Goal: Task Accomplishment & Management: Manage account settings

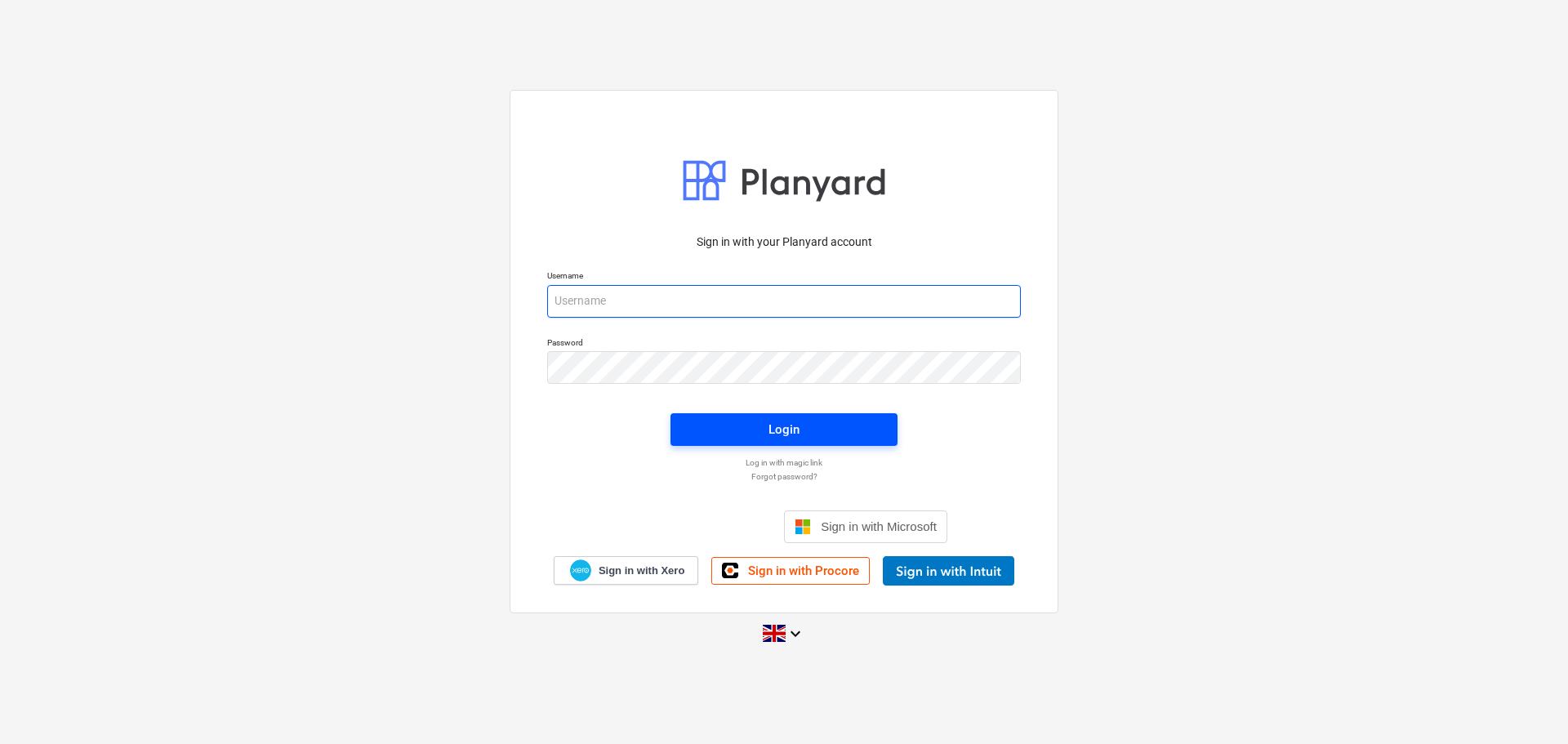
type input "sam@rosetta-group.co.uk"
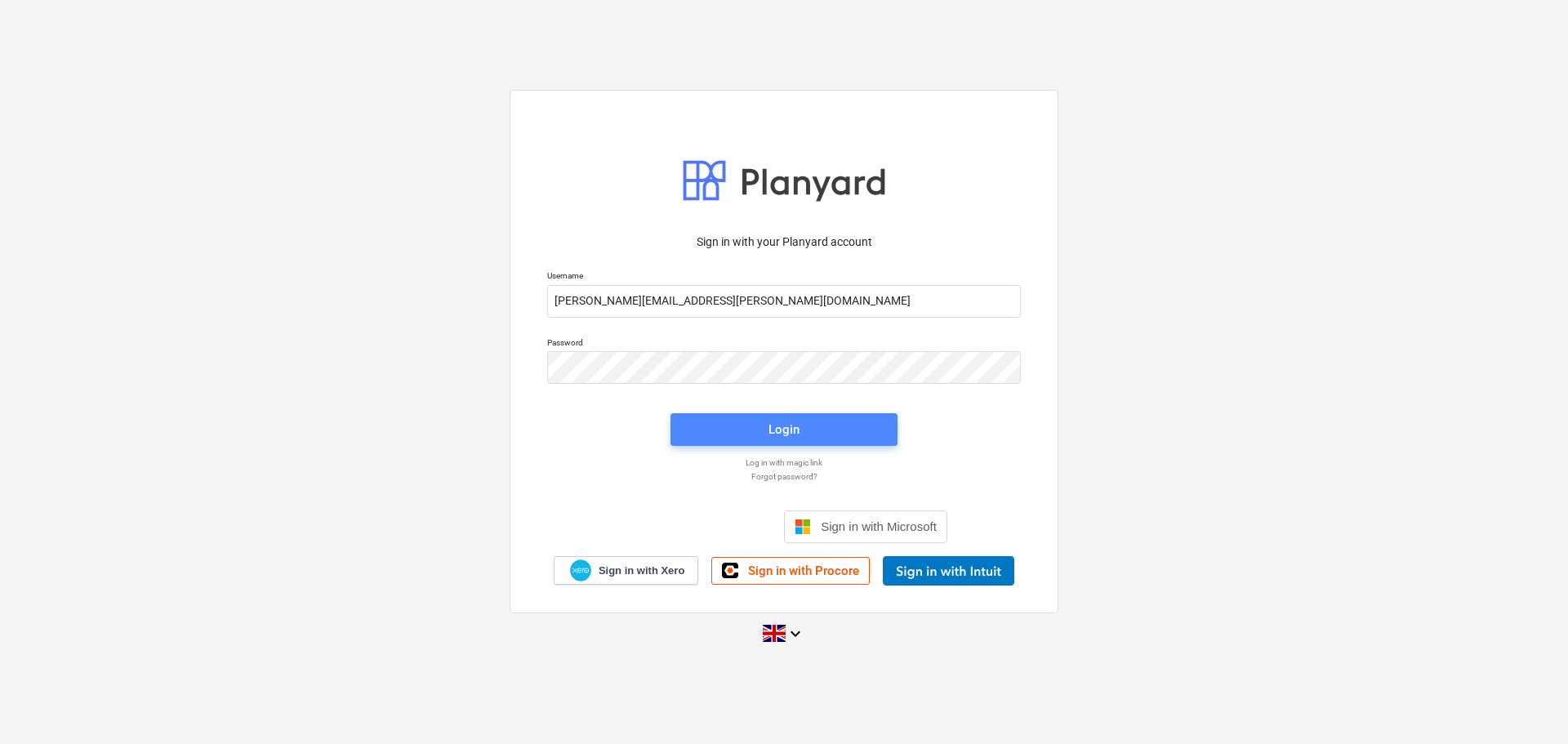
click at [821, 430] on span "Login" at bounding box center [784, 430] width 188 height 21
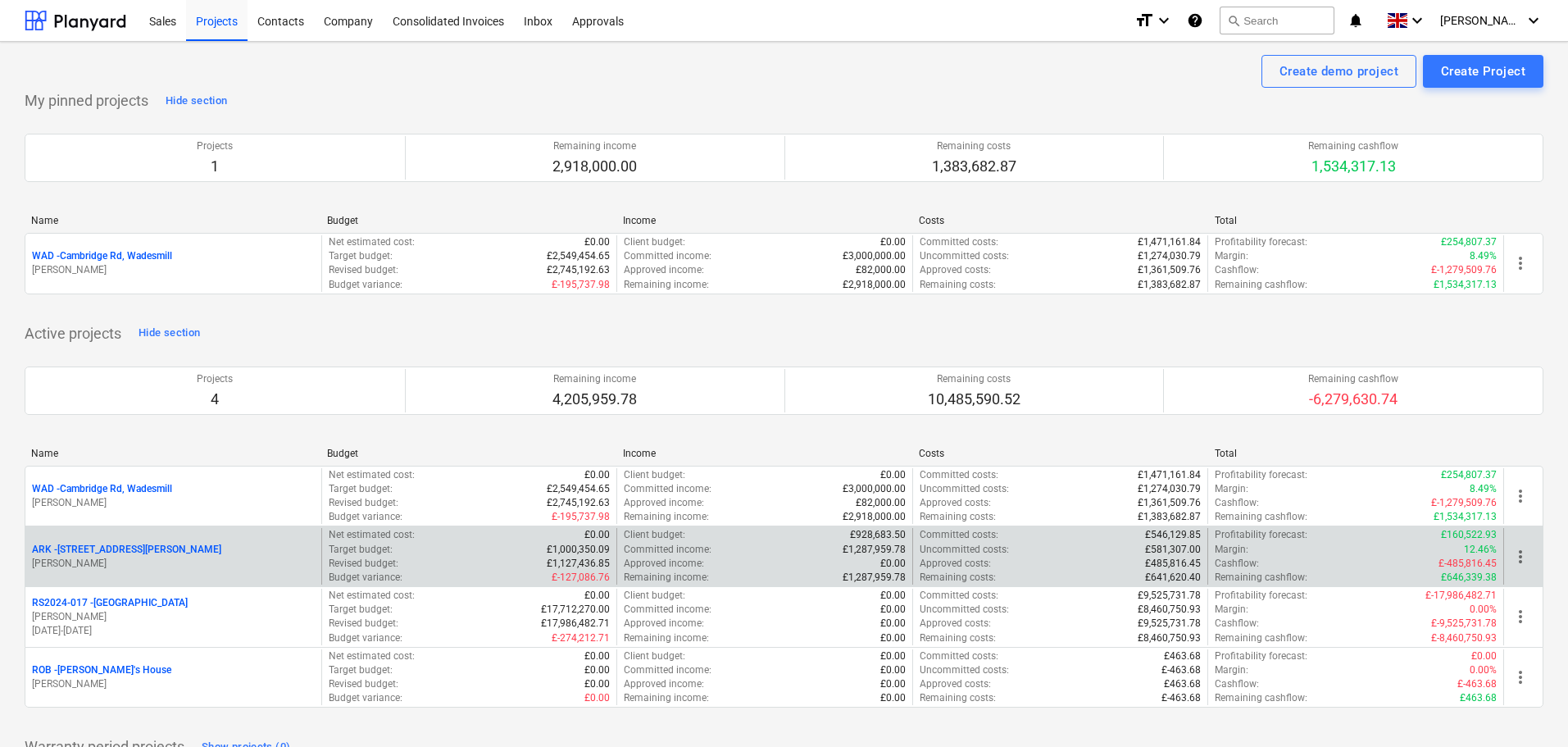
click at [107, 545] on p "ARK - 2 Galley Lane Arkley" at bounding box center [126, 550] width 189 height 14
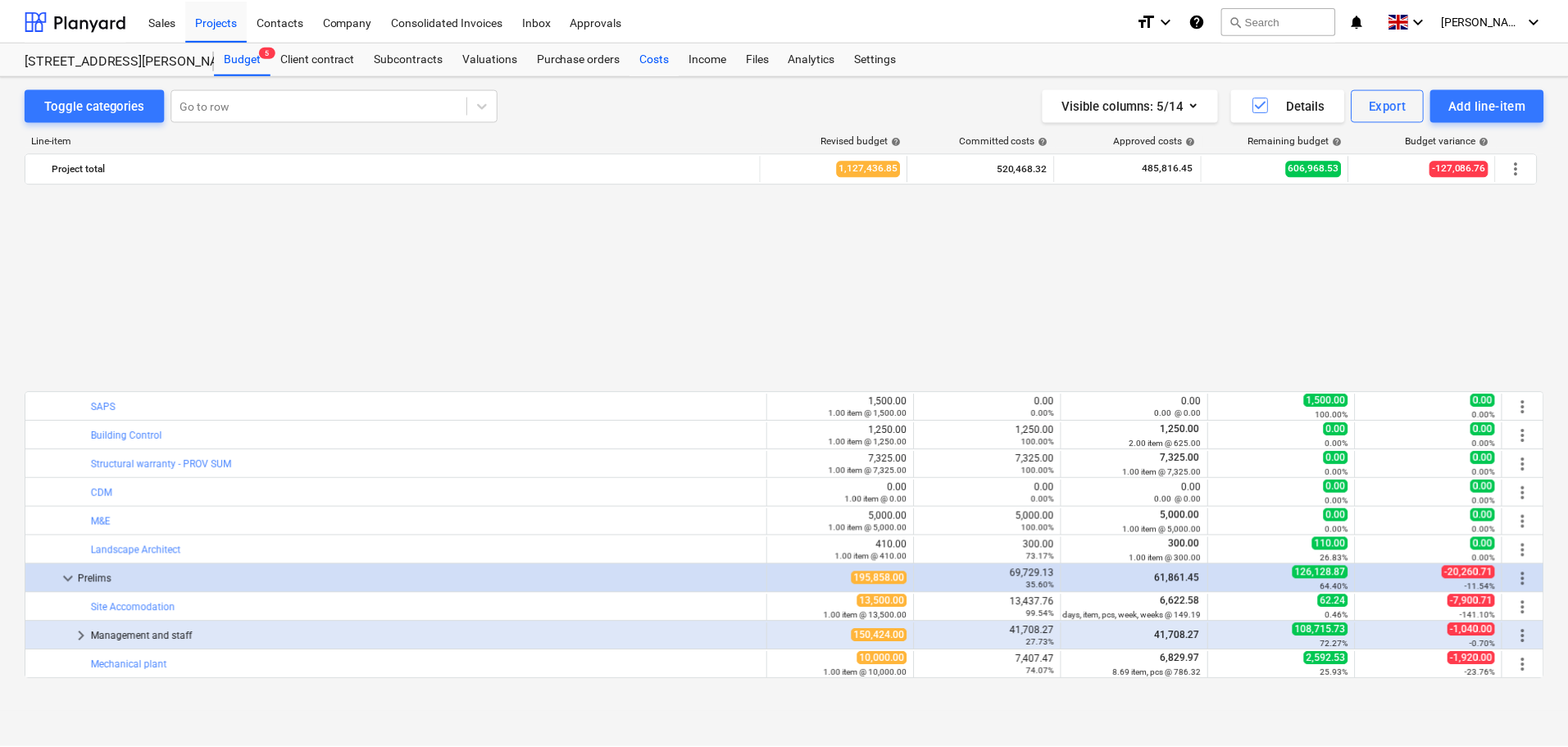
scroll to position [803, 0]
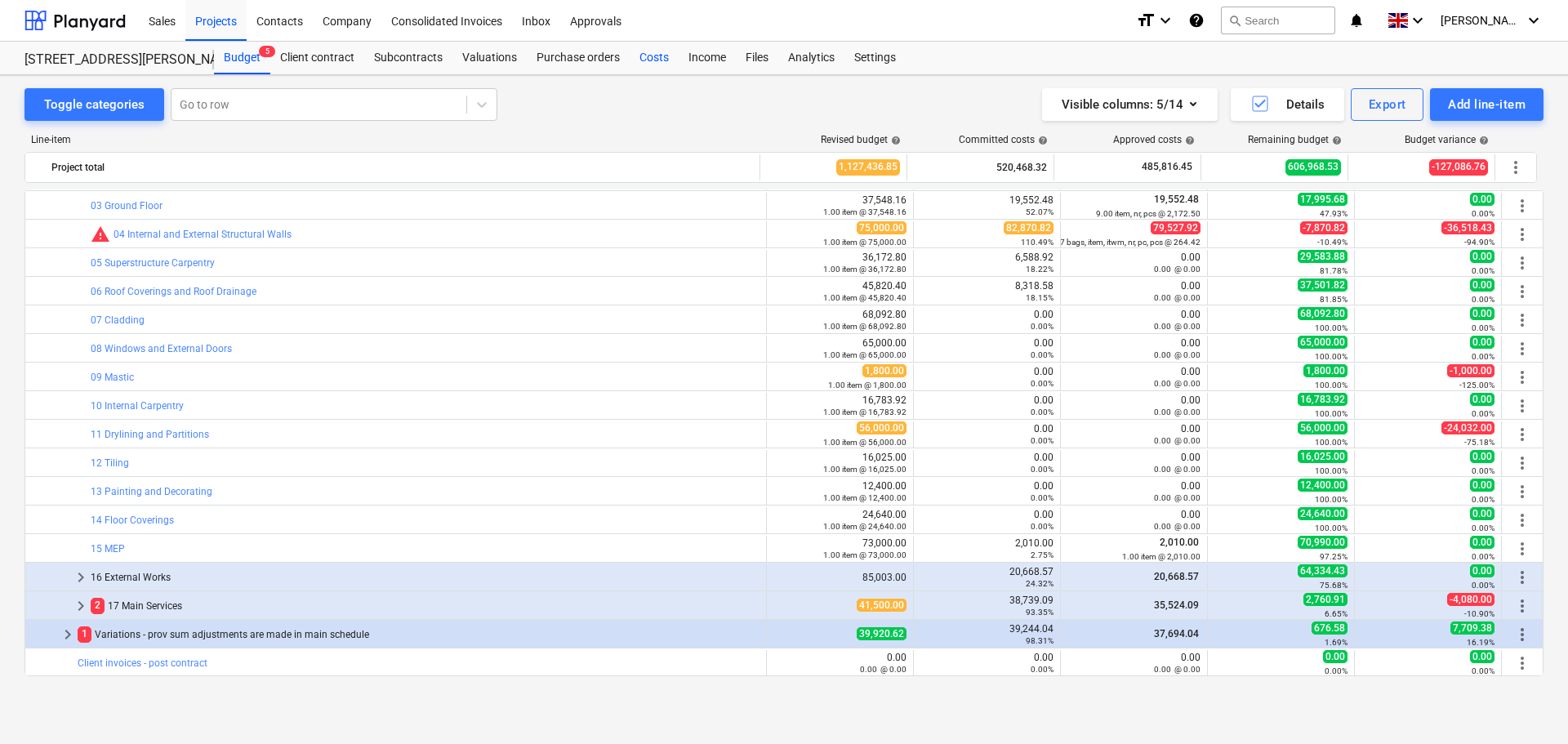
click at [651, 59] on div "Costs" at bounding box center [654, 57] width 49 height 33
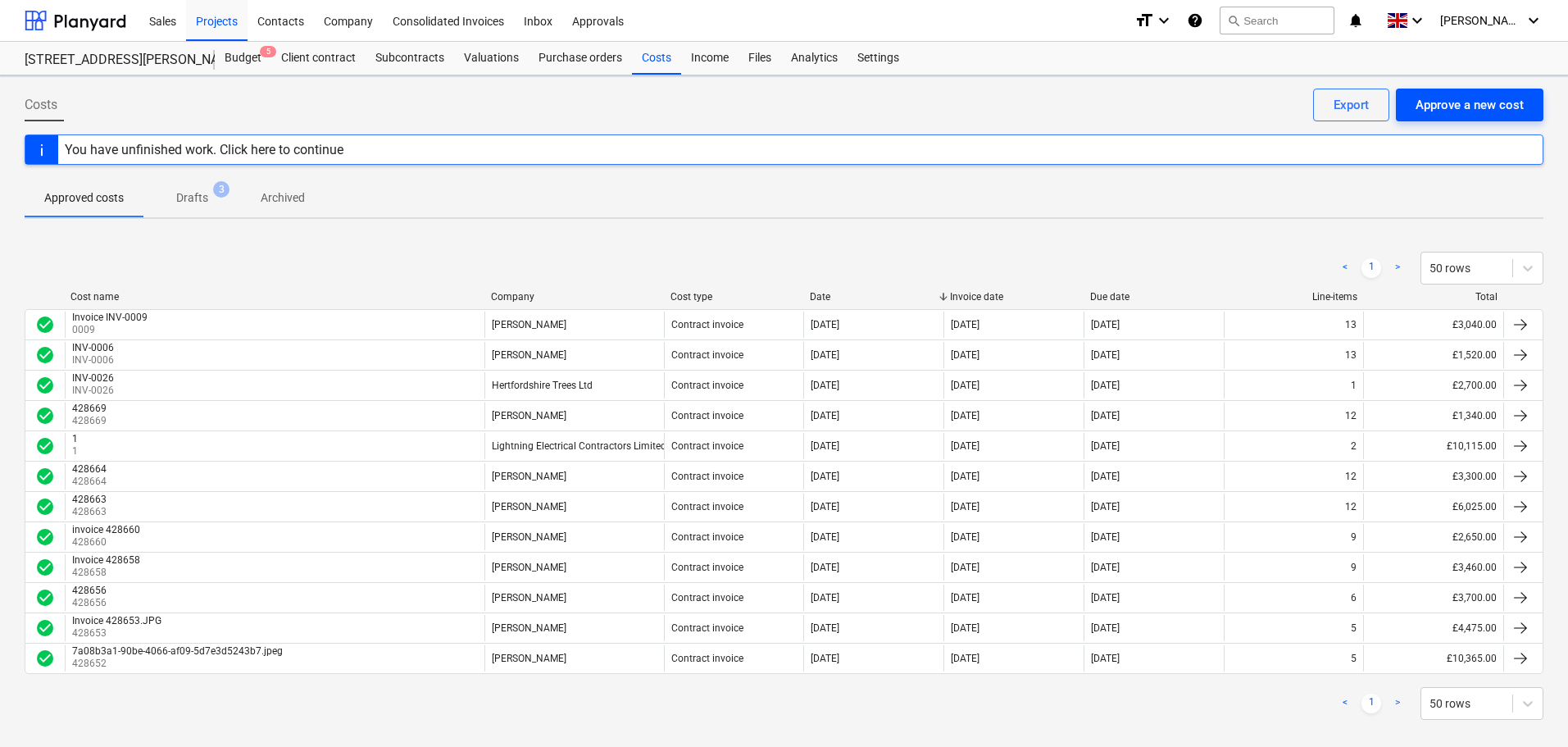
click at [1497, 101] on div "Approve a new cost" at bounding box center [1469, 105] width 108 height 21
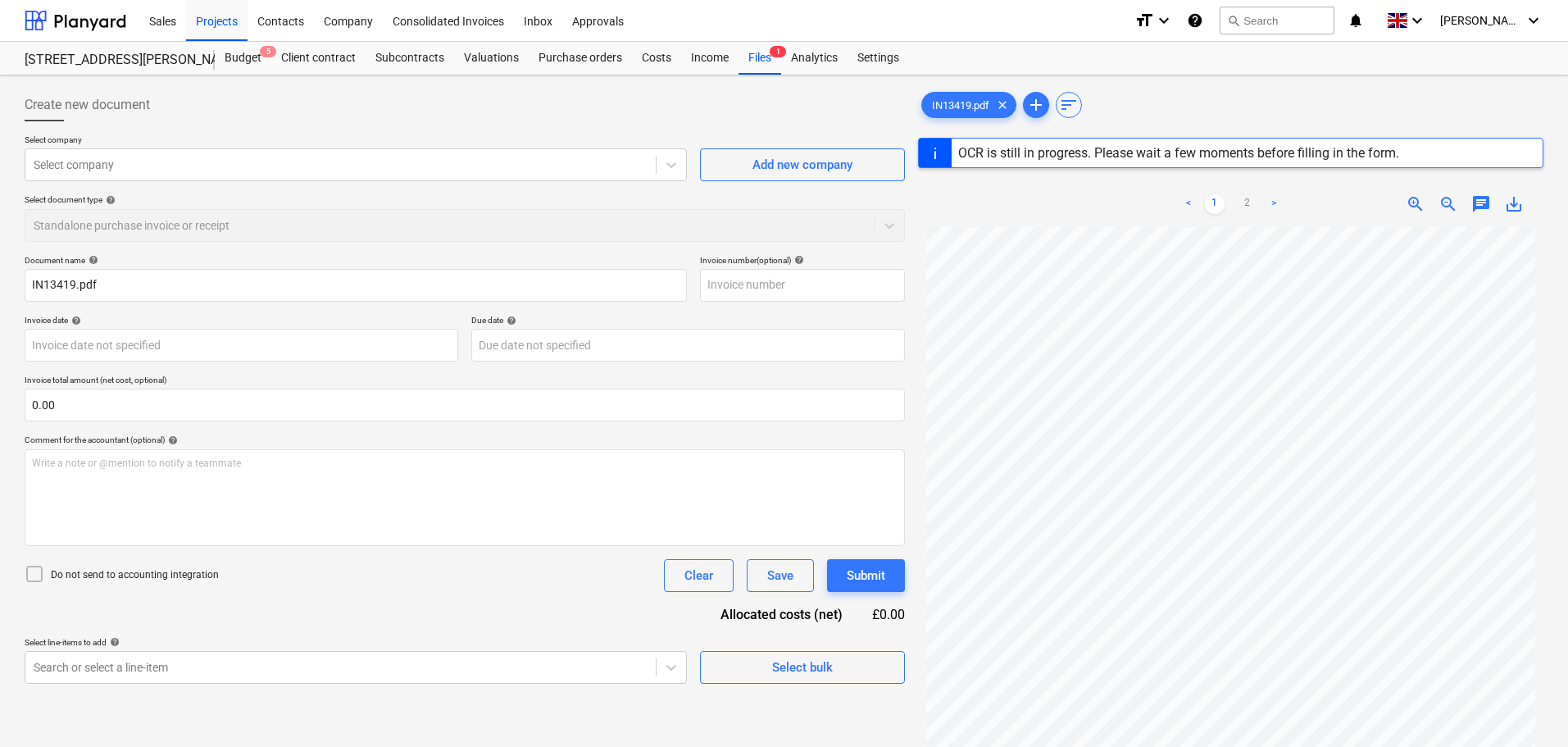
type input "IN13419"
type input "13 Dec 2024"
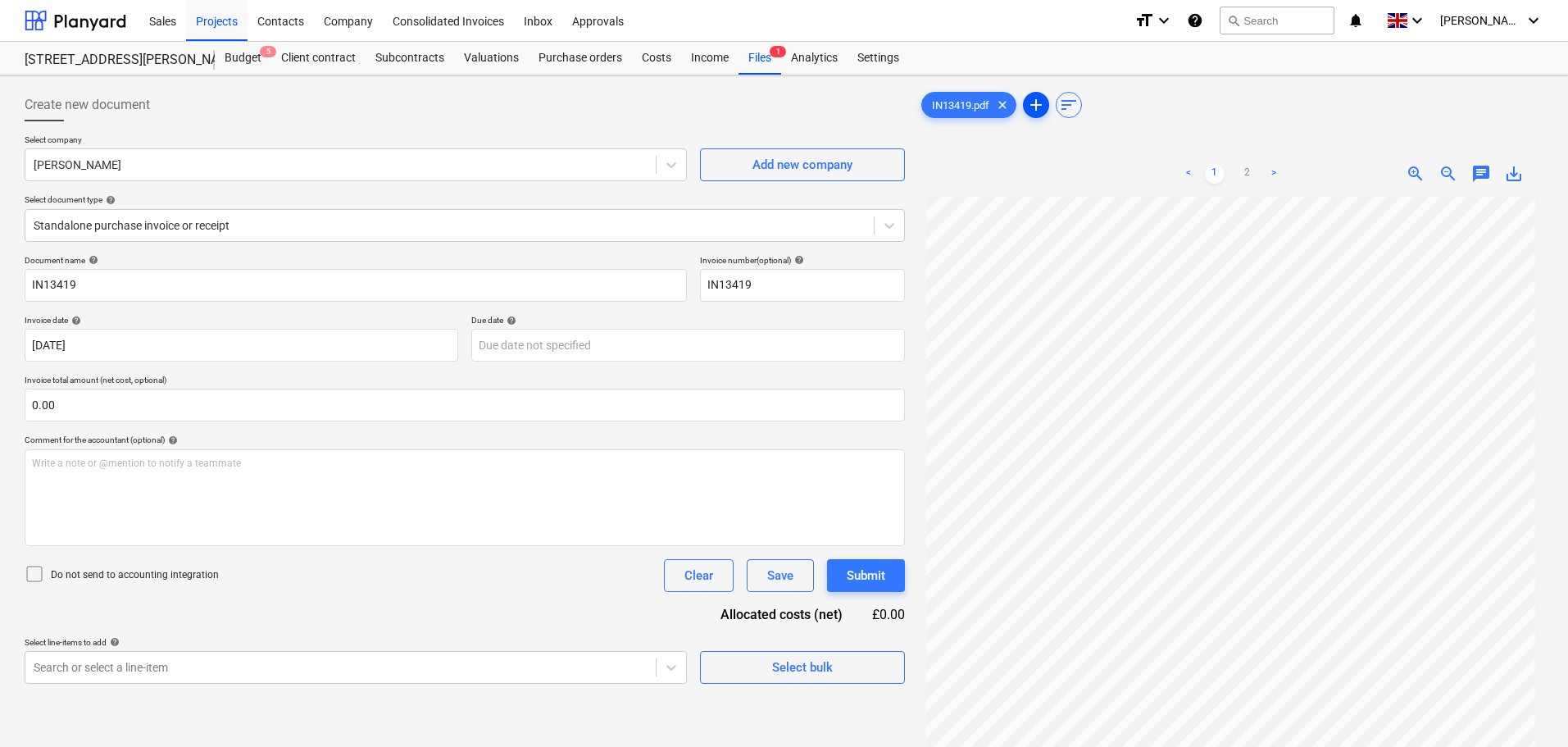
click at [1036, 99] on span "add" at bounding box center [1036, 105] width 19 height 19
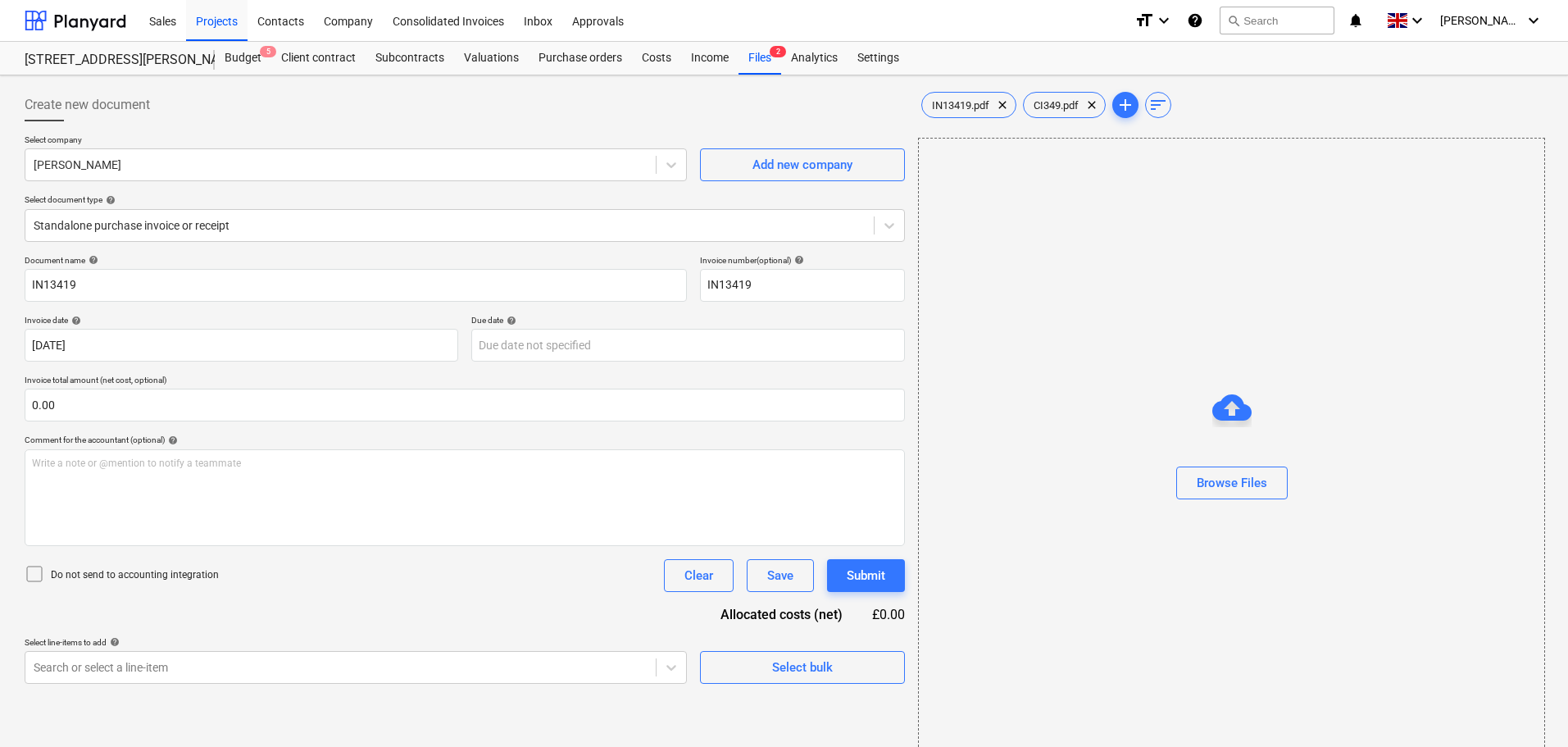
type input "14 Feb 2025"
click at [1126, 100] on span "add" at bounding box center [1126, 105] width 19 height 19
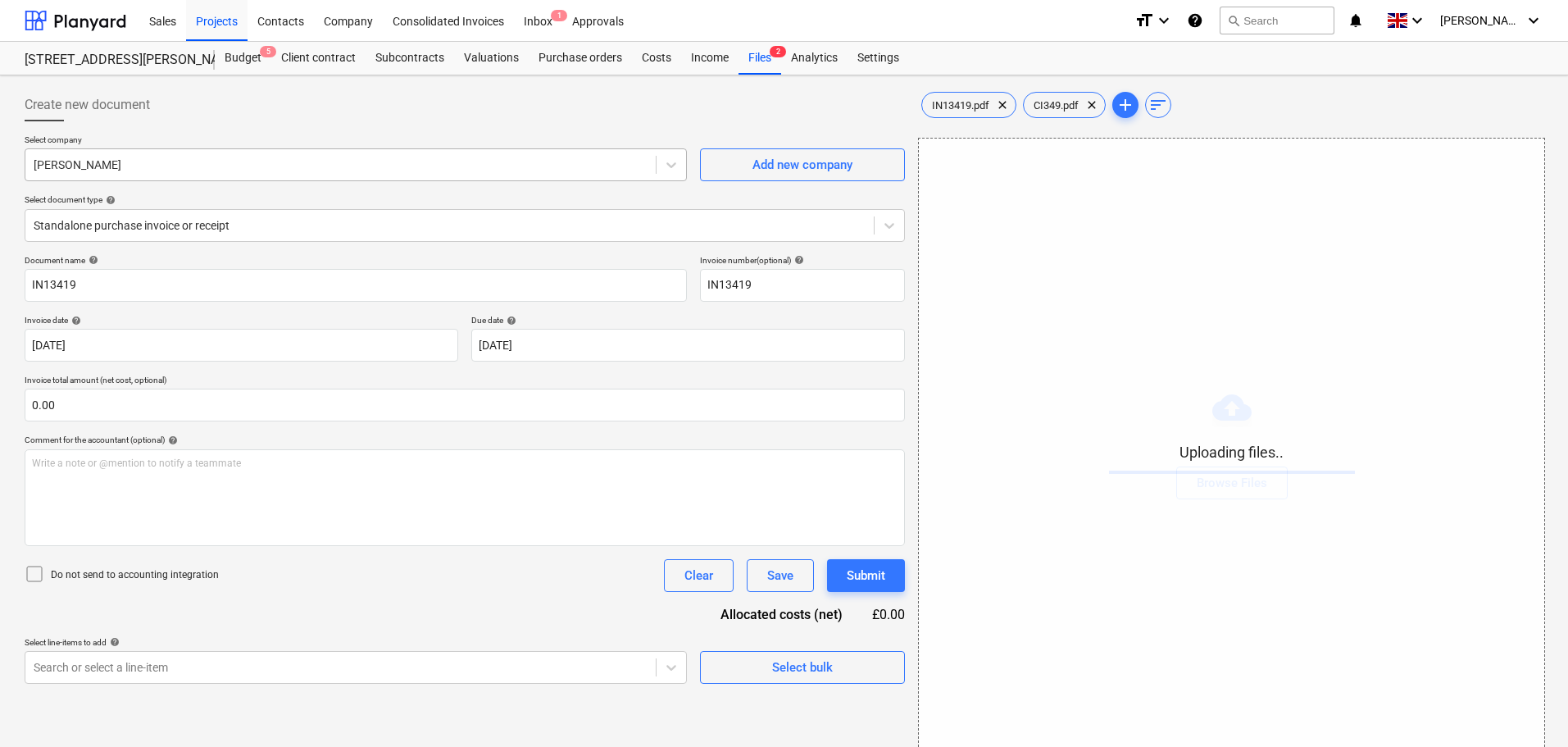
click at [301, 161] on div at bounding box center [340, 165] width 614 height 17
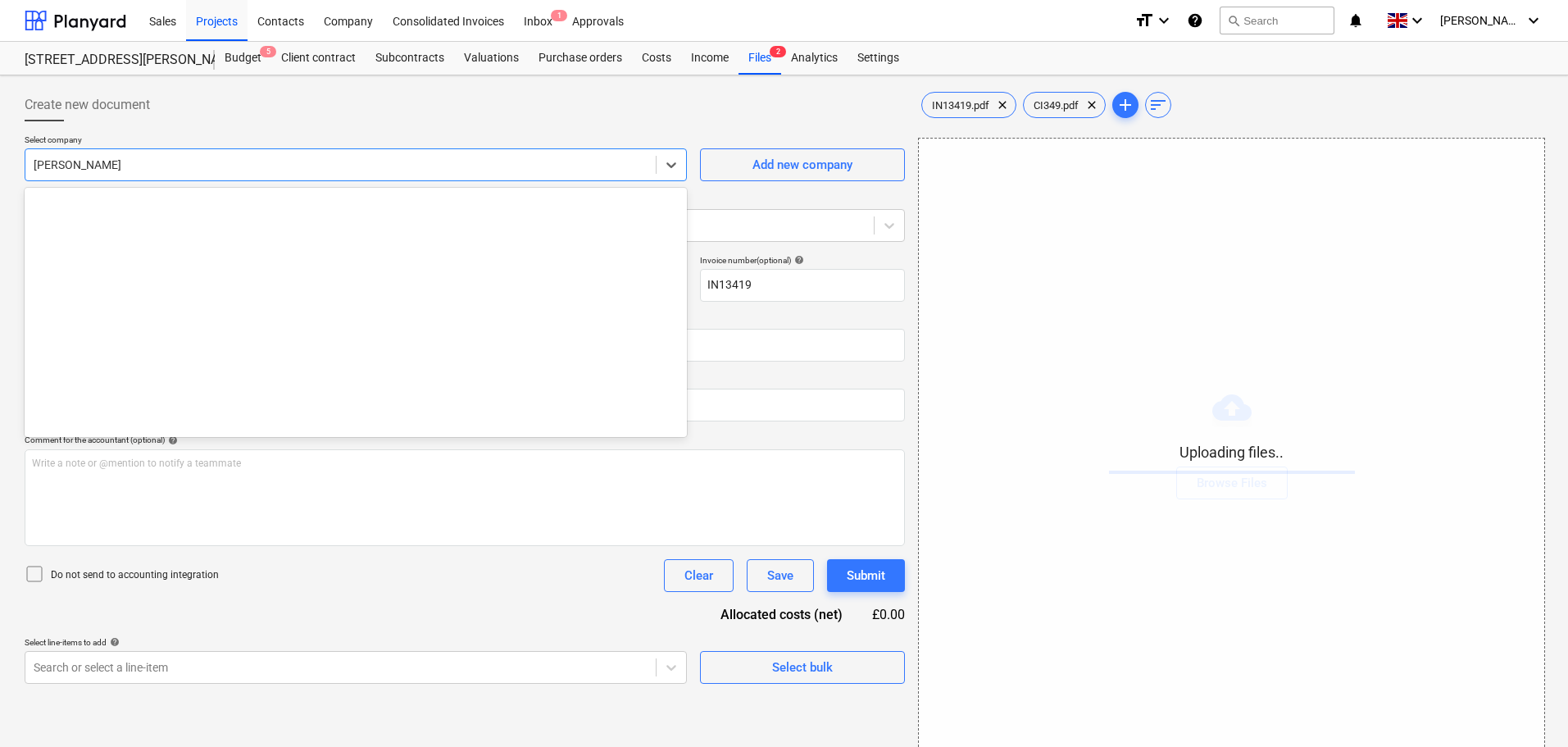
scroll to position [3589, 0]
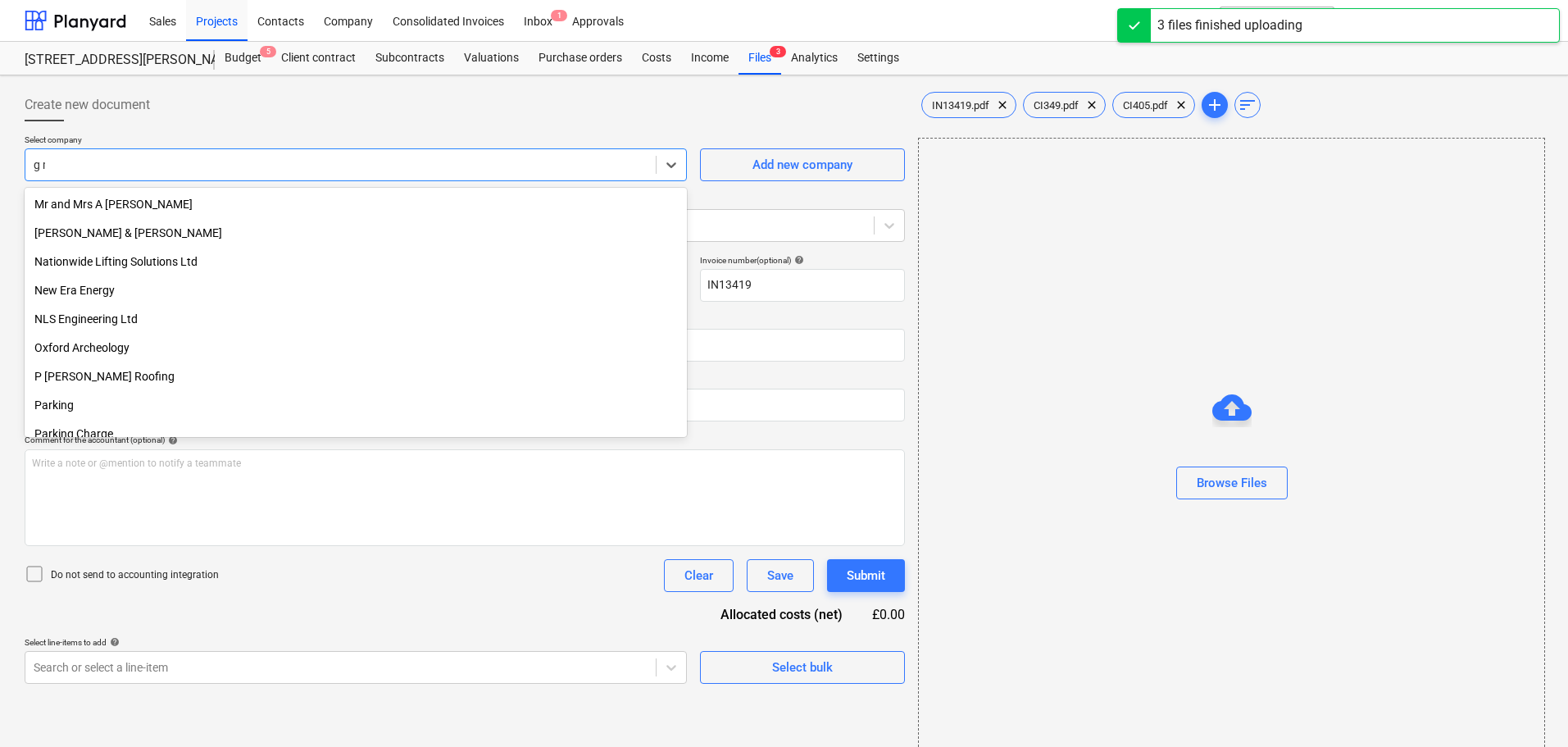
type input "g ma"
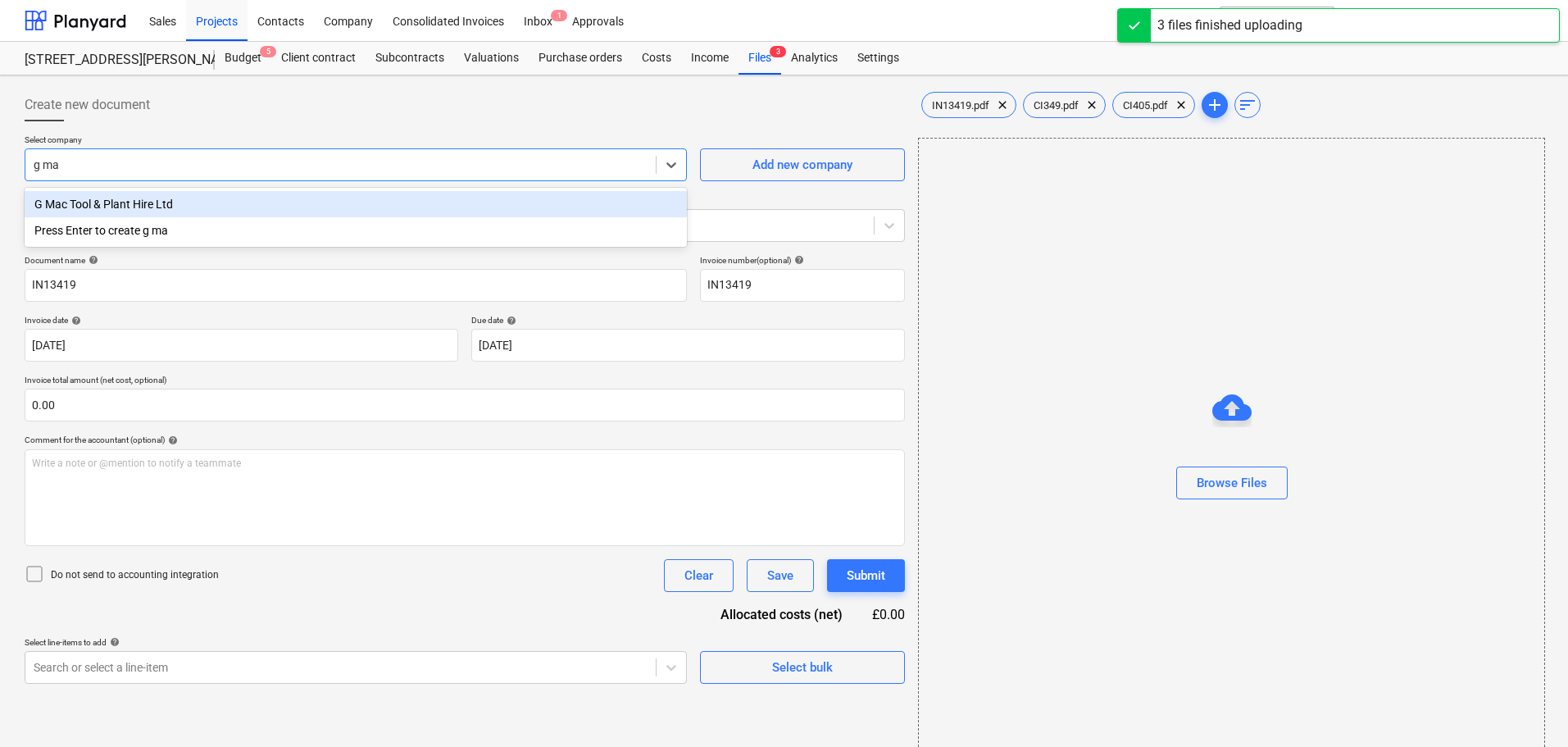
click at [247, 204] on div "G Mac Tool & Plant Hire Ltd" at bounding box center [355, 205] width 662 height 26
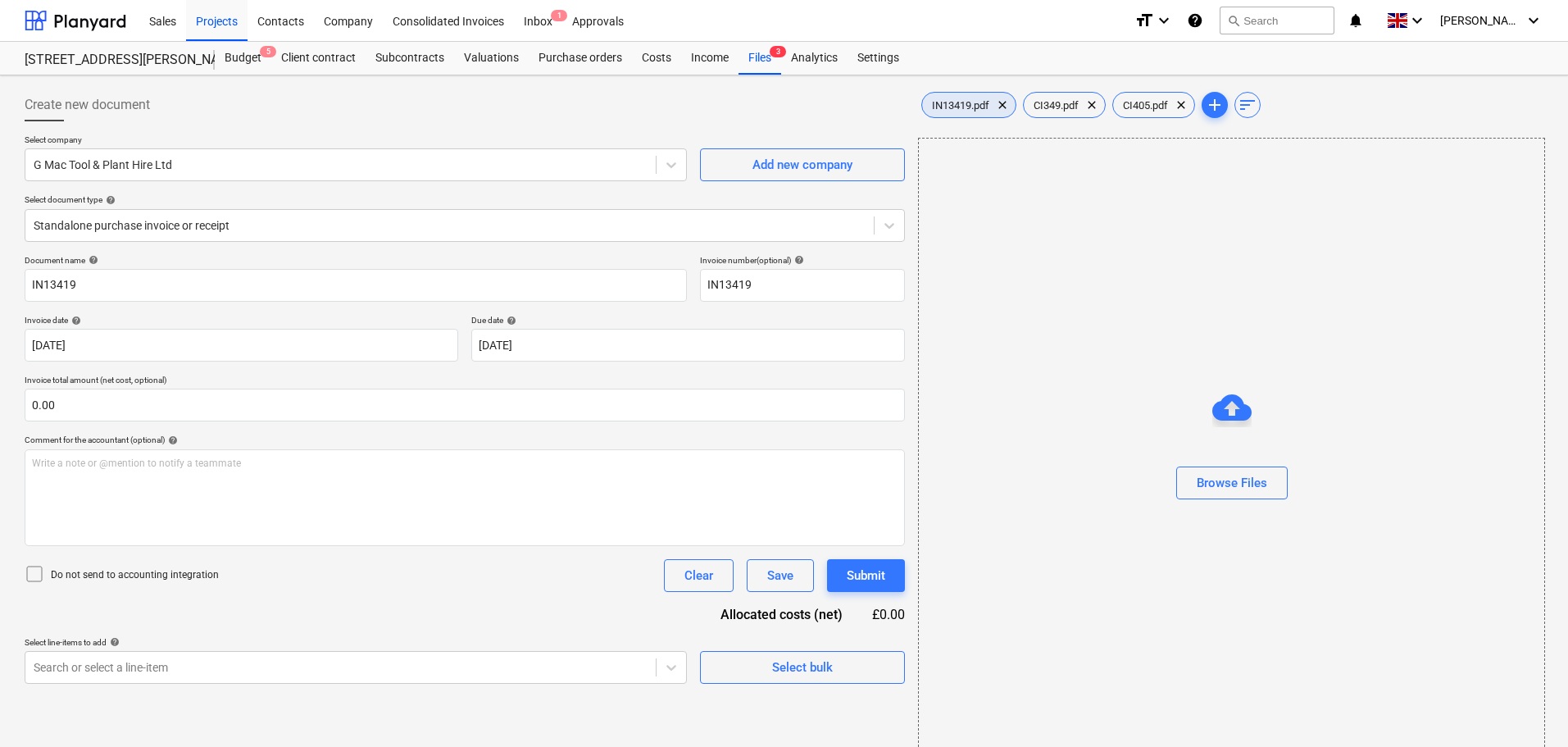
click at [964, 104] on span "IN13419.pdf" at bounding box center [960, 106] width 77 height 12
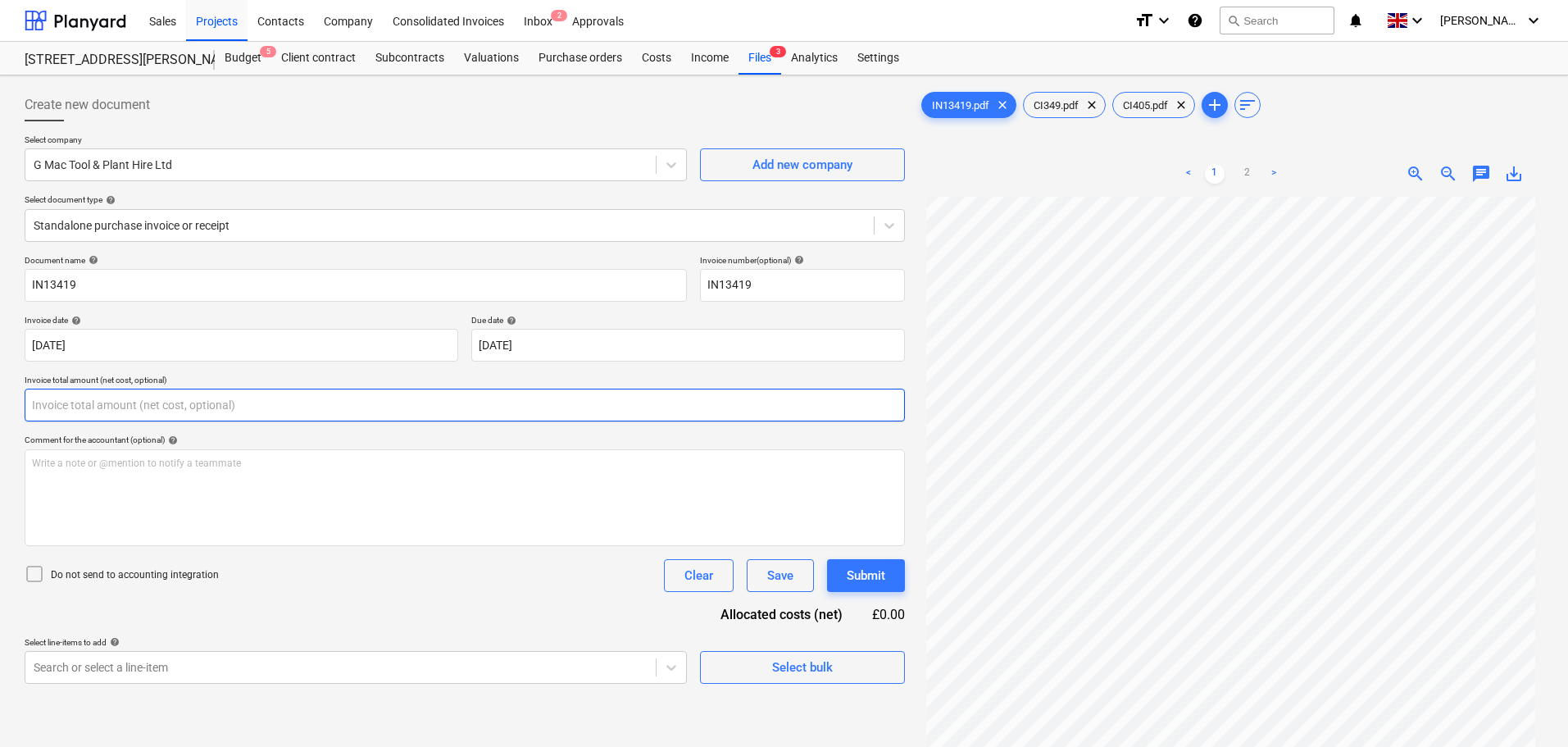
click at [73, 403] on input "text" at bounding box center [464, 405] width 881 height 33
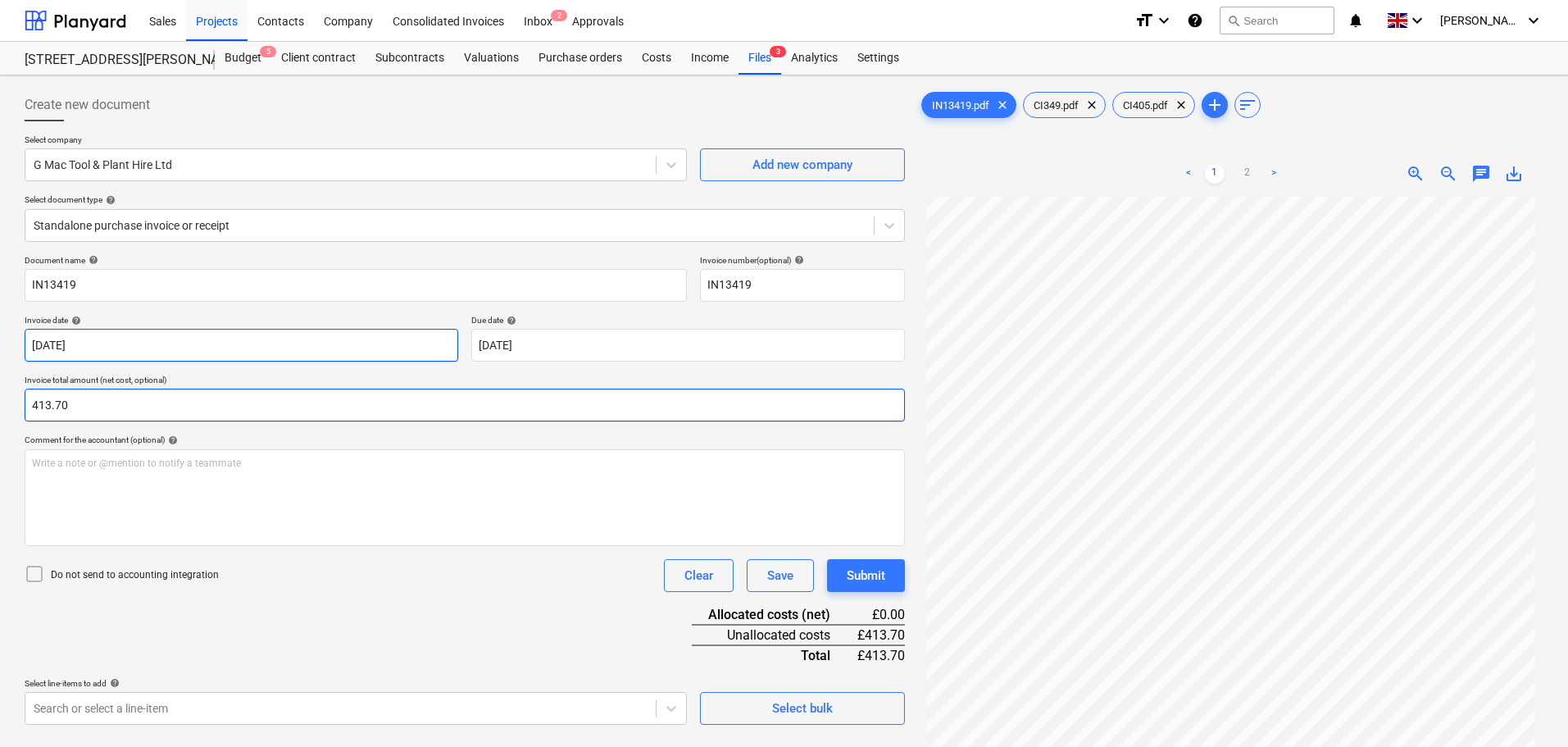
type input "413.70"
click at [135, 344] on body "Sales Projects Contacts Company Consolidated Invoices Inbox 2 Approvals format_…" at bounding box center [784, 373] width 1568 height 747
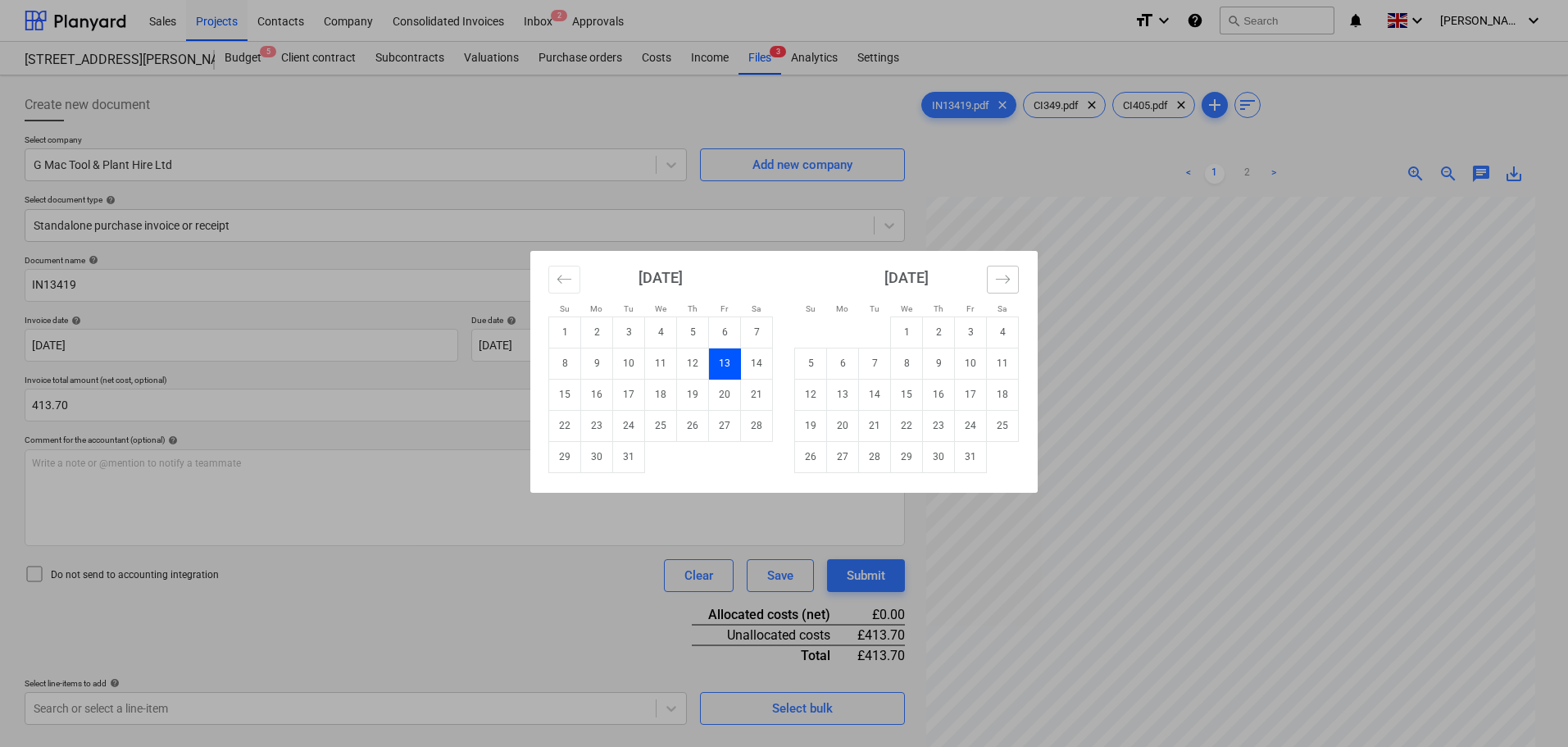
click at [1011, 276] on button "Move forward to switch to the next month." at bounding box center [1003, 280] width 32 height 28
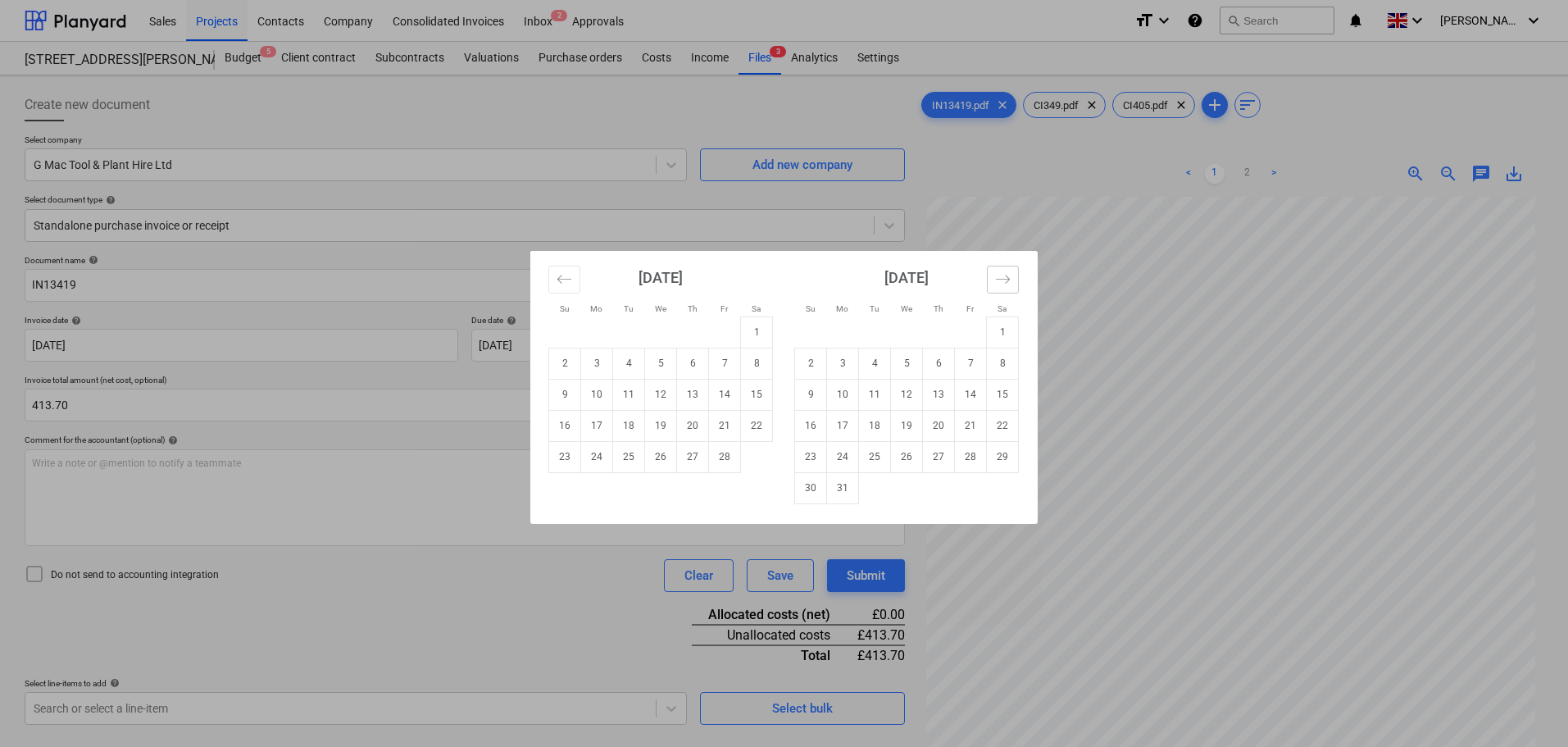
click at [1011, 276] on button "Move forward to switch to the next month." at bounding box center [1003, 280] width 32 height 28
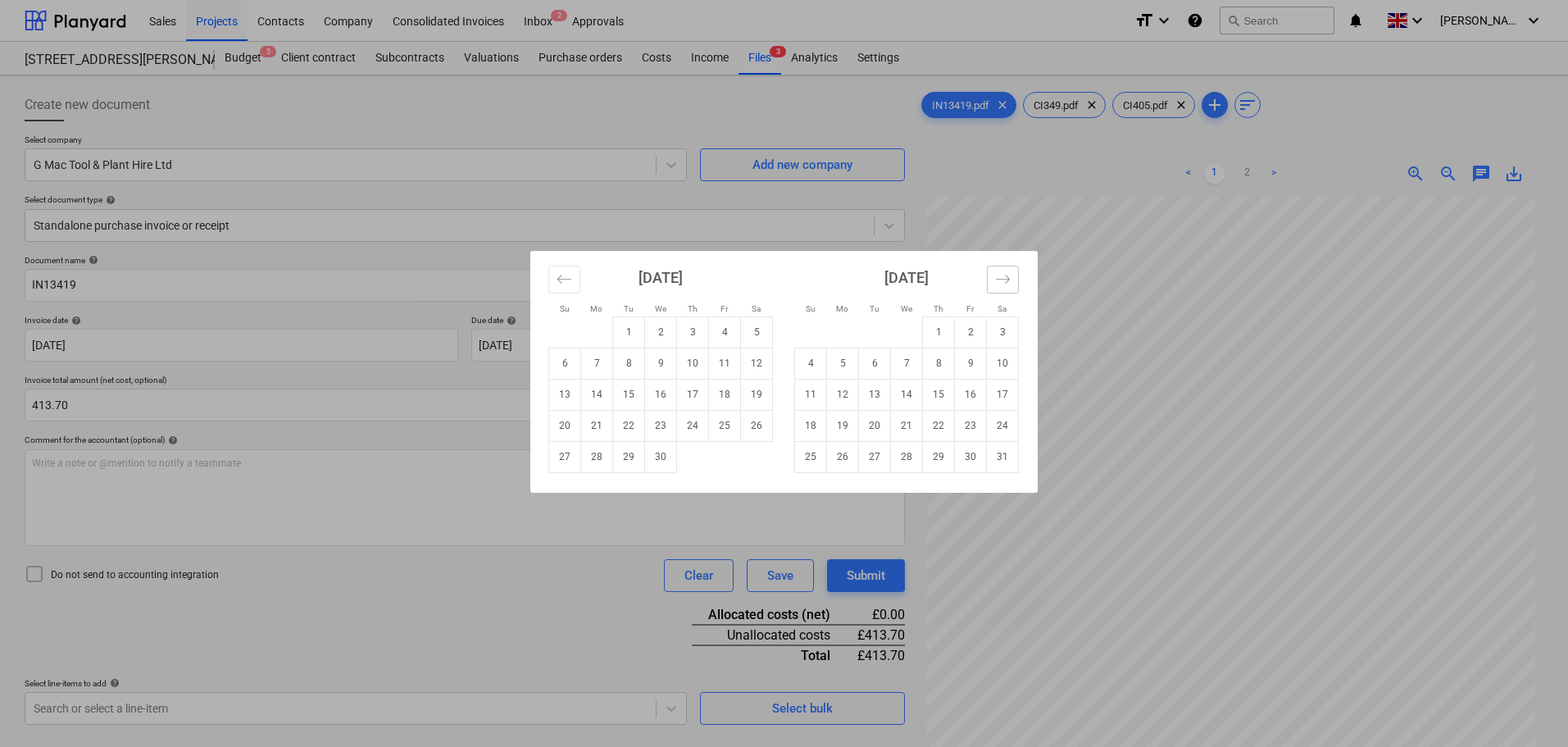
click at [1011, 276] on button "Move forward to switch to the next month." at bounding box center [1003, 280] width 32 height 28
click at [1009, 277] on icon "Move forward to switch to the next month." at bounding box center [1003, 280] width 16 height 16
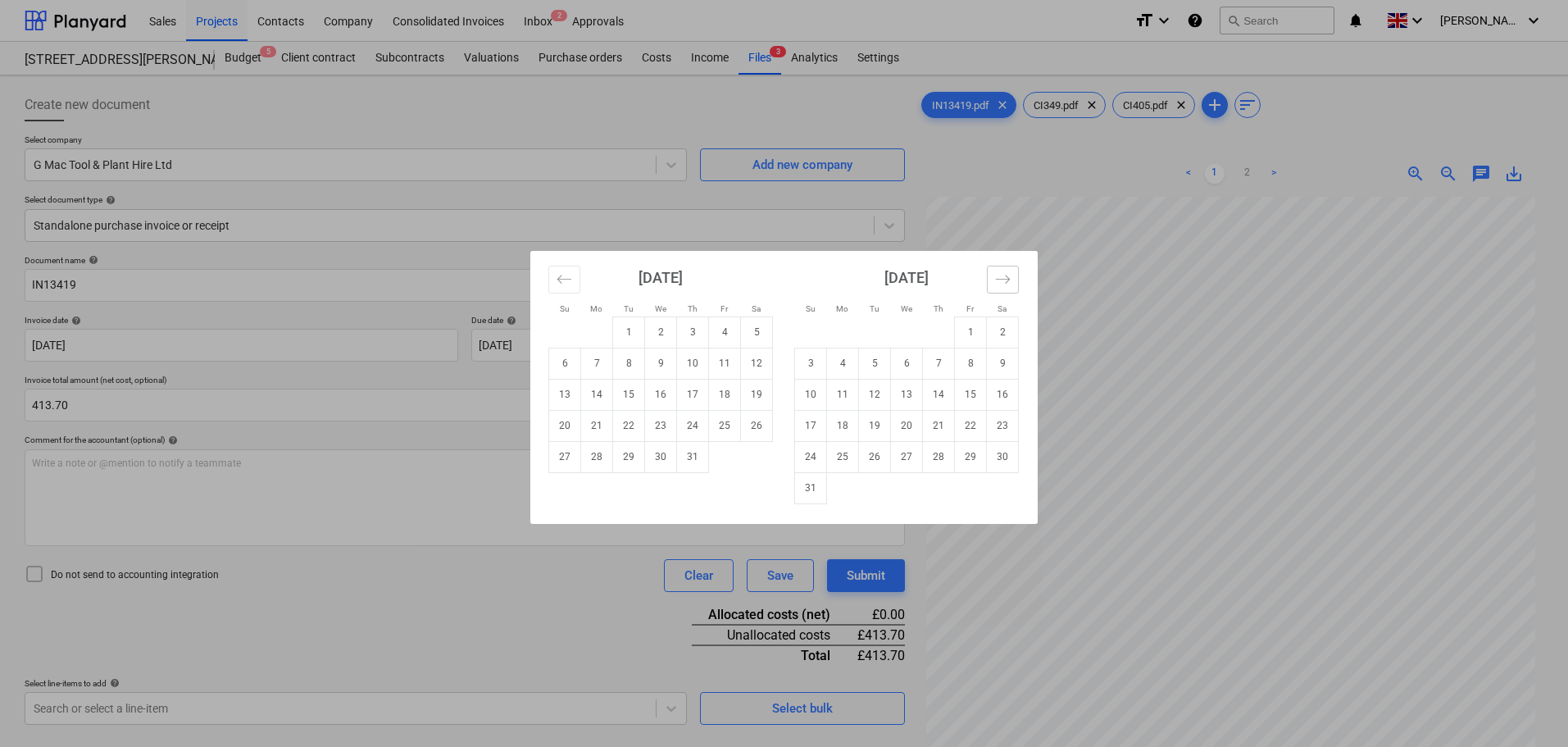
click at [1009, 277] on icon "Move forward to switch to the next month." at bounding box center [1003, 280] width 16 height 16
click at [841, 332] on td "1" at bounding box center [843, 332] width 32 height 31
type input "01 Sep 2025"
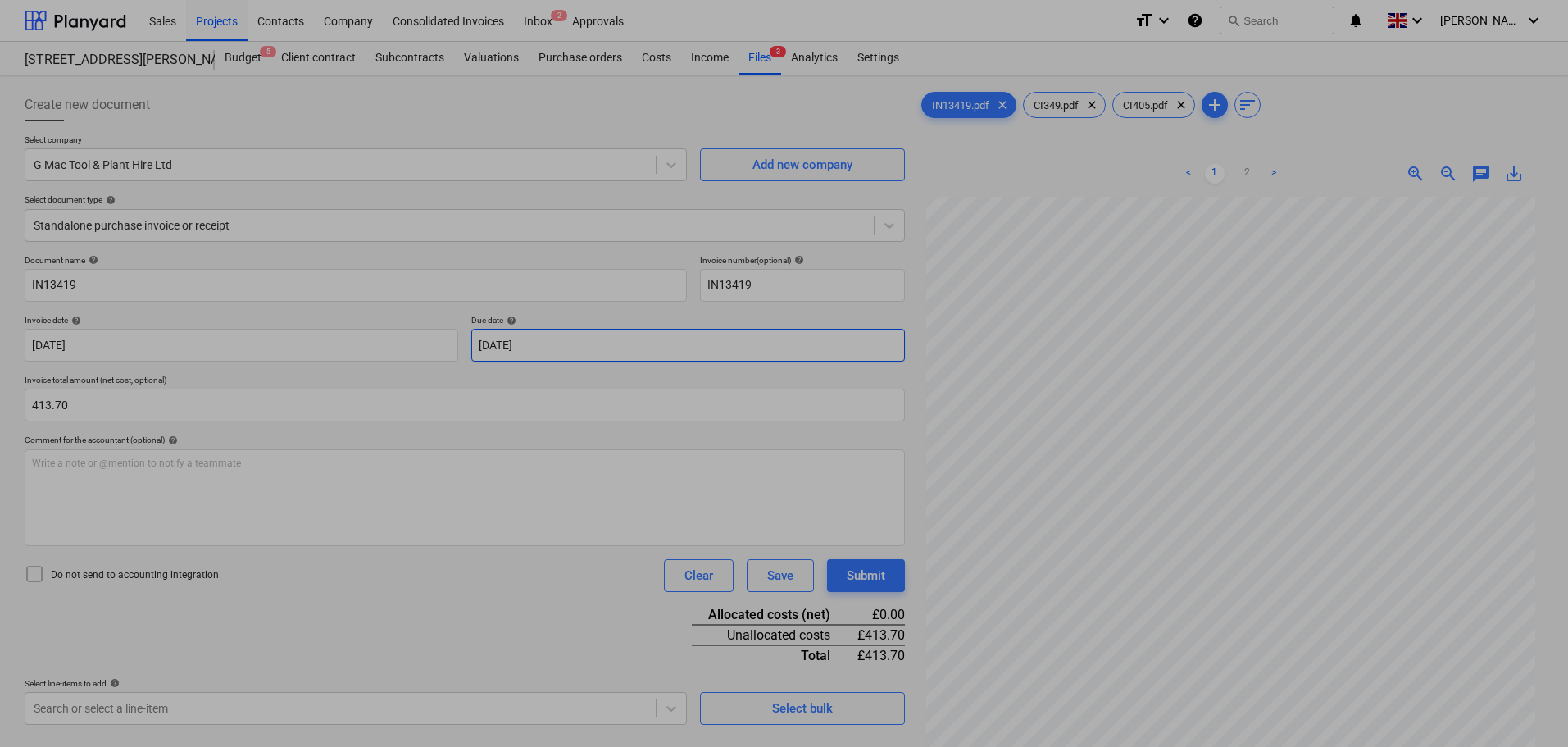
click at [525, 345] on body "Sales Projects Contacts Company Consolidated Invoices Inbox 2 Approvals format_…" at bounding box center [784, 373] width 1568 height 747
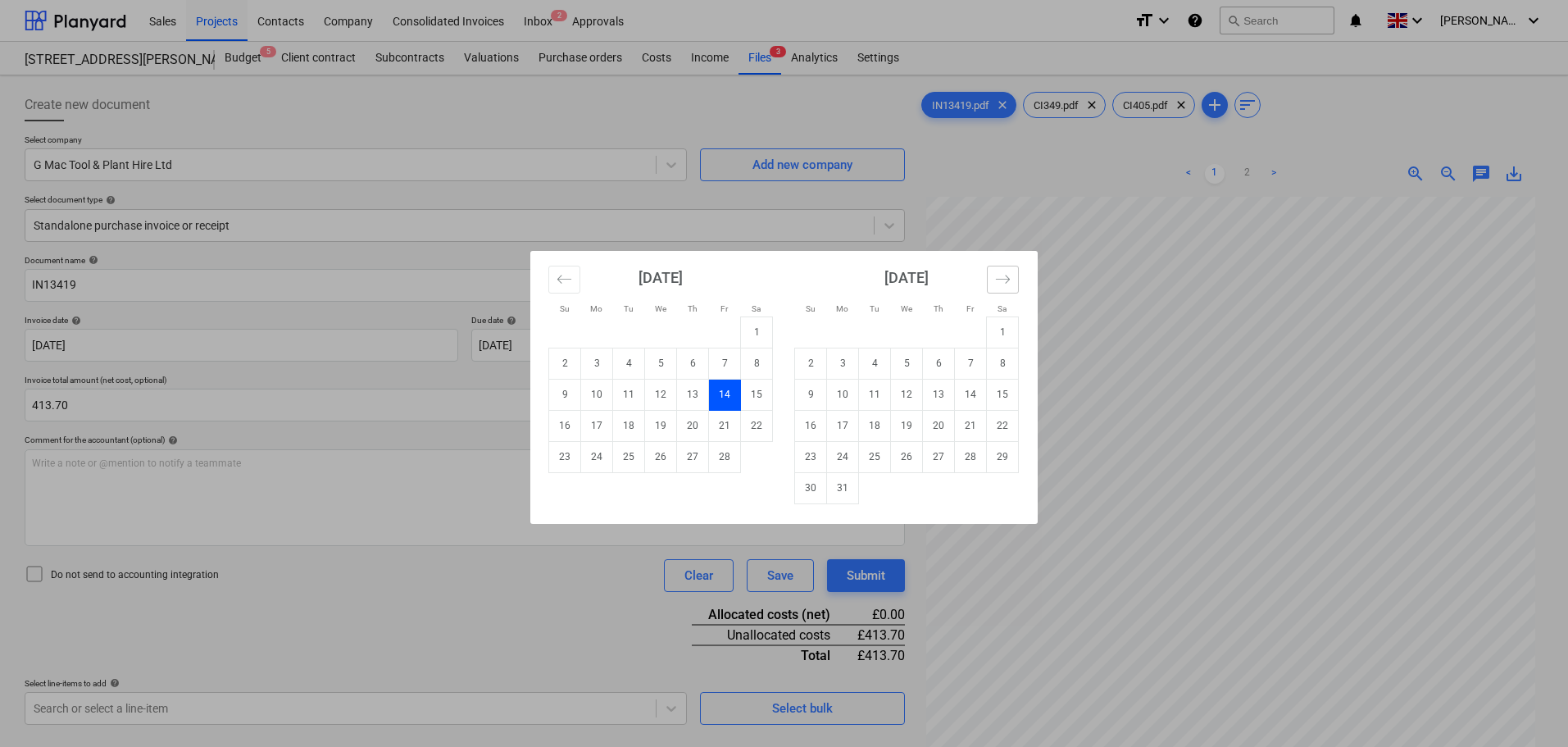
click at [1012, 283] on button "Move forward to switch to the next month." at bounding box center [1003, 280] width 32 height 28
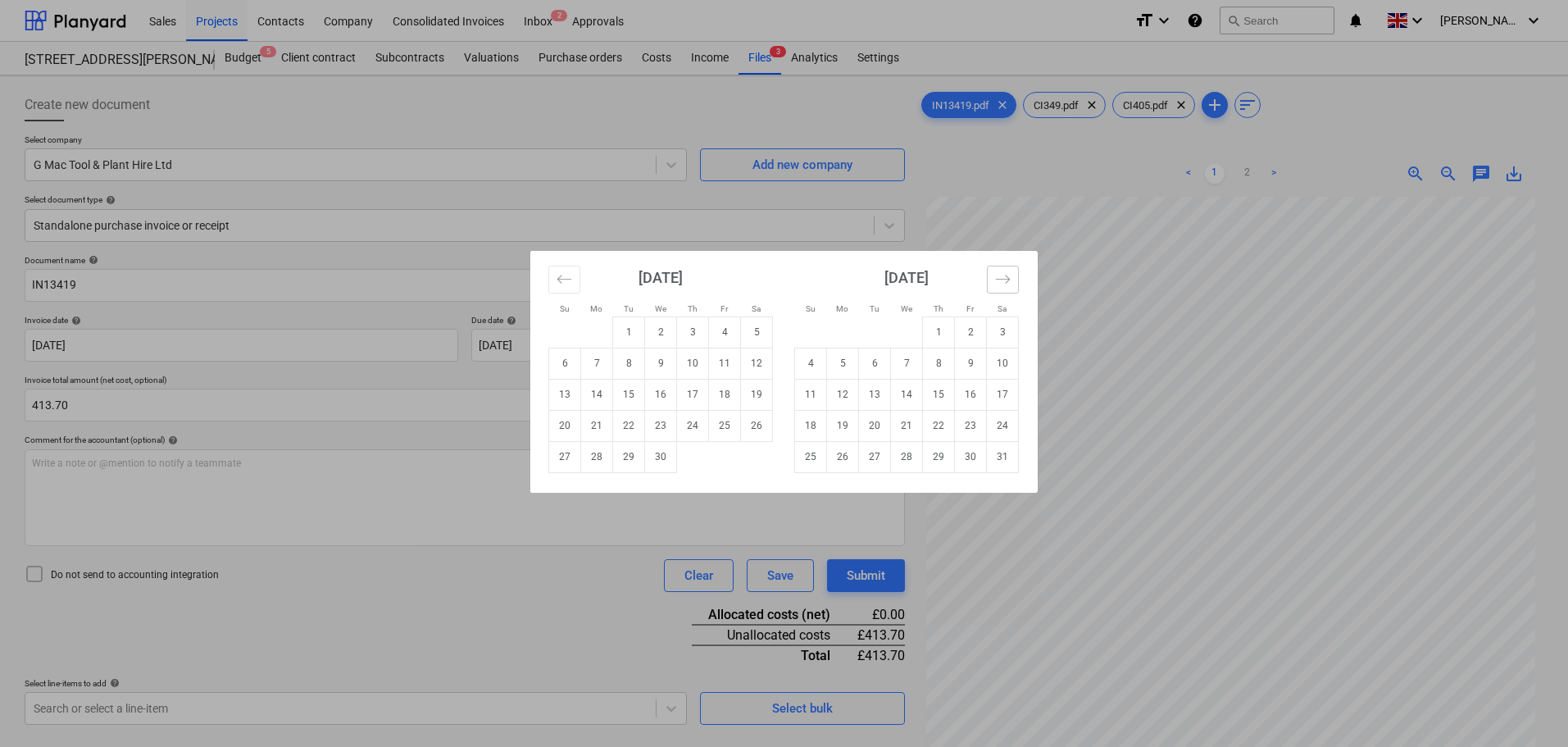
click at [1012, 283] on button "Move forward to switch to the next month." at bounding box center [1003, 280] width 32 height 28
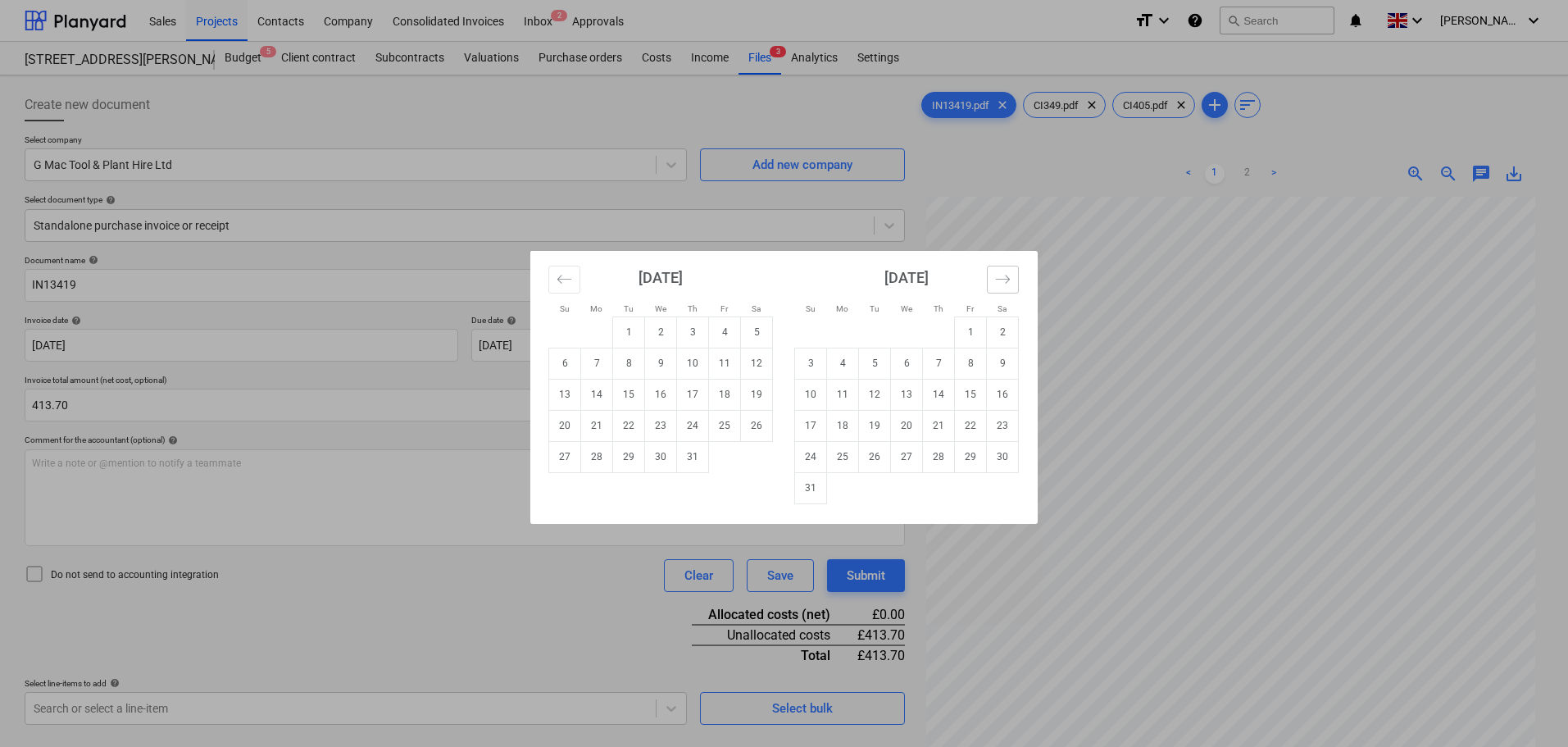
click at [1012, 283] on button "Move forward to switch to the next month." at bounding box center [1003, 280] width 32 height 28
click at [844, 333] on td "1" at bounding box center [843, 332] width 32 height 31
type input "01 Sep 2025"
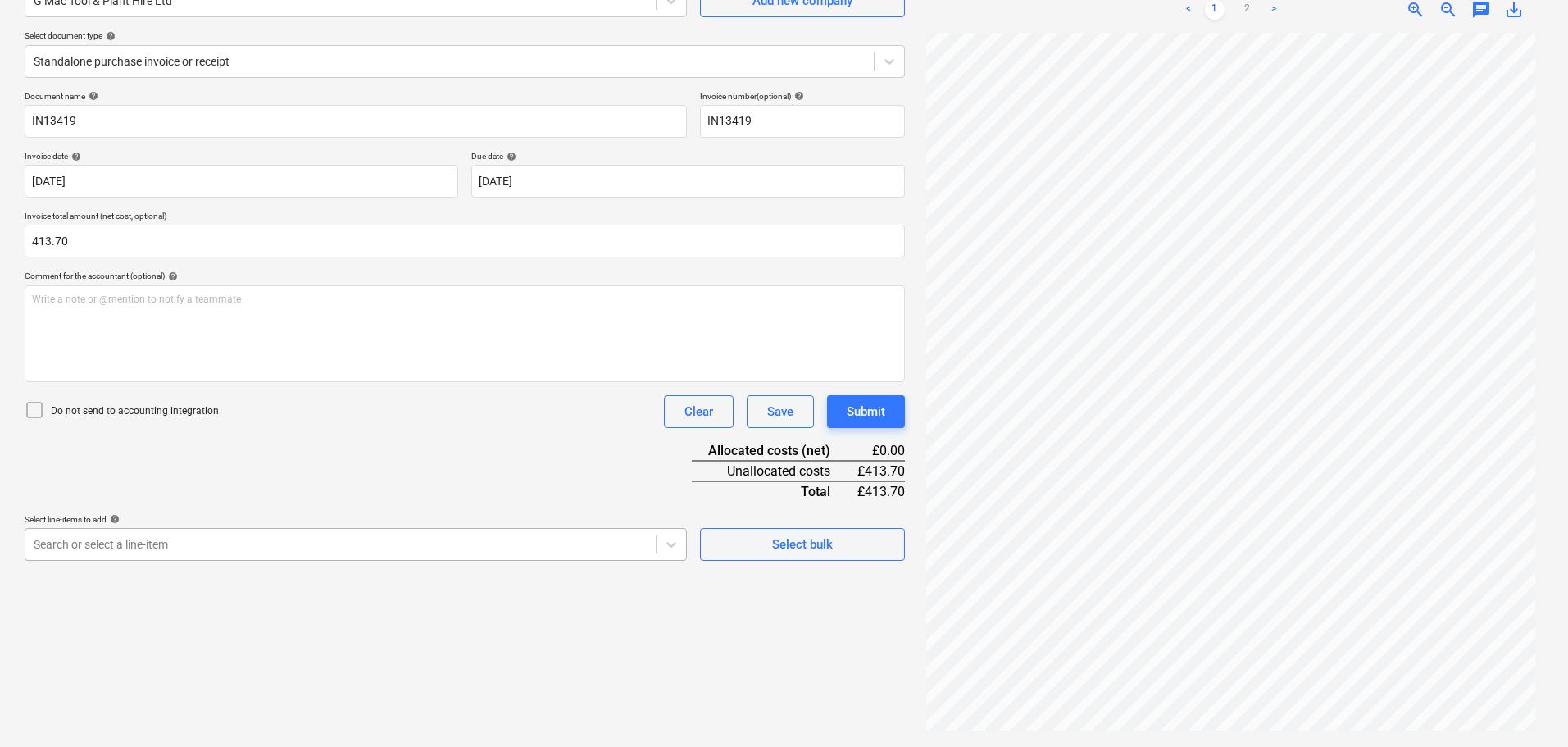
scroll to position [234, 0]
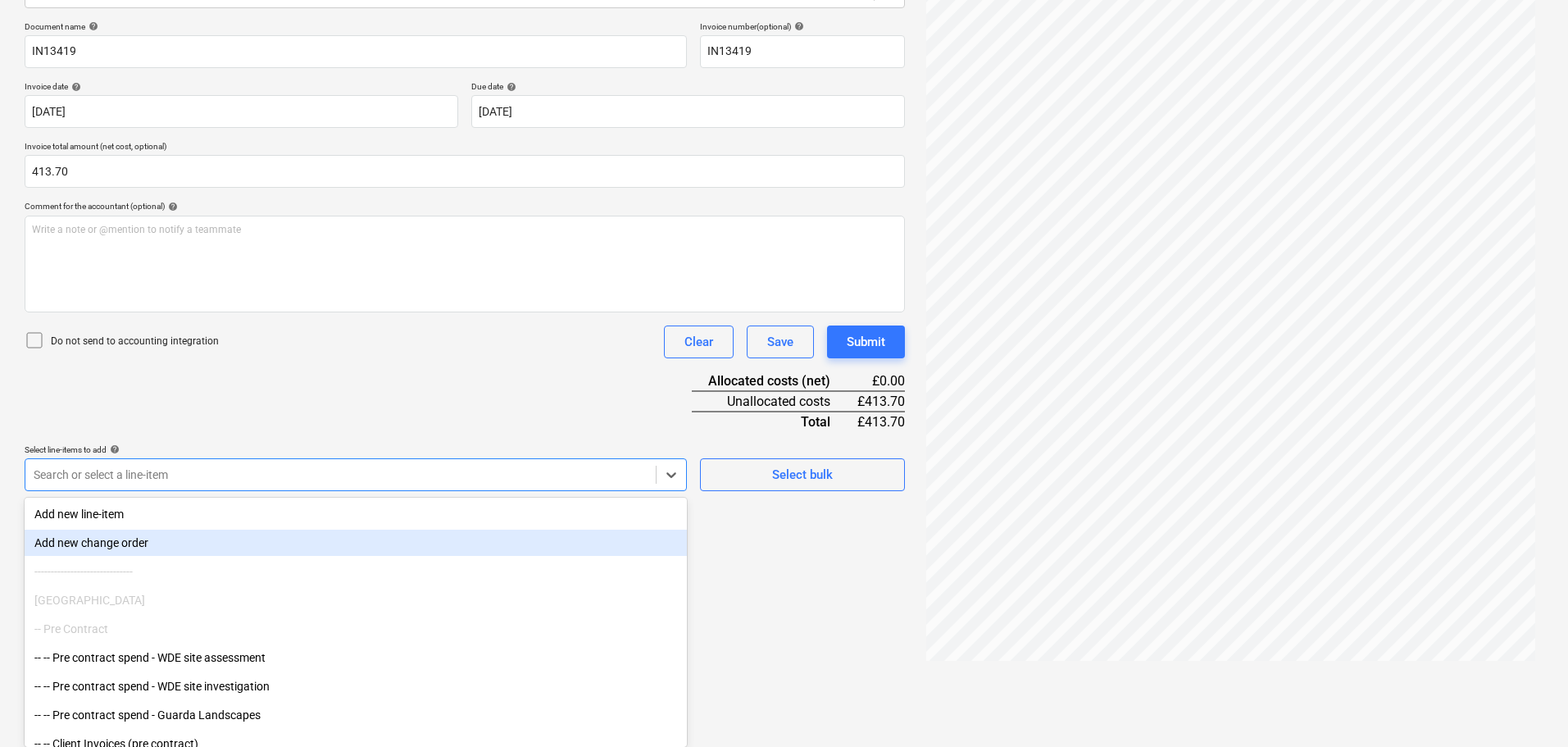
click at [234, 513] on body "Sales Projects Contacts Company Consolidated Invoices Inbox 2 Approvals format_…" at bounding box center [784, 139] width 1568 height 747
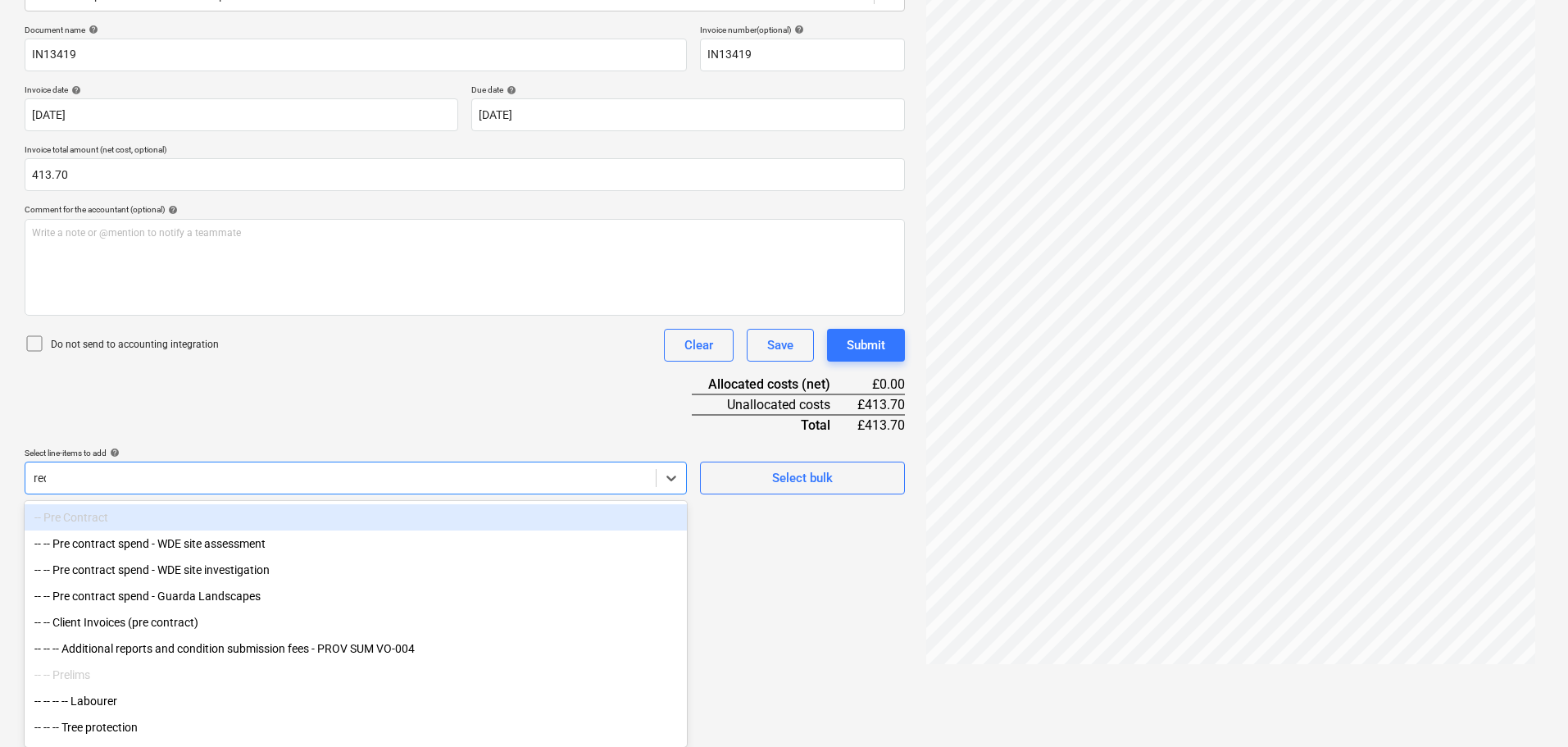
scroll to position [164, 0]
type input "r"
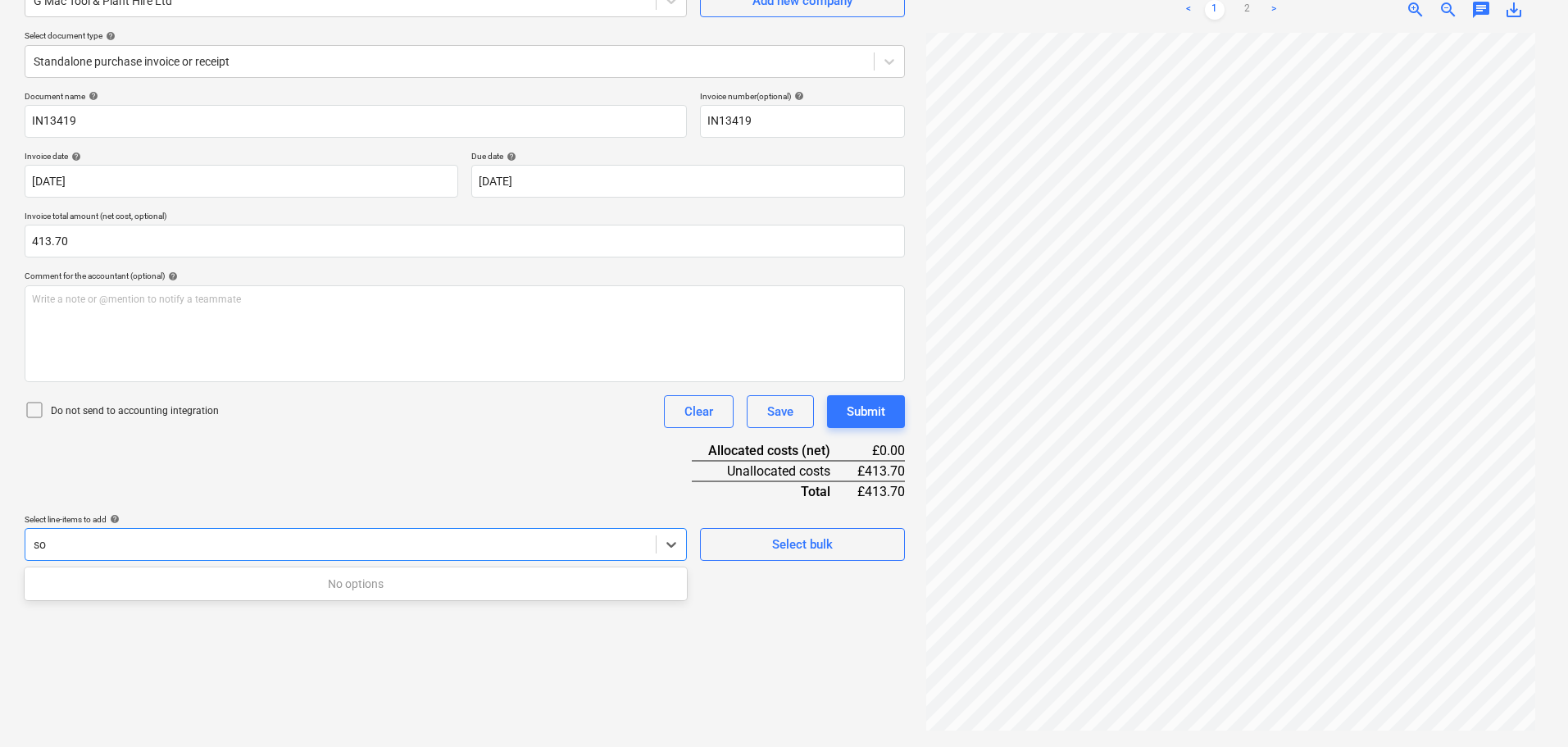
type input "s"
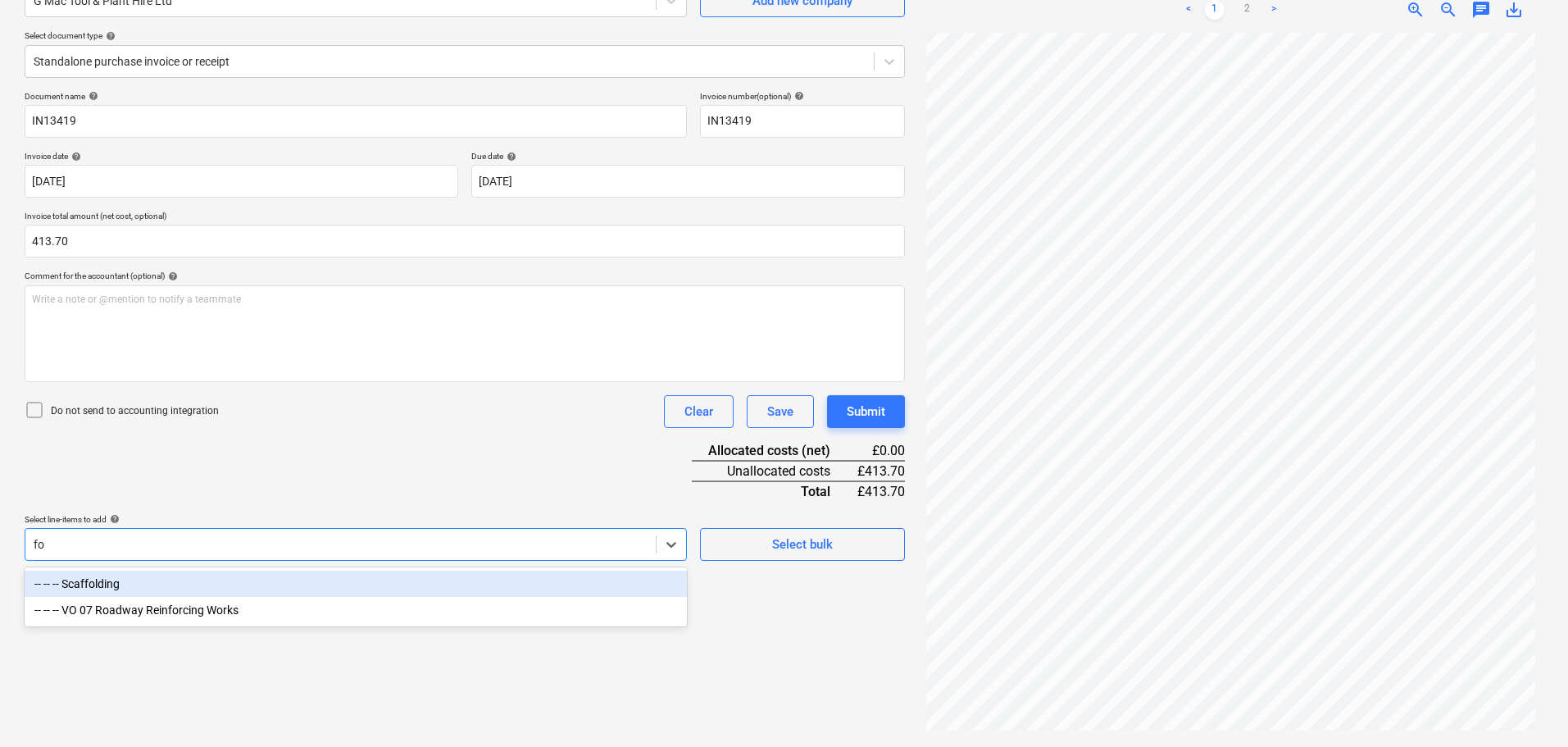
type input "f"
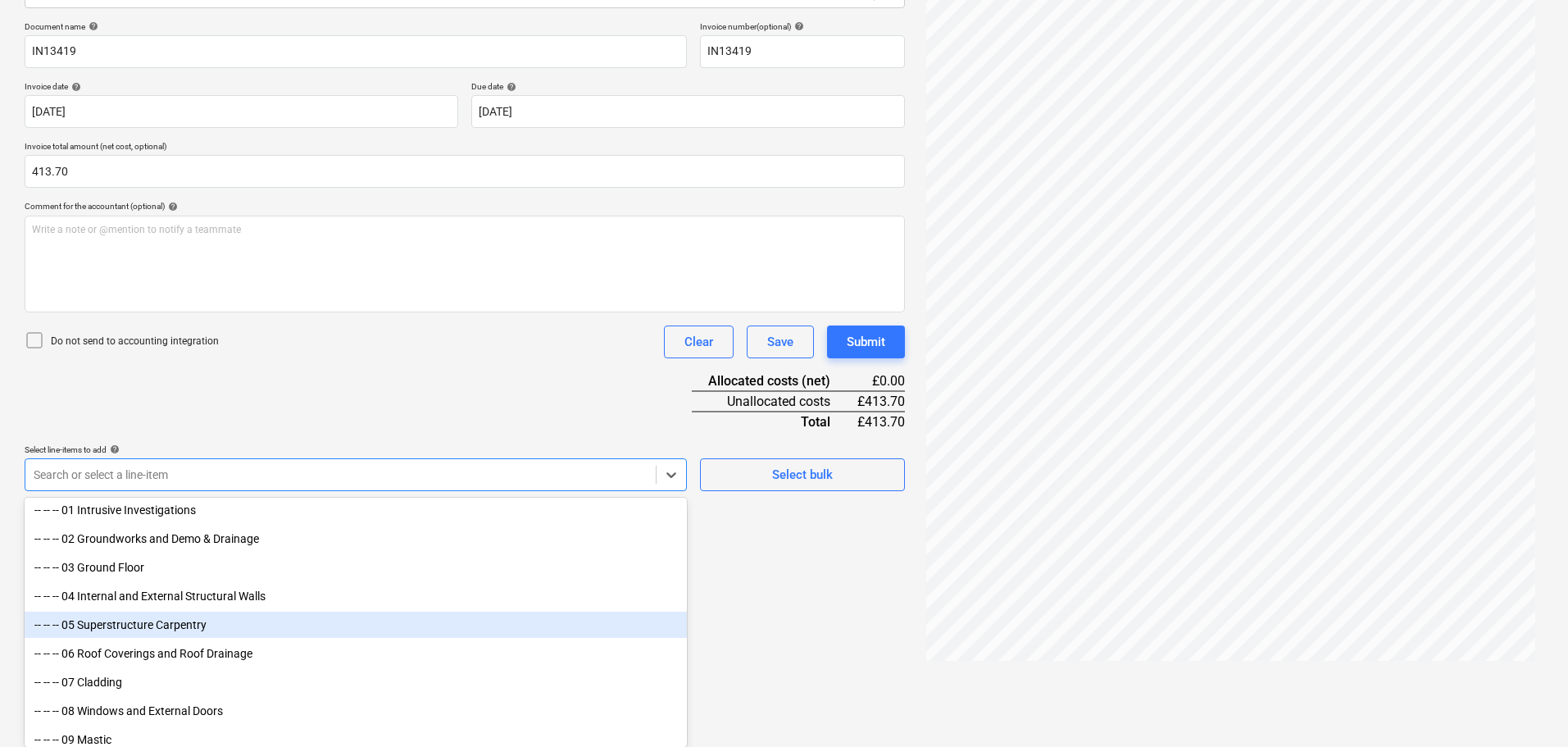
scroll to position [984, 0]
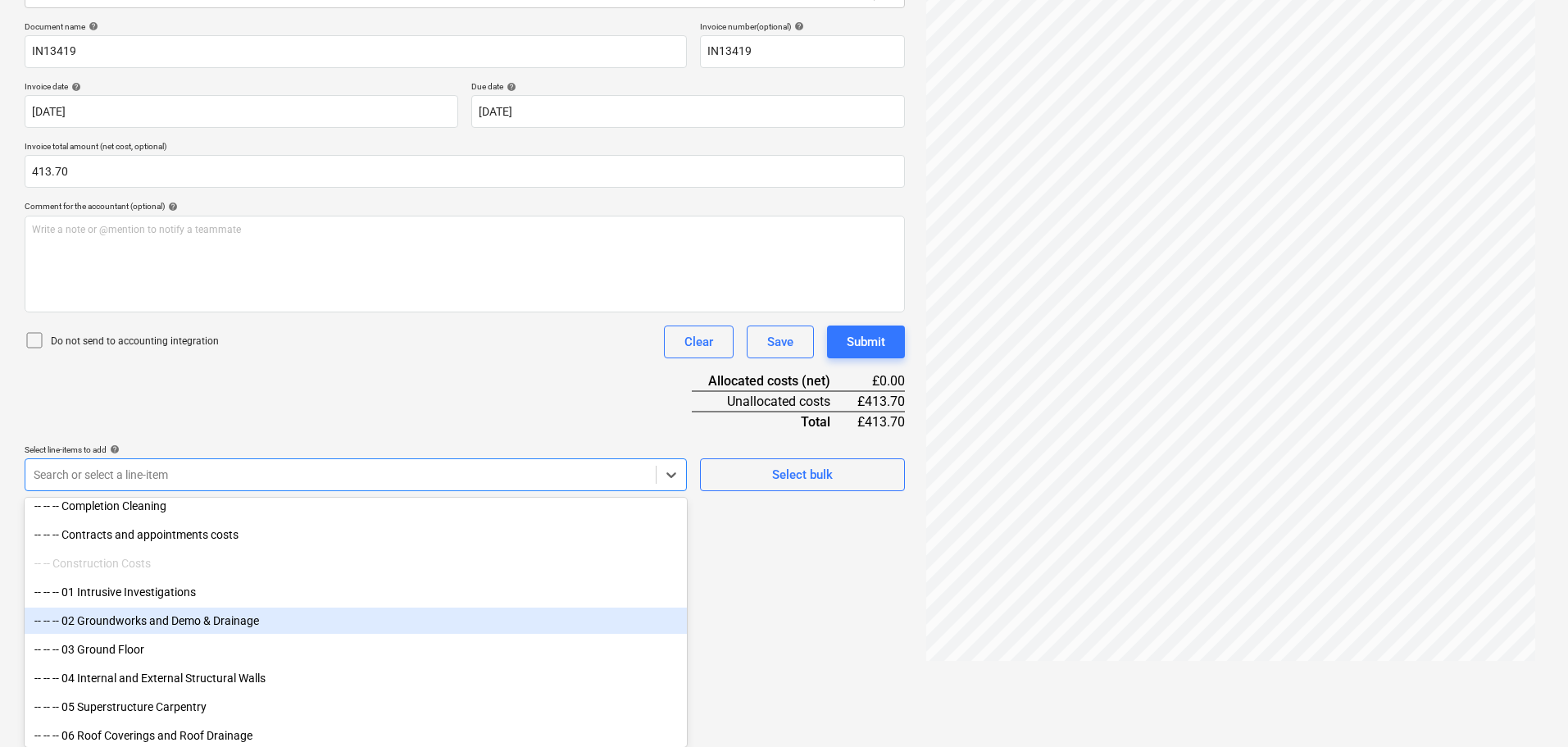
click at [195, 621] on div "-- -- -- 02 Groundworks and Demo & Drainage" at bounding box center [355, 621] width 662 height 26
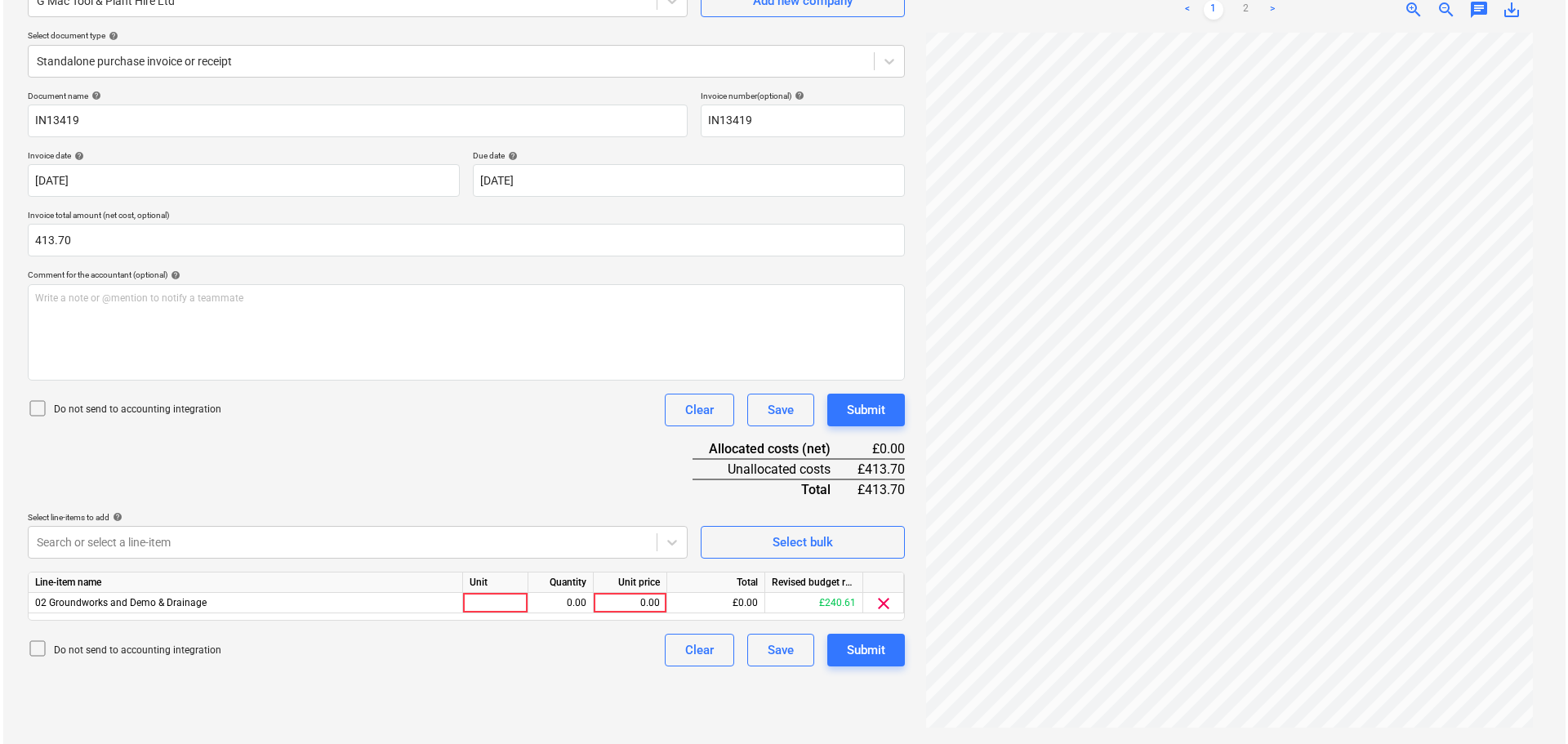
scroll to position [163, 0]
click at [447, 371] on div "Document name help IN13419 Invoice number (optional) help IN13419 Invoice date …" at bounding box center [463, 379] width 877 height 576
click at [607, 592] on div "Unit price" at bounding box center [627, 582] width 74 height 20
click at [626, 601] on div "0.00" at bounding box center [627, 603] width 60 height 20
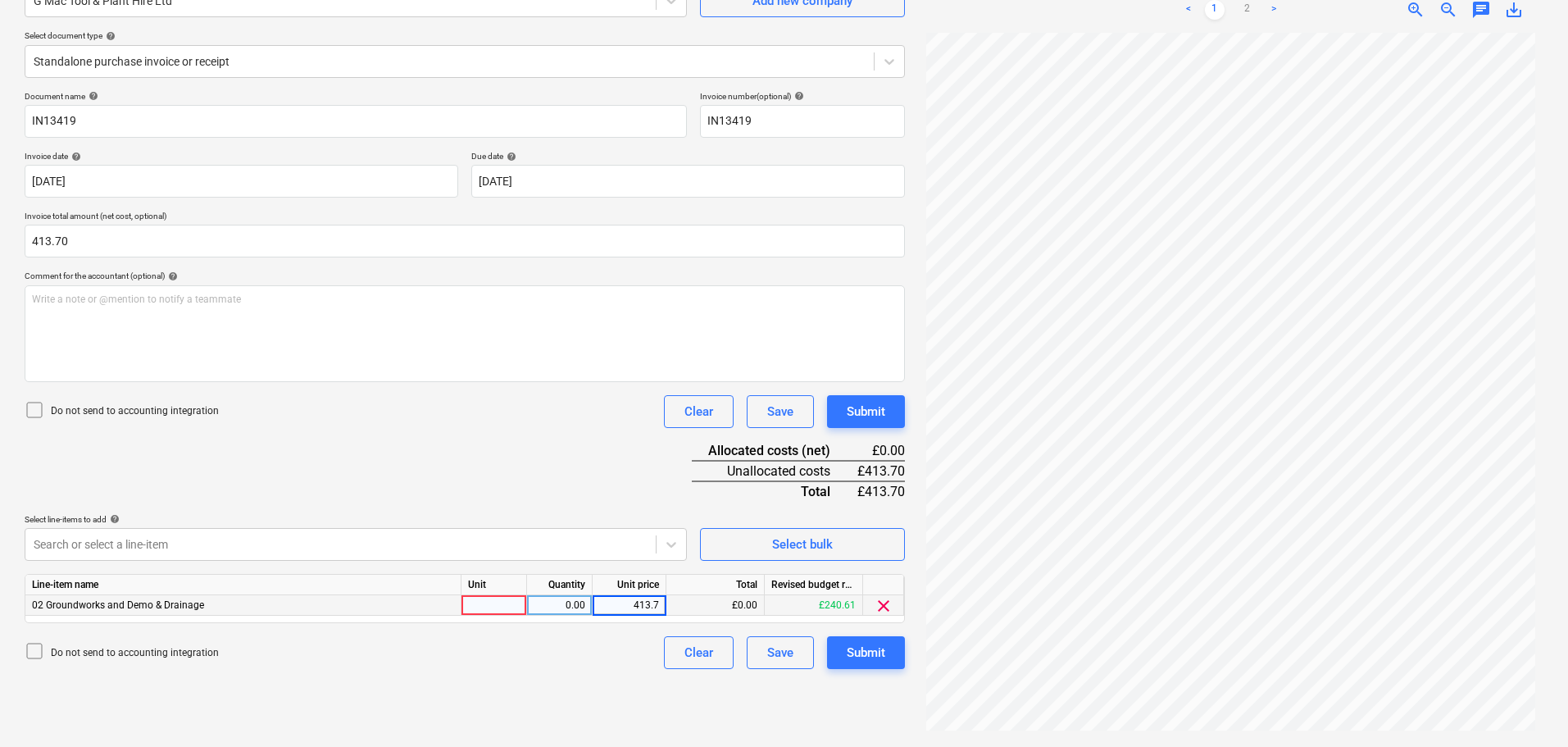
type input "413.70"
click at [875, 650] on div "Submit" at bounding box center [866, 653] width 39 height 21
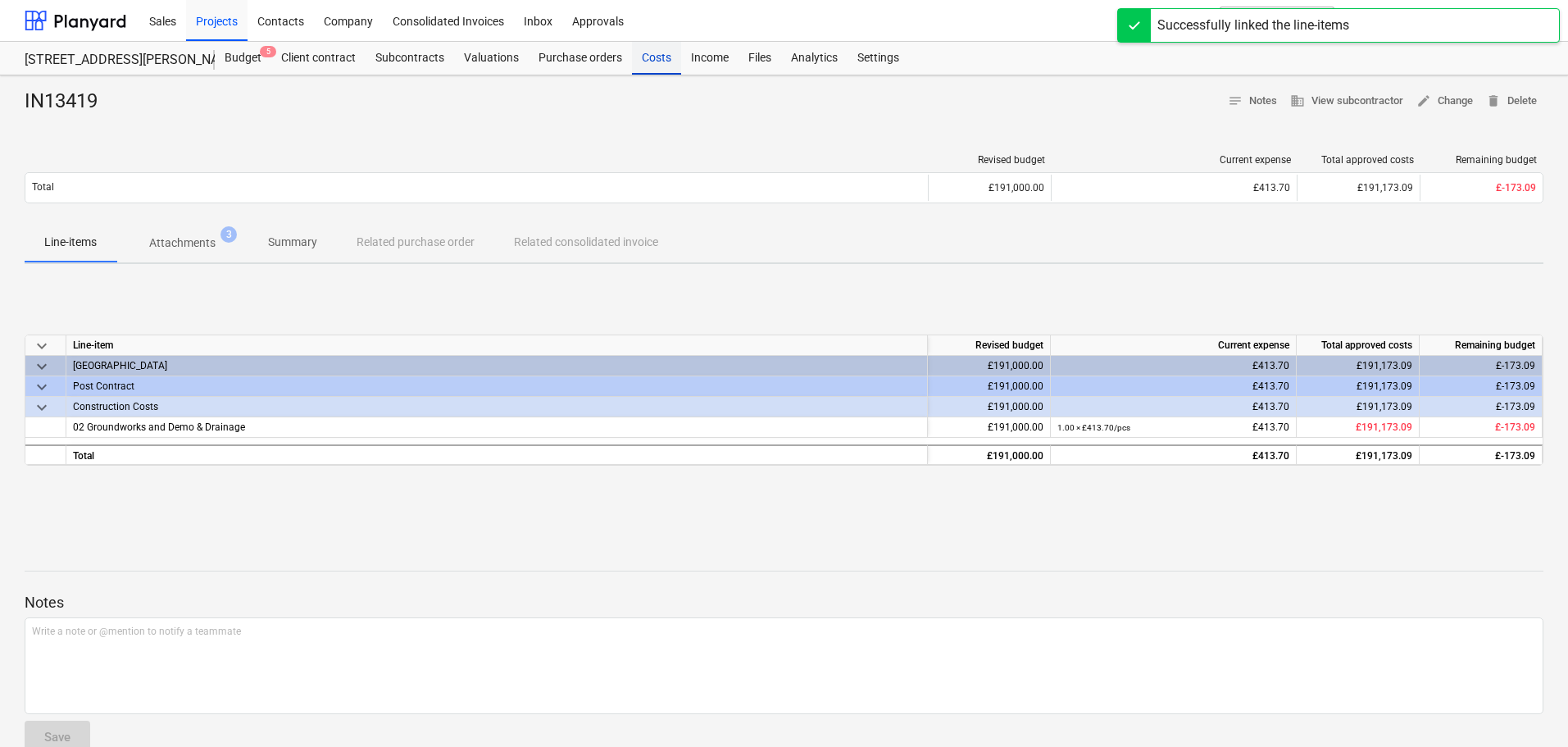
click at [661, 60] on div "Costs" at bounding box center [657, 57] width 49 height 33
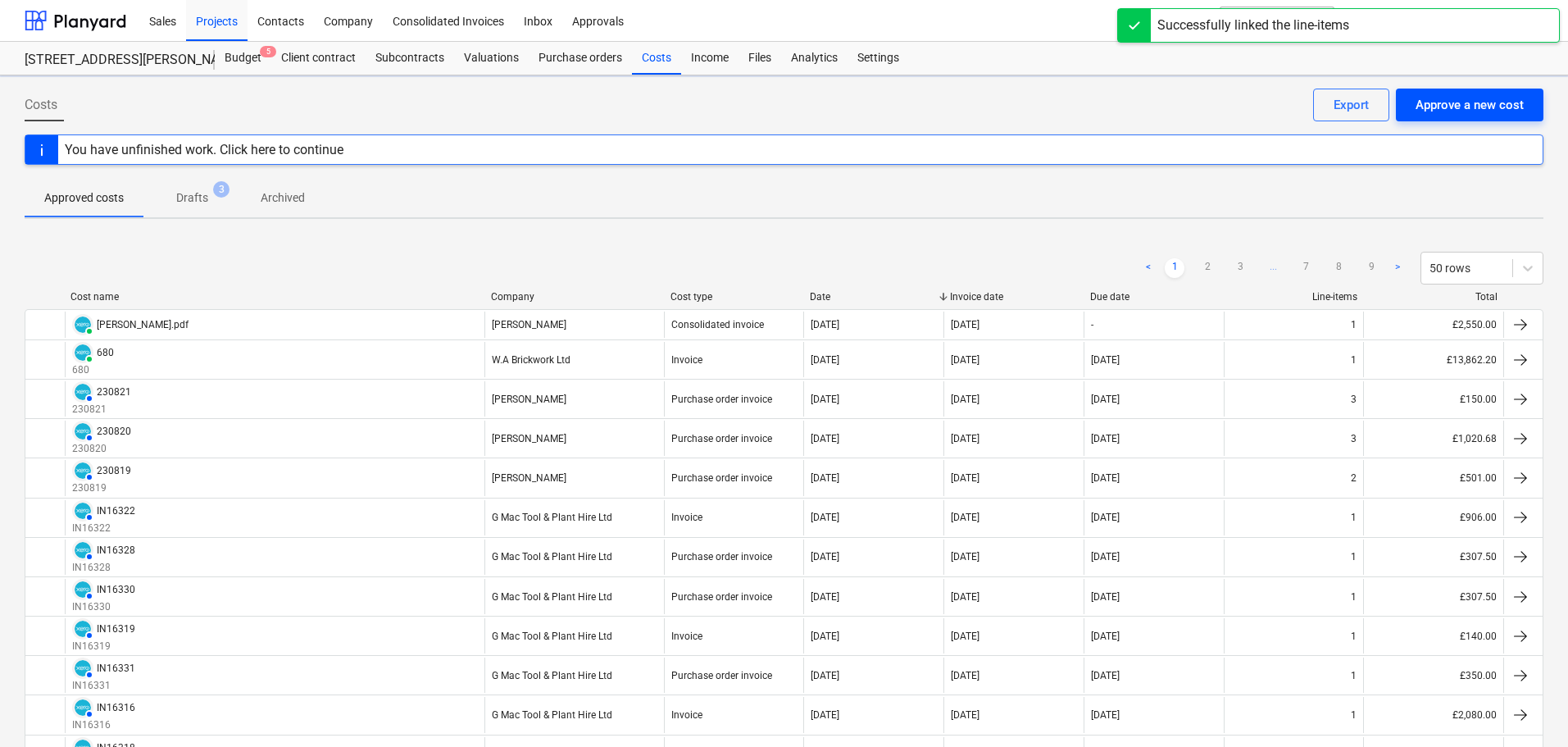
click at [1447, 98] on div "Approve a new cost" at bounding box center [1469, 105] width 108 height 21
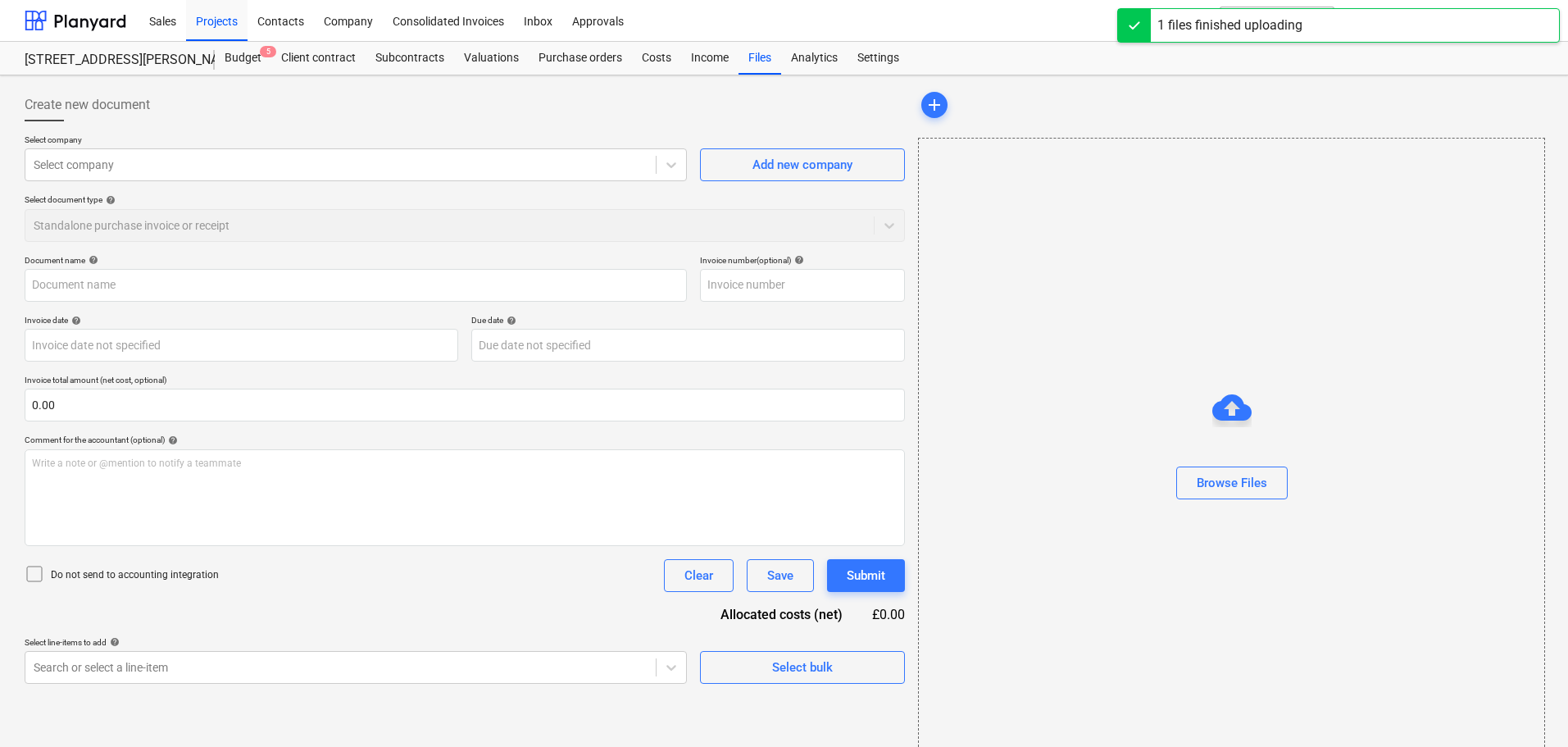
type input "IN13914.pdf"
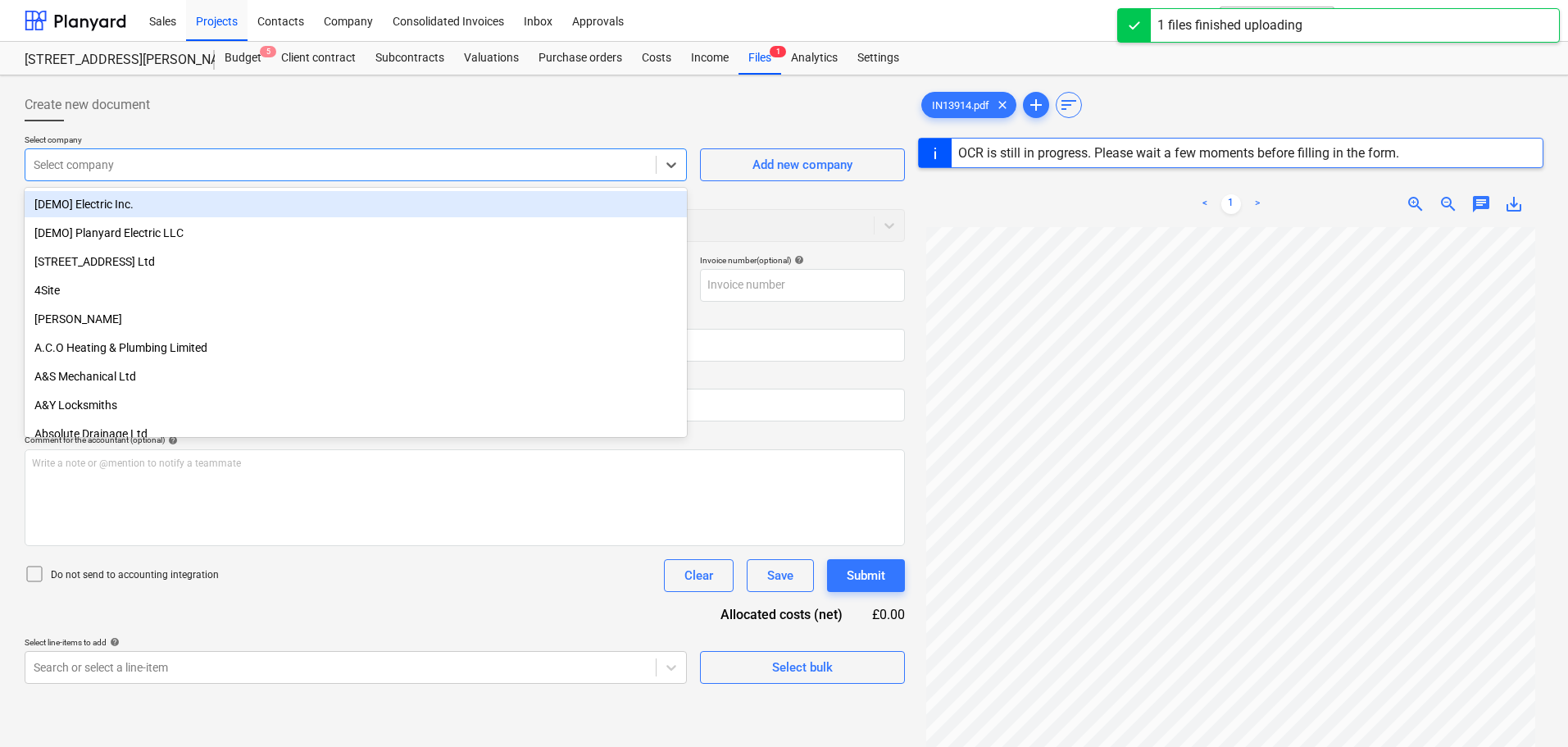
click at [84, 158] on div at bounding box center [340, 165] width 614 height 17
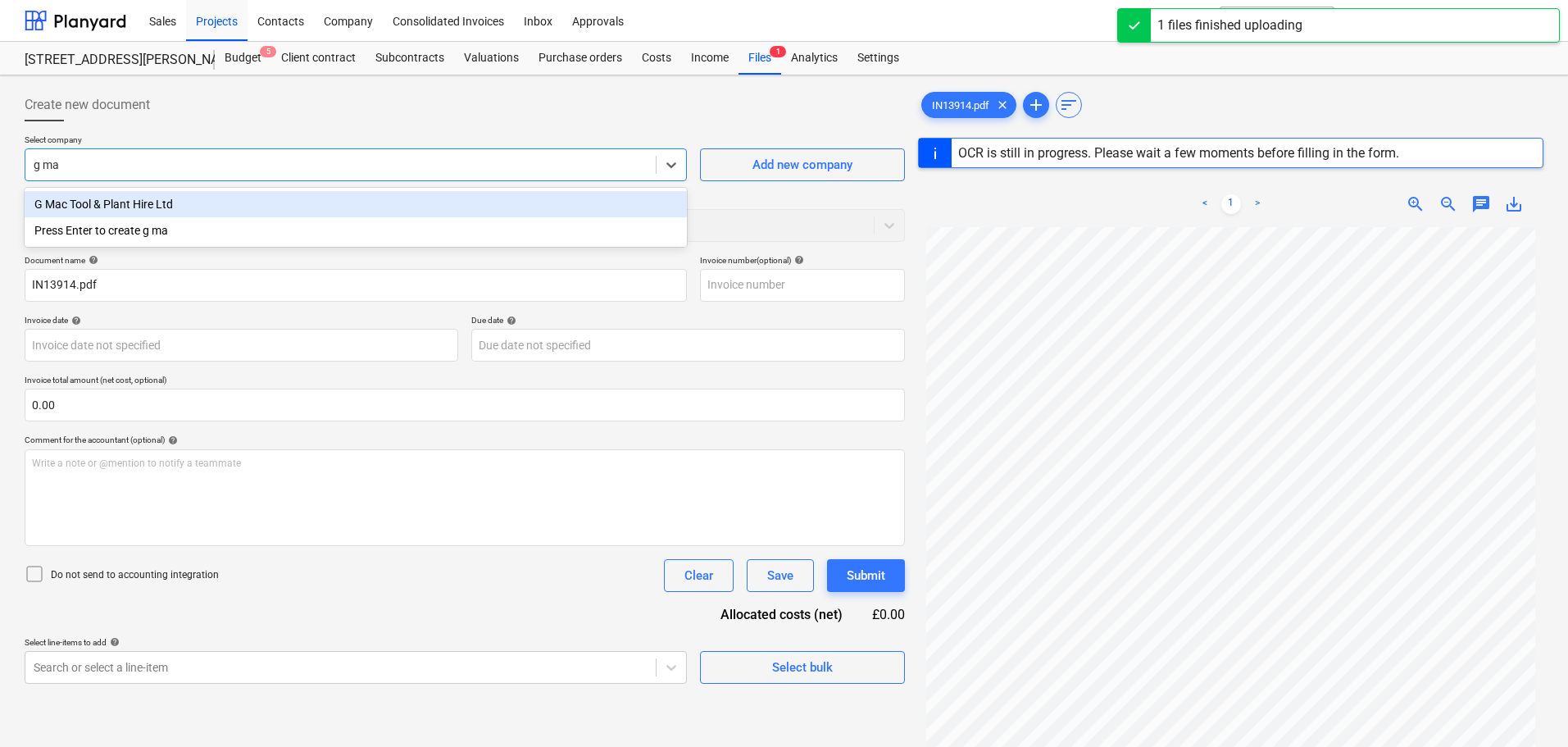
type input "g mac"
click at [139, 199] on div "G Mac Tool & Plant Hire Ltd" at bounding box center [355, 205] width 662 height 26
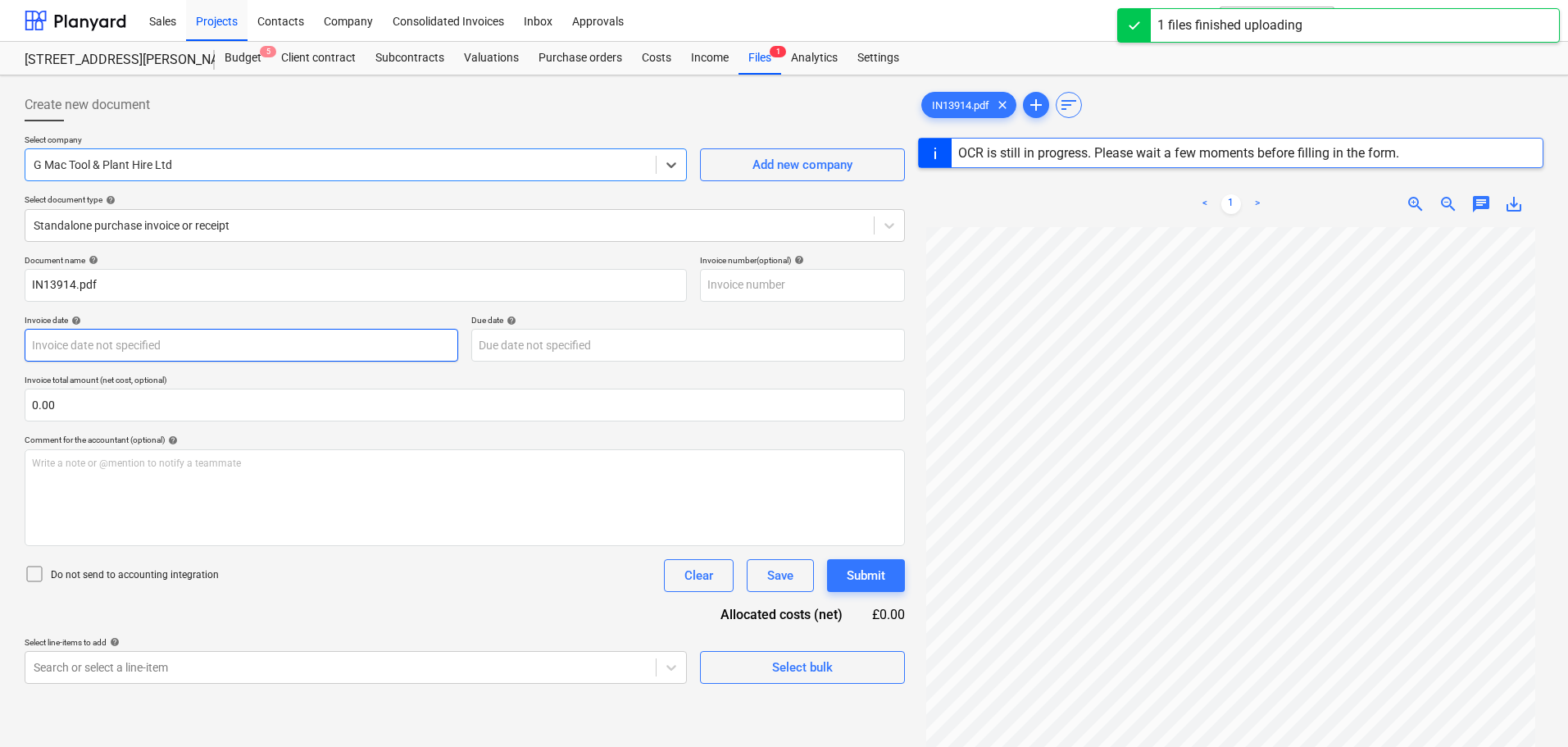
click at [88, 334] on body "Sales Projects Contacts Company Consolidated Invoices Inbox Approvals format_si…" at bounding box center [784, 373] width 1568 height 747
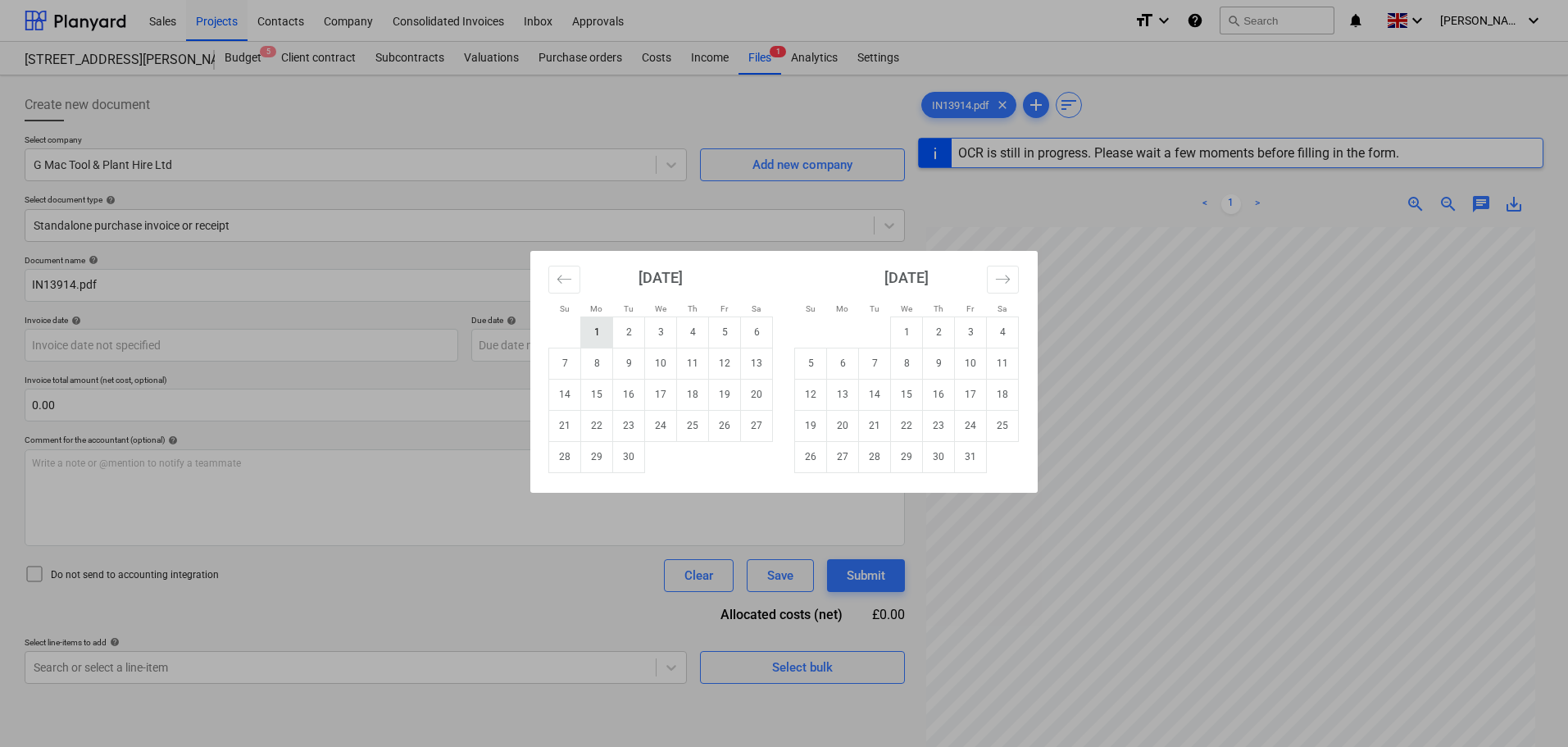
type input "IN13914"
type input "31 Jan 2025"
click at [590, 333] on td "1" at bounding box center [597, 332] width 32 height 31
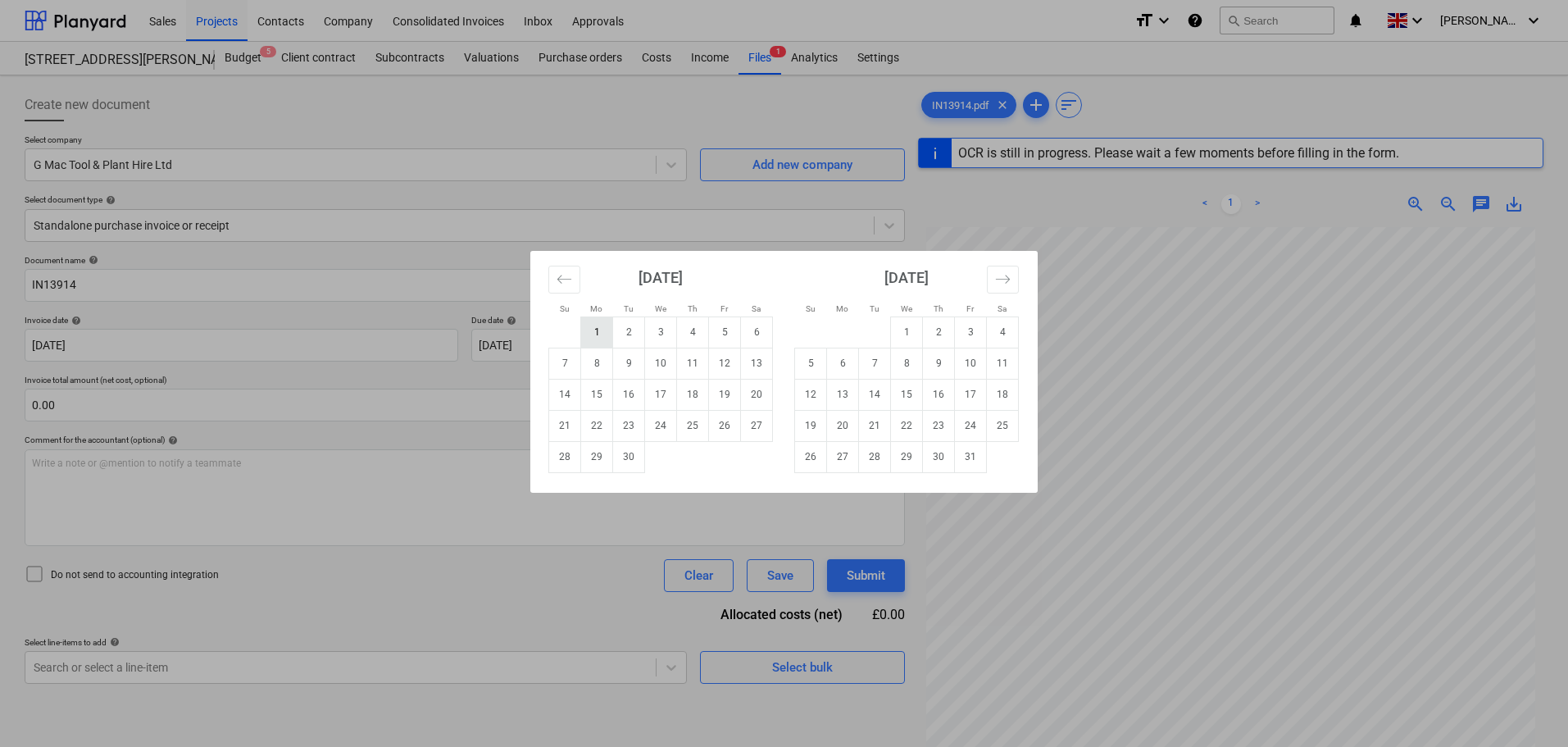
type input "01 Sep 2025"
click at [555, 345] on body "Sales Projects Contacts Company Consolidated Invoices Inbox Approvals format_si…" at bounding box center [784, 373] width 1568 height 747
click at [1007, 281] on icon "Move forward to switch to the next month." at bounding box center [1003, 280] width 16 height 16
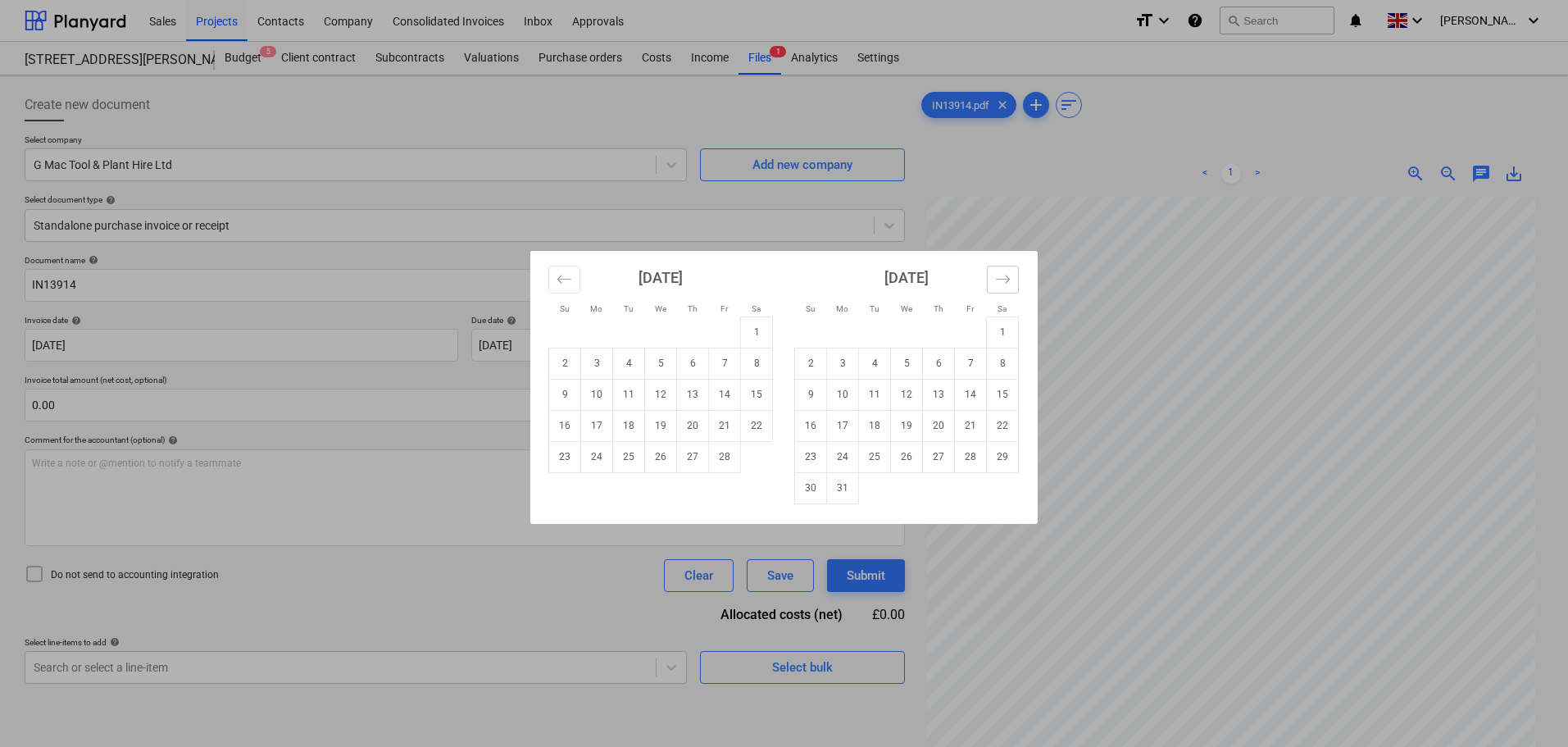
click at [1007, 281] on icon "Move forward to switch to the next month." at bounding box center [1003, 280] width 16 height 16
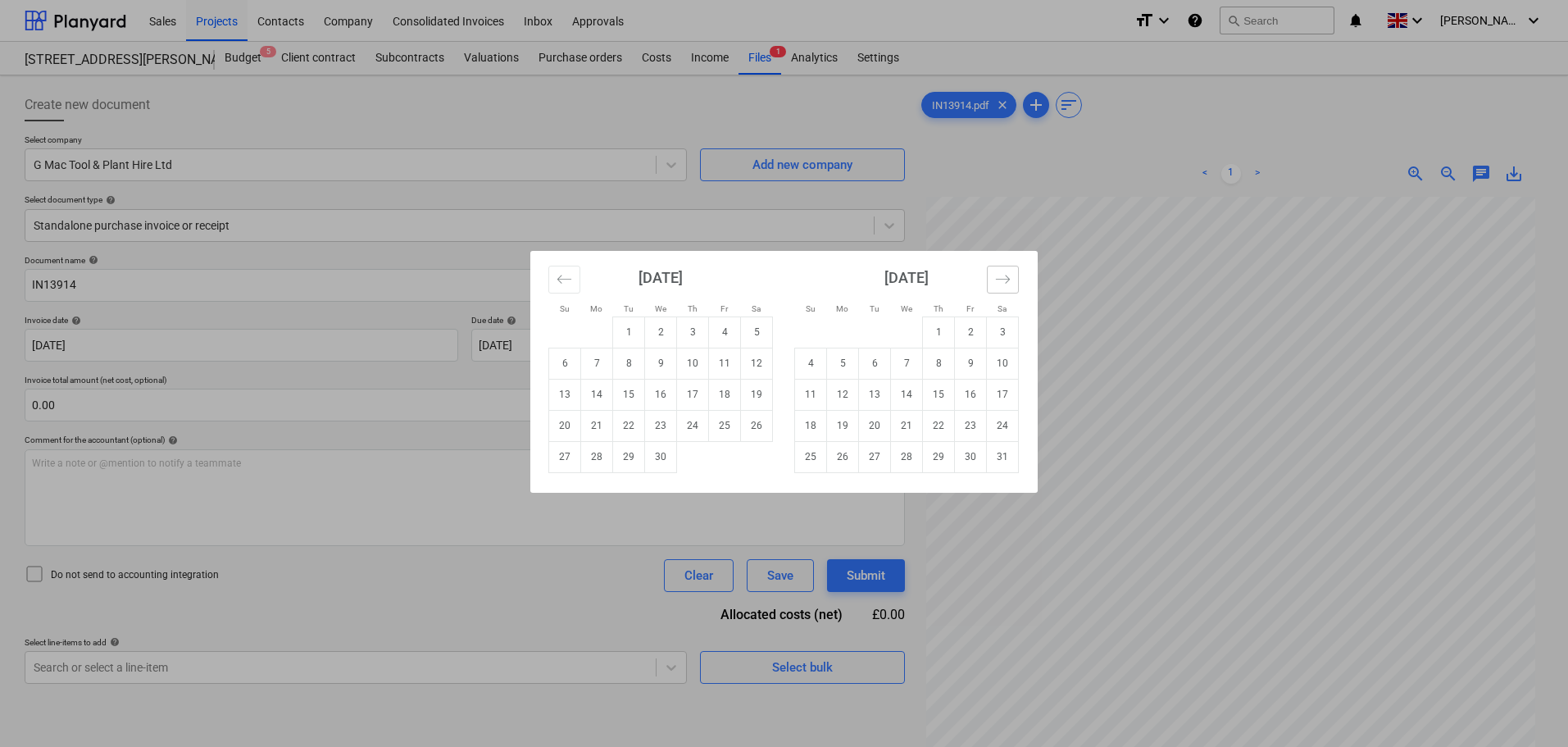
click at [1007, 281] on icon "Move forward to switch to the next month." at bounding box center [1003, 280] width 16 height 16
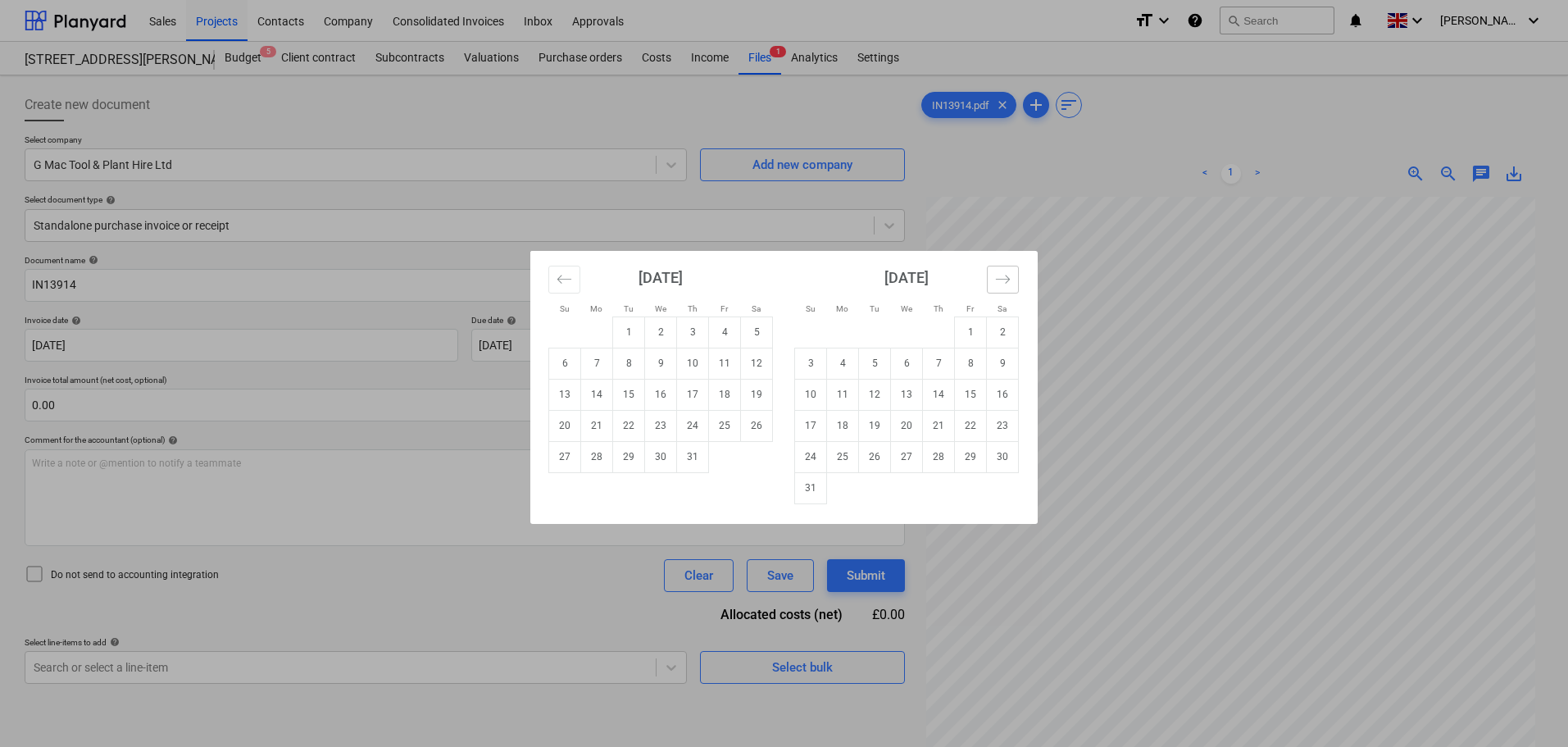
click at [1007, 281] on icon "Move forward to switch to the next month." at bounding box center [1003, 280] width 16 height 16
click at [837, 330] on td "1" at bounding box center [843, 332] width 32 height 31
type input "01 Sep 2025"
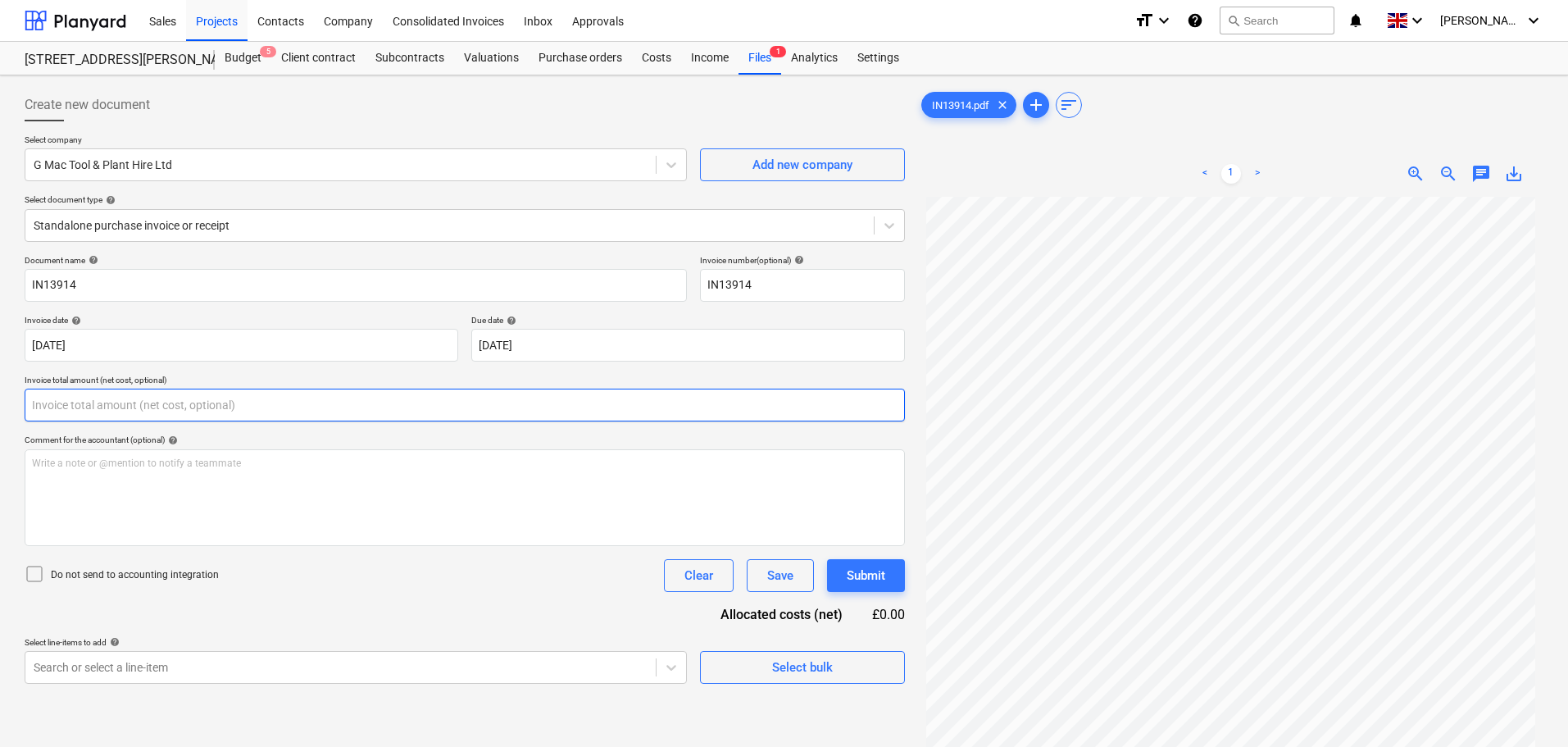
click at [71, 403] on input "text" at bounding box center [464, 405] width 881 height 33
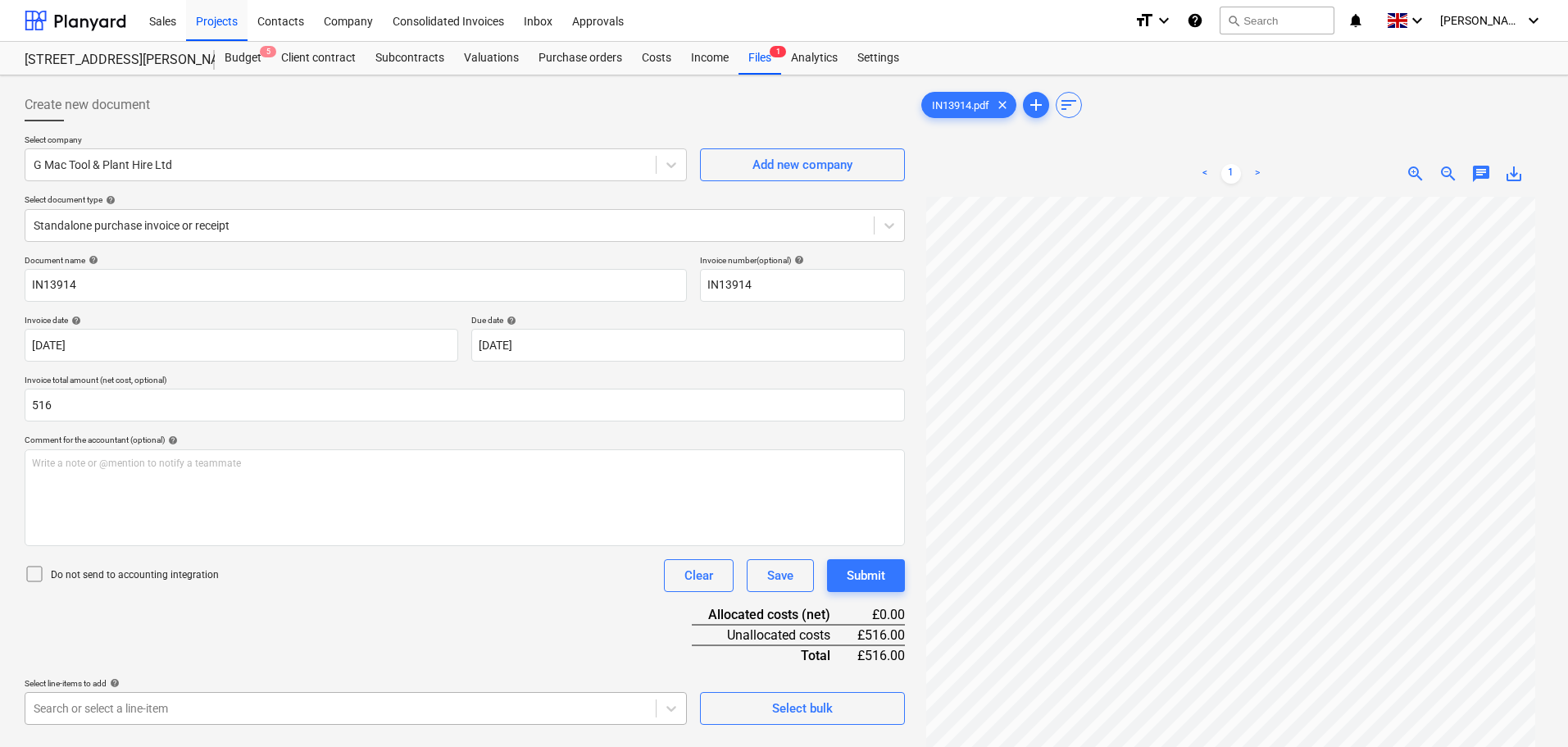
type input "516.00"
click at [135, 705] on body "Sales Projects Contacts Company Consolidated Invoices Inbox Approvals format_si…" at bounding box center [784, 373] width 1568 height 747
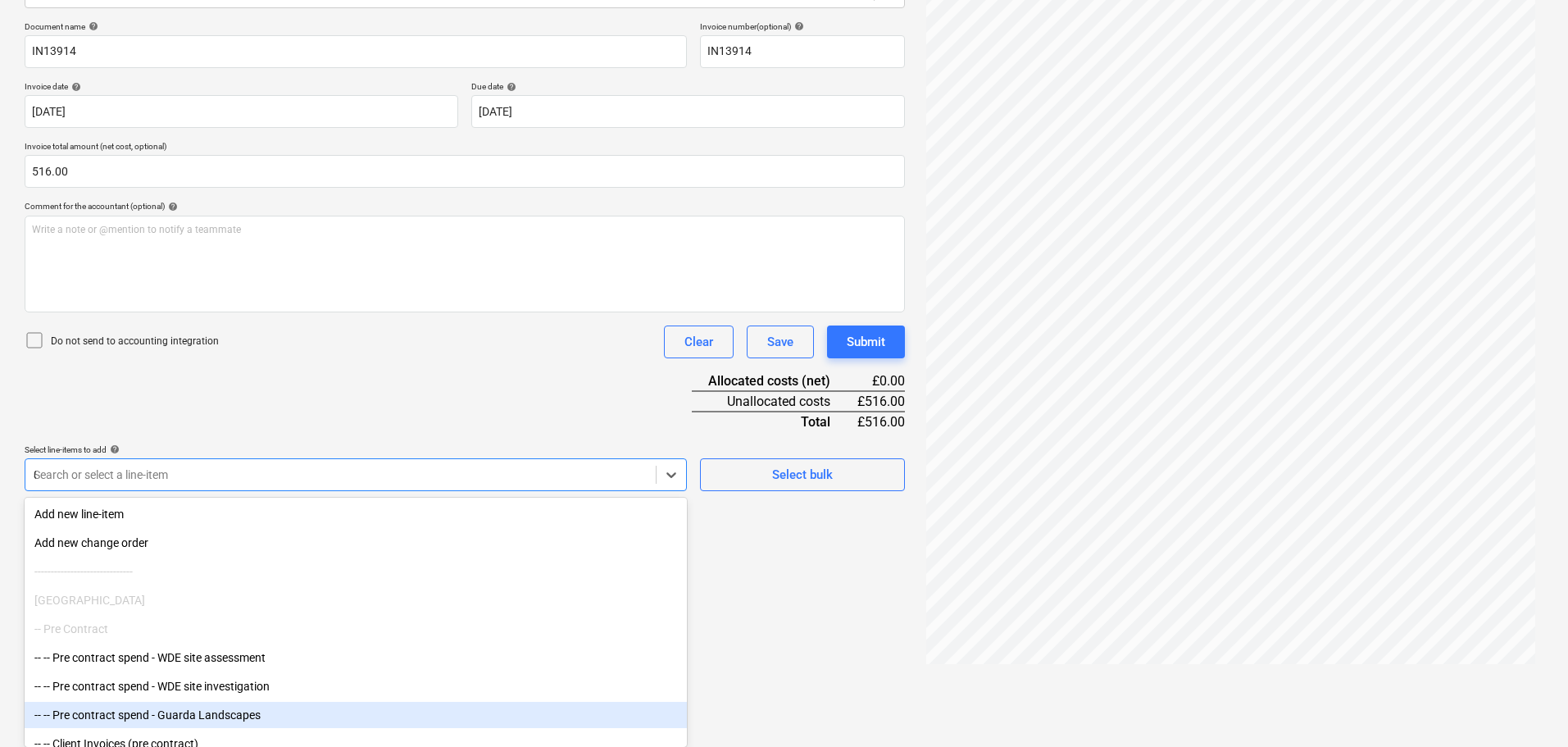
type input "02"
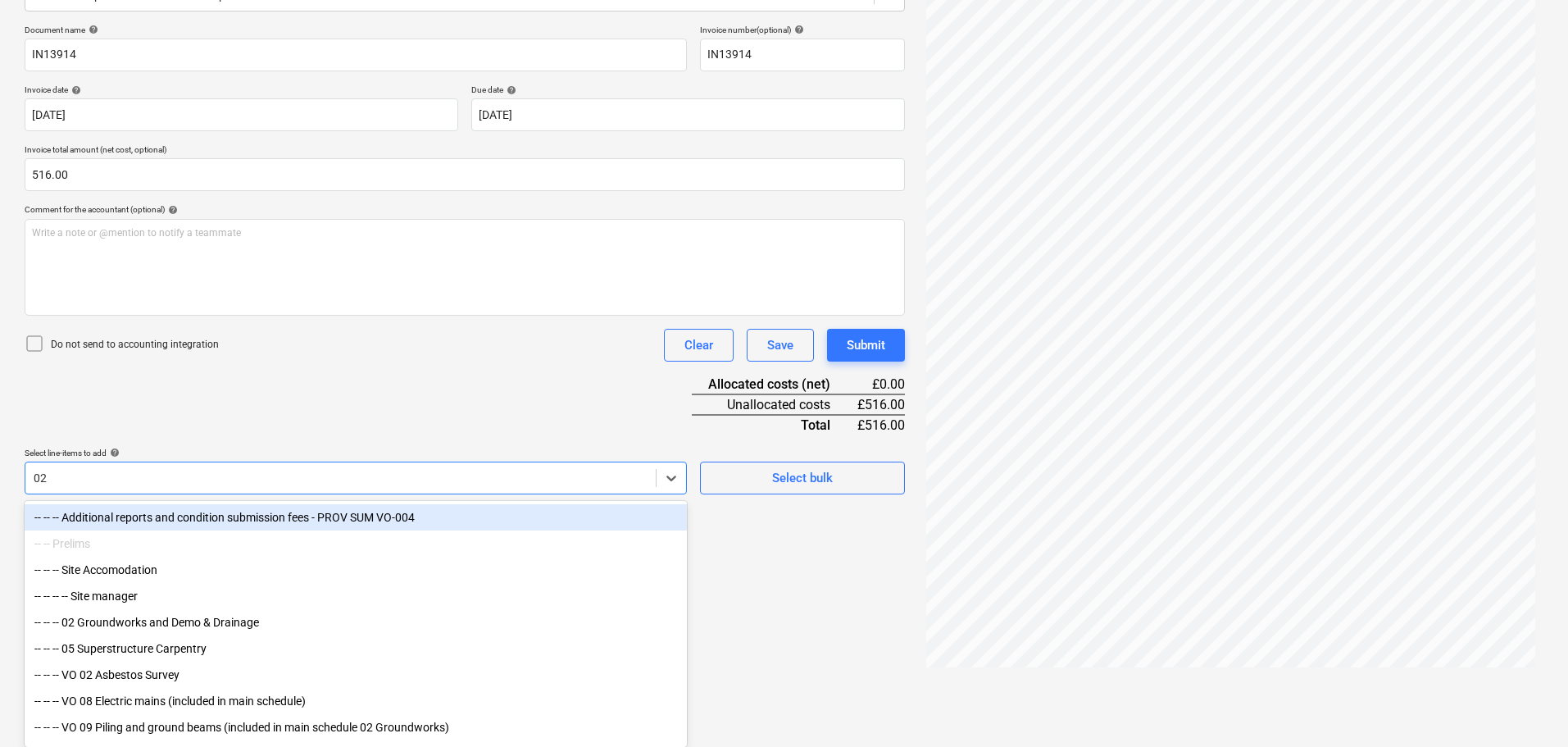
scroll to position [230, 0]
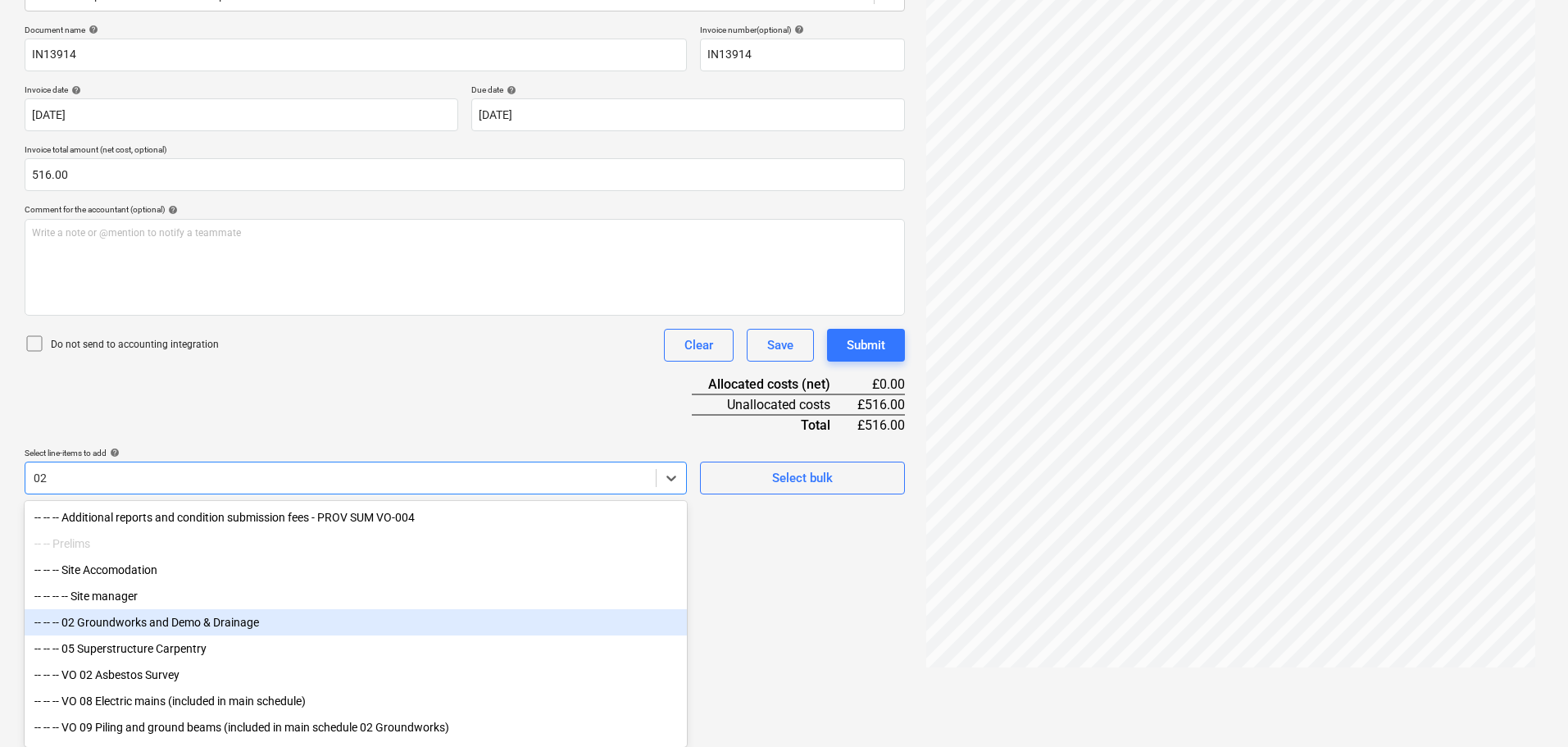
click at [139, 626] on div "-- -- -- 02 Groundworks and Demo & Drainage" at bounding box center [355, 623] width 662 height 26
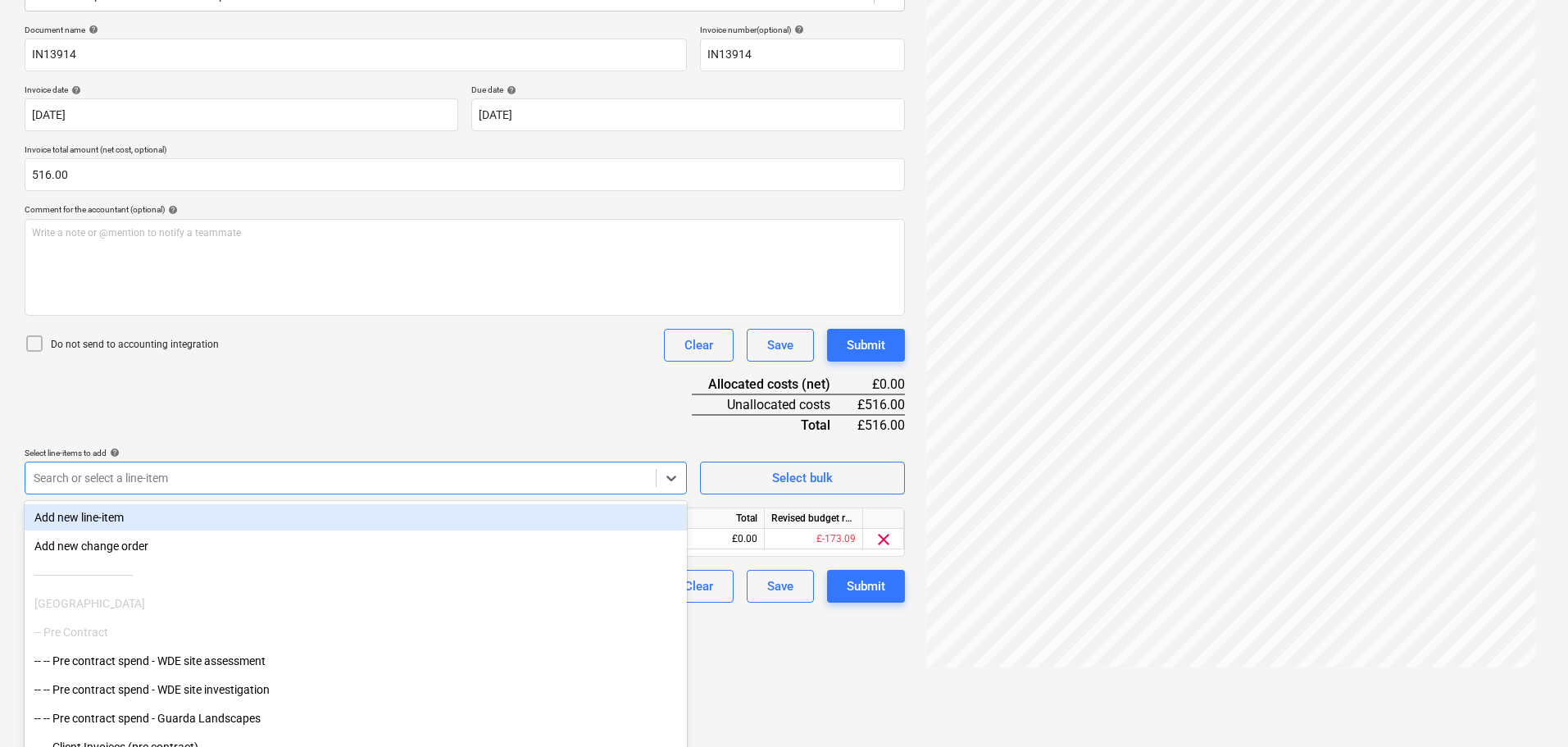
click at [276, 447] on div "Document name help IN13914 Invoice number (optional) help IN13914 Invoice date …" at bounding box center [464, 314] width 881 height 579
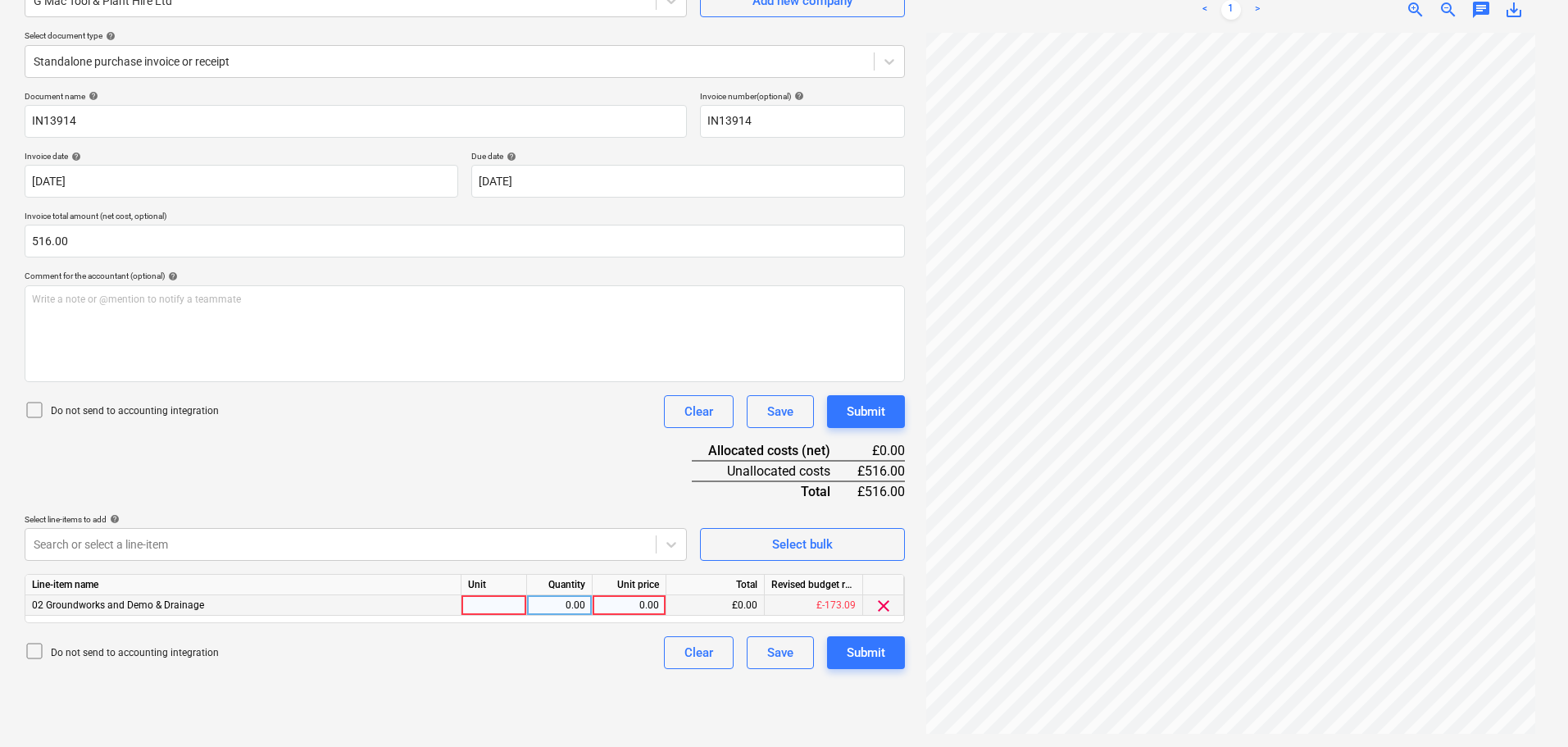
click at [643, 609] on div "0.00" at bounding box center [629, 605] width 60 height 20
type input "516"
click at [636, 483] on div "Document name help IN13914 Invoice number (optional) help IN13914 Invoice date …" at bounding box center [464, 380] width 881 height 579
click at [857, 416] on div "Submit" at bounding box center [866, 412] width 39 height 21
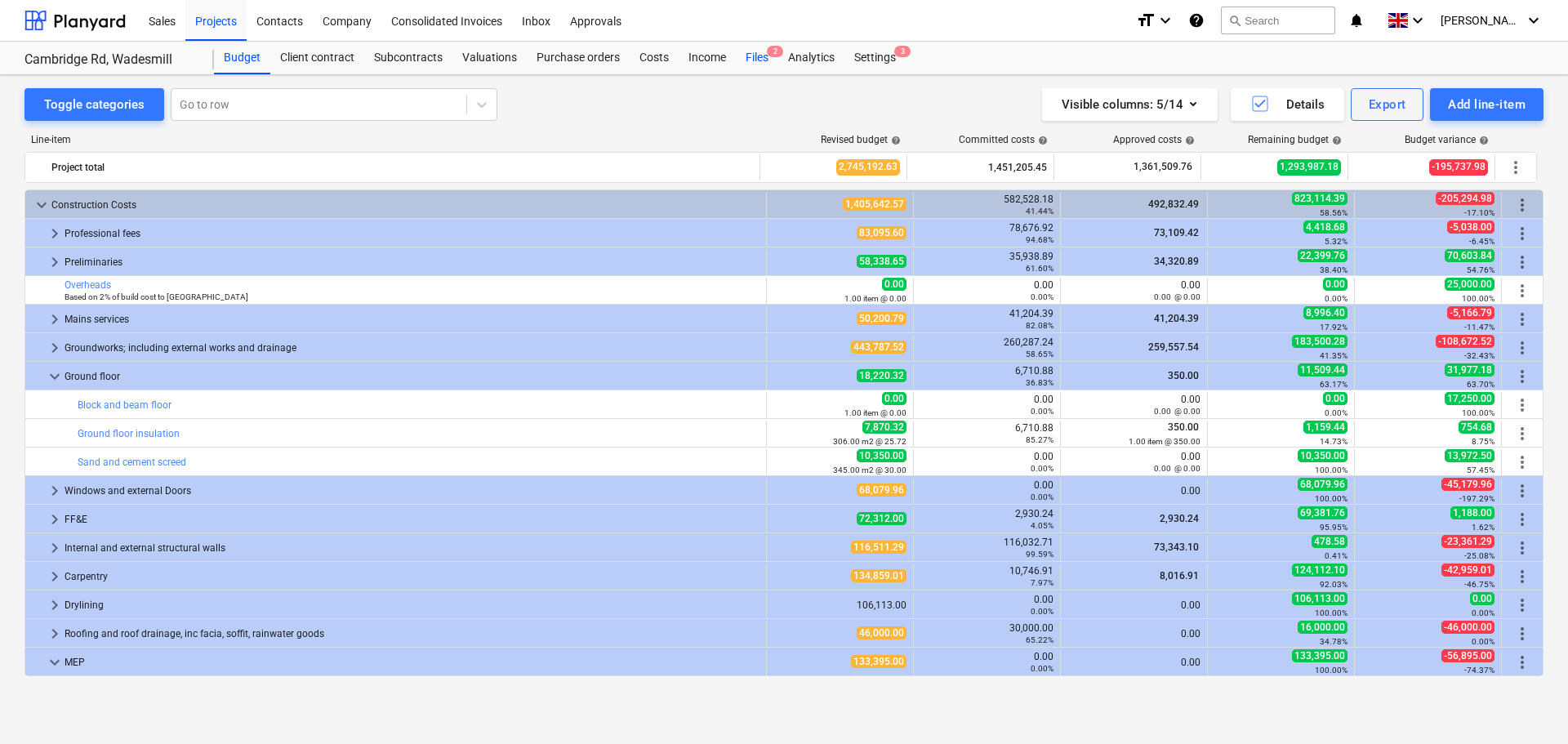
click at [752, 57] on div "Files 2" at bounding box center [757, 57] width 42 height 33
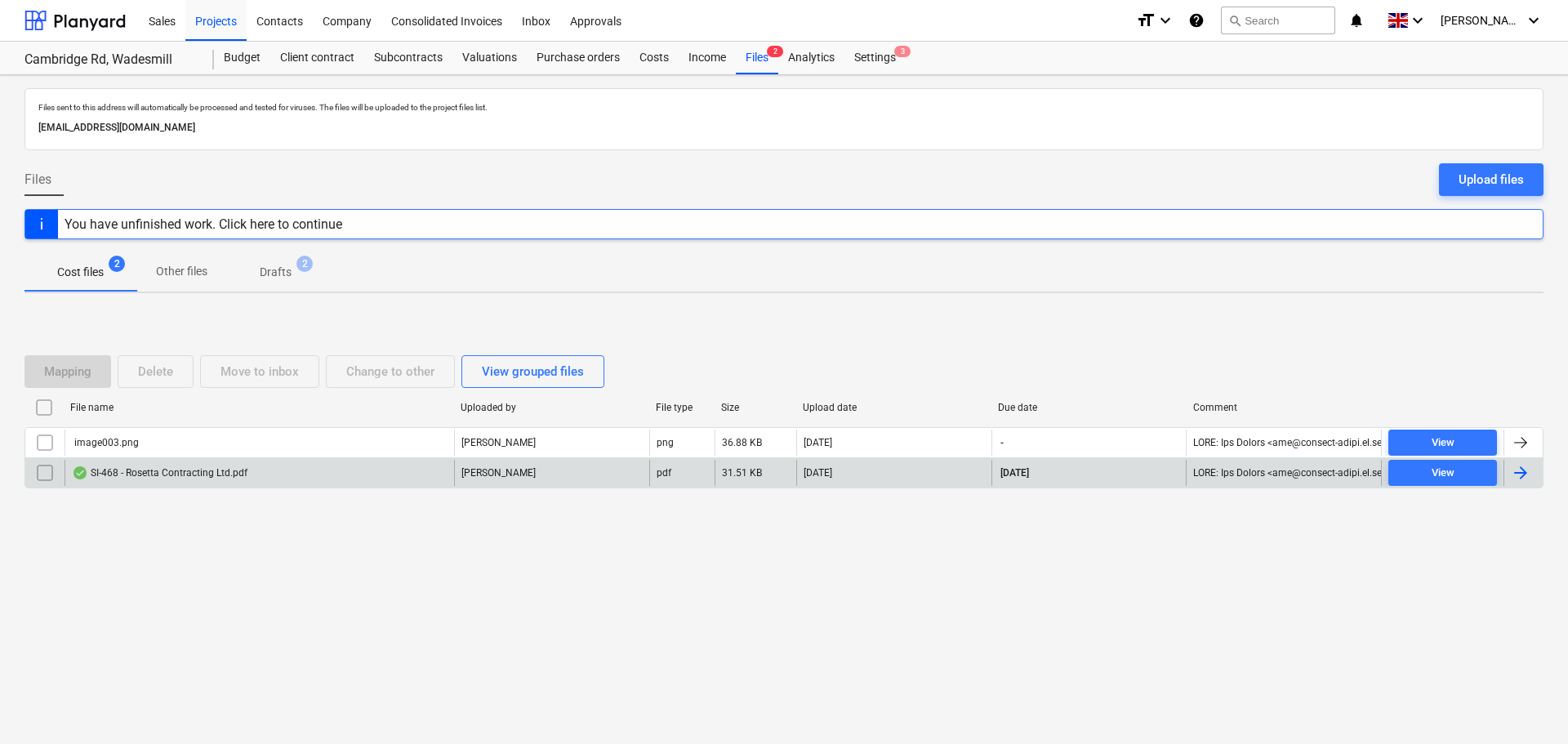
click at [227, 473] on div "SI-468 - Rosetta Contracting Ltd.pdf" at bounding box center [160, 473] width 176 height 13
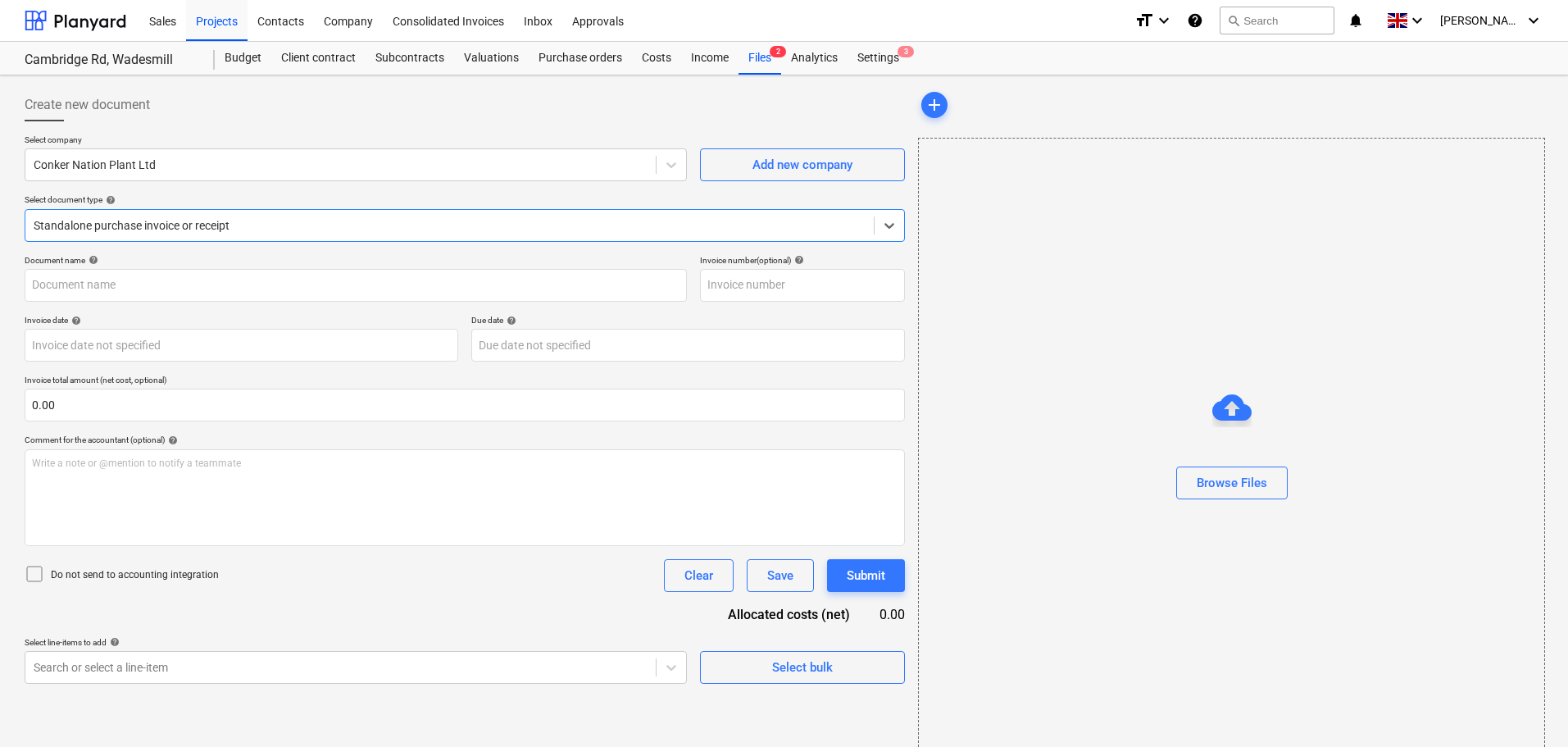
type input "SI-468"
type input "12 Sep 2025"
type input "03 Oct 2025"
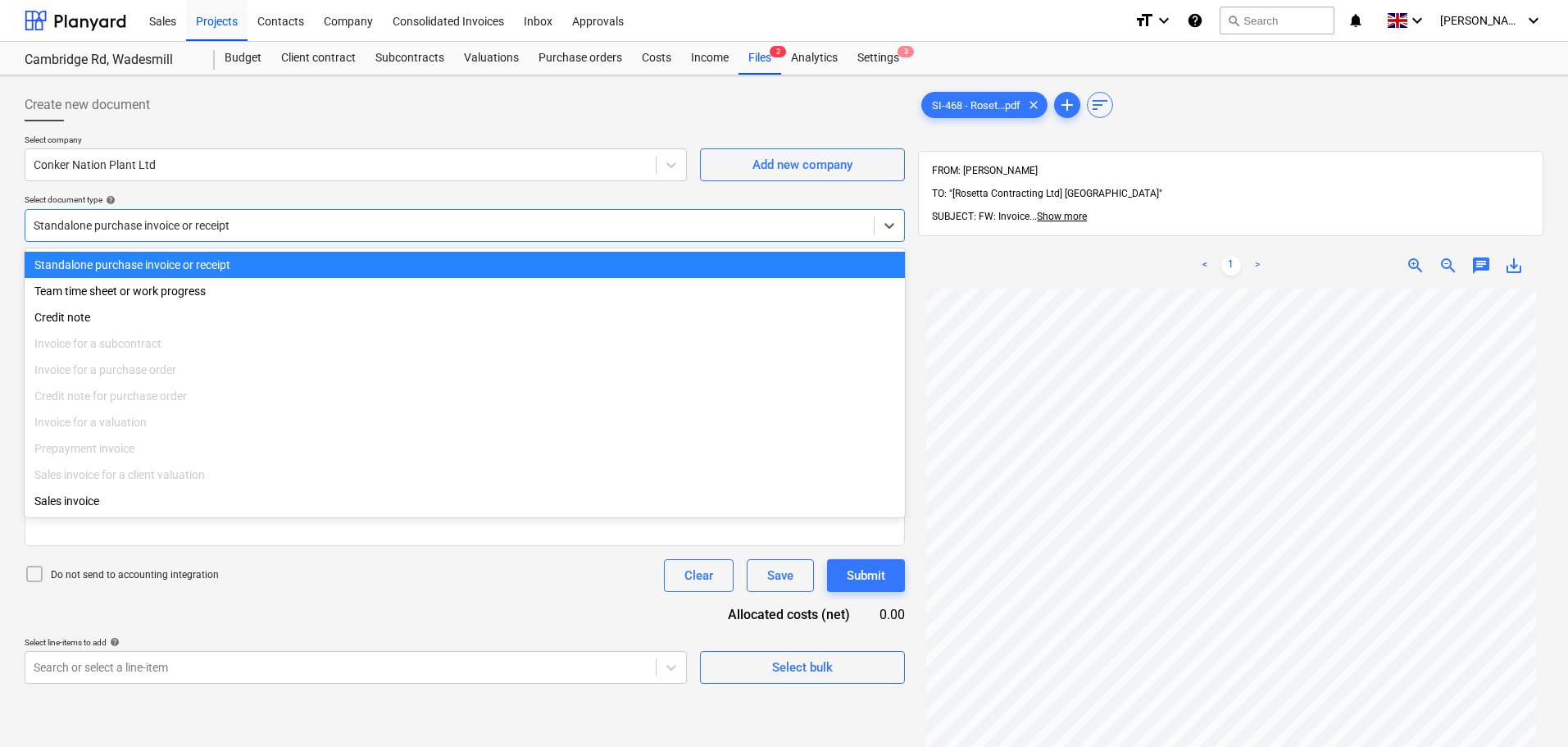
click at [150, 224] on div at bounding box center [450, 225] width 832 height 17
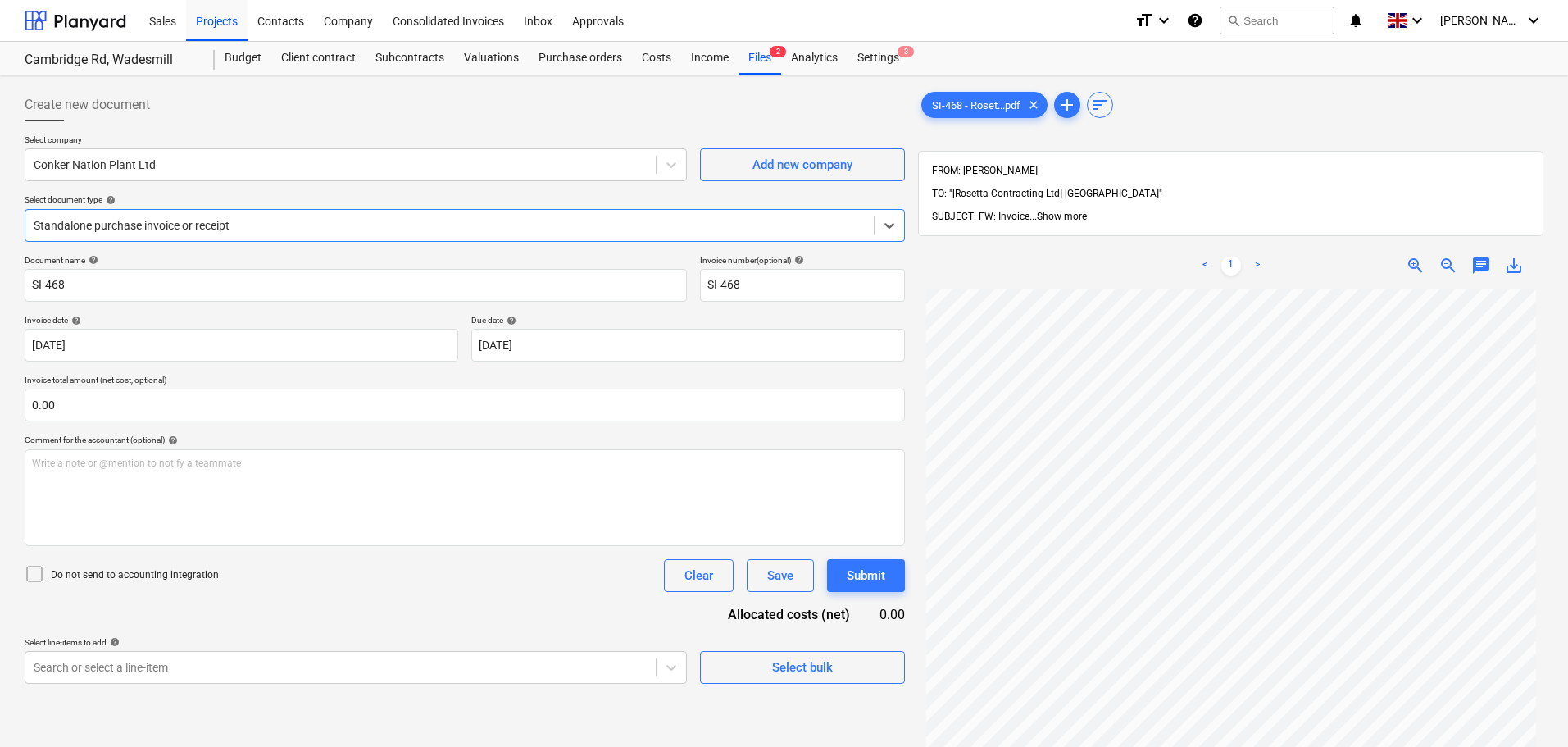
click at [150, 224] on div at bounding box center [450, 225] width 832 height 17
click at [63, 407] on input "text" at bounding box center [464, 405] width 881 height 33
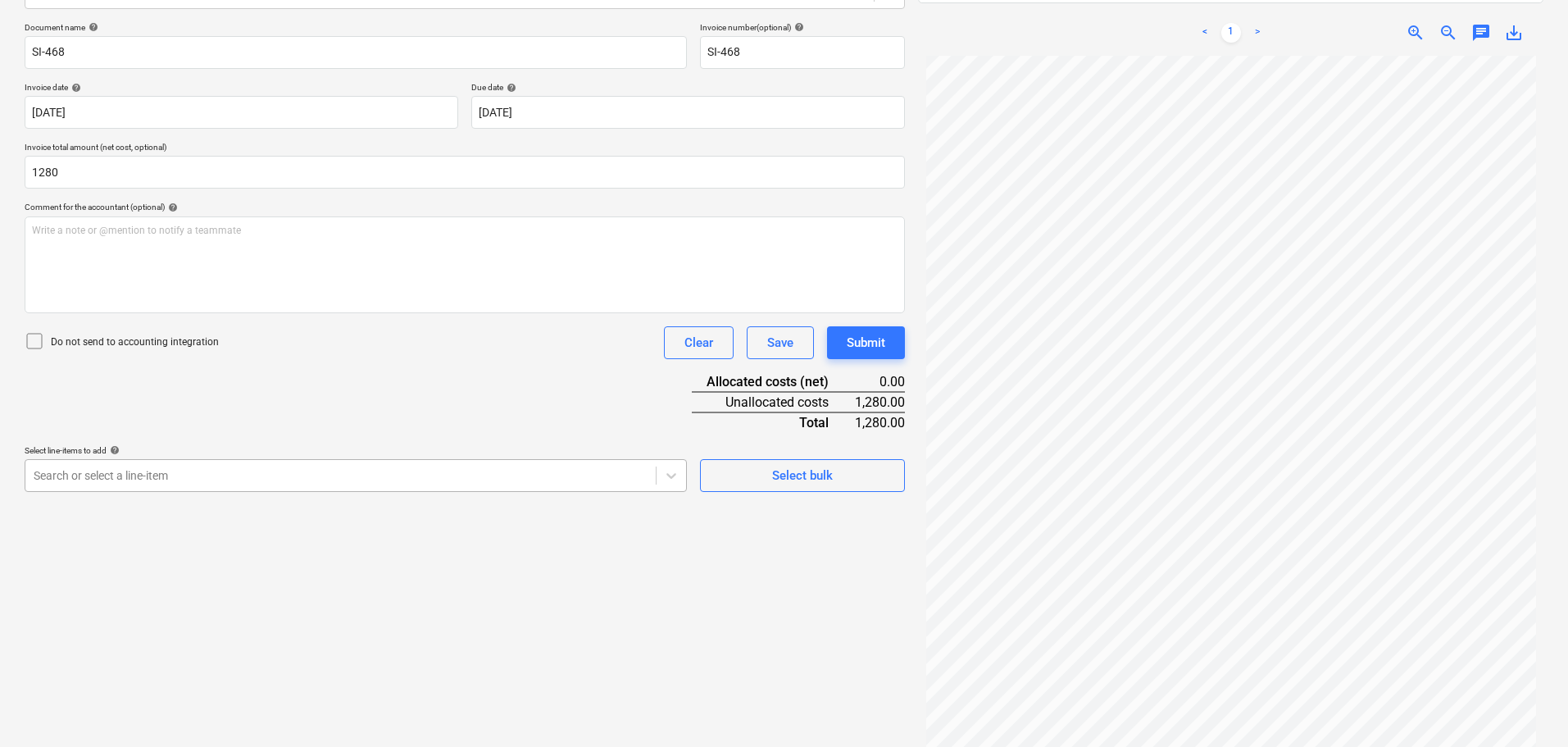
type input "1,280.00"
click at [187, 474] on div at bounding box center [340, 475] width 614 height 17
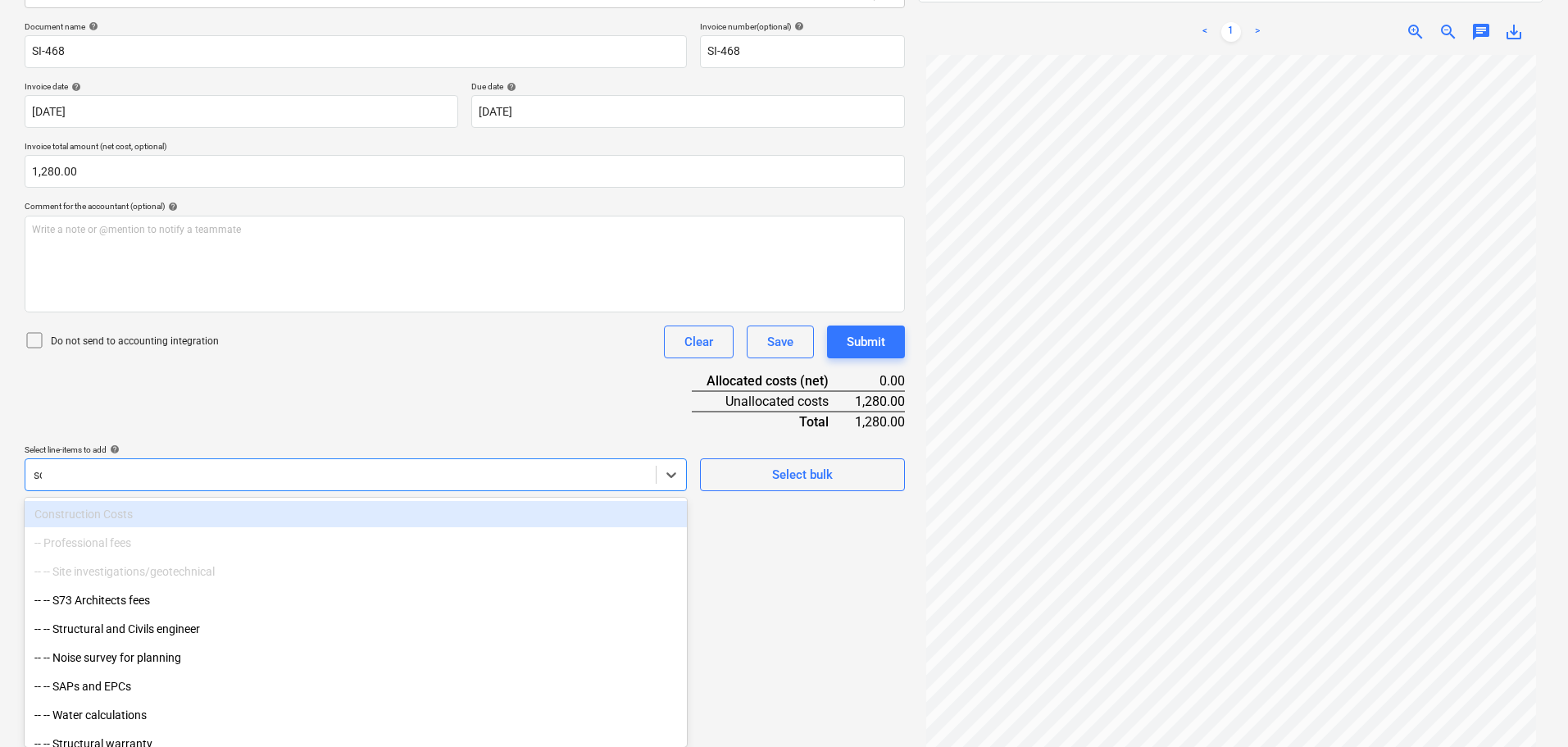
scroll to position [233, 0]
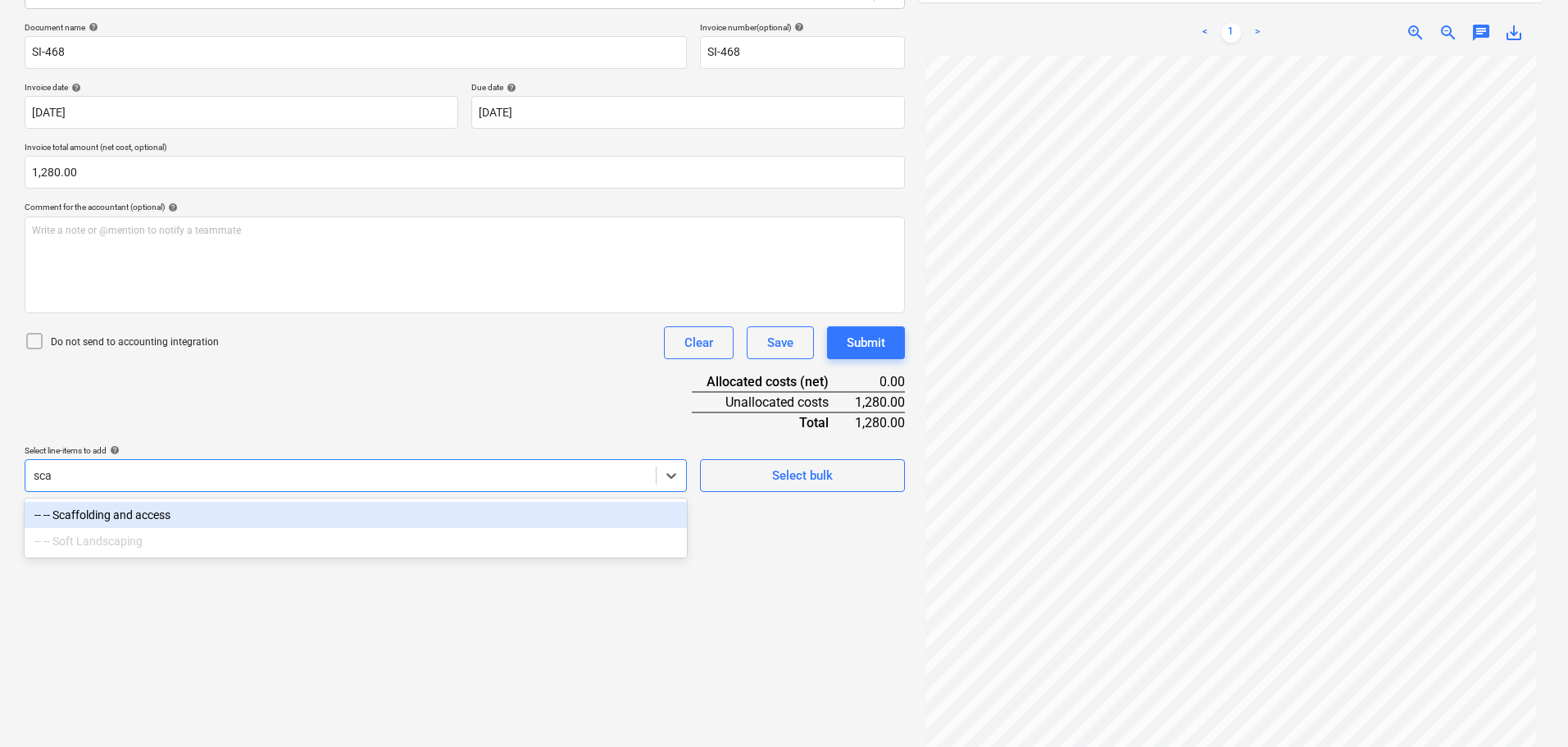
type input "scaf"
click at [149, 510] on div "-- -- Scaffolding and access" at bounding box center [355, 515] width 662 height 26
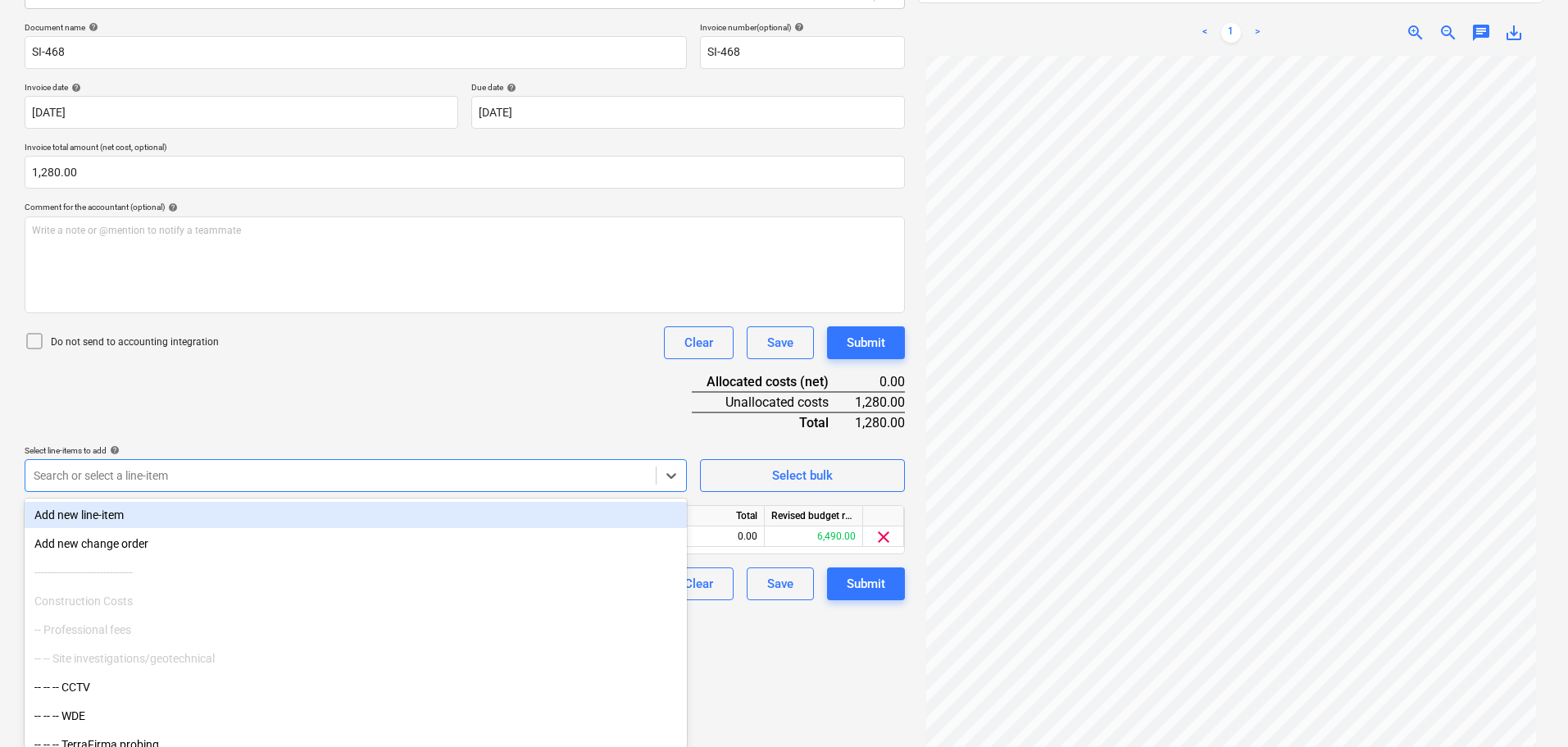
click at [434, 397] on div "Document name help SI-468 Invoice number (optional) help SI-468 Invoice date he…" at bounding box center [464, 311] width 881 height 579
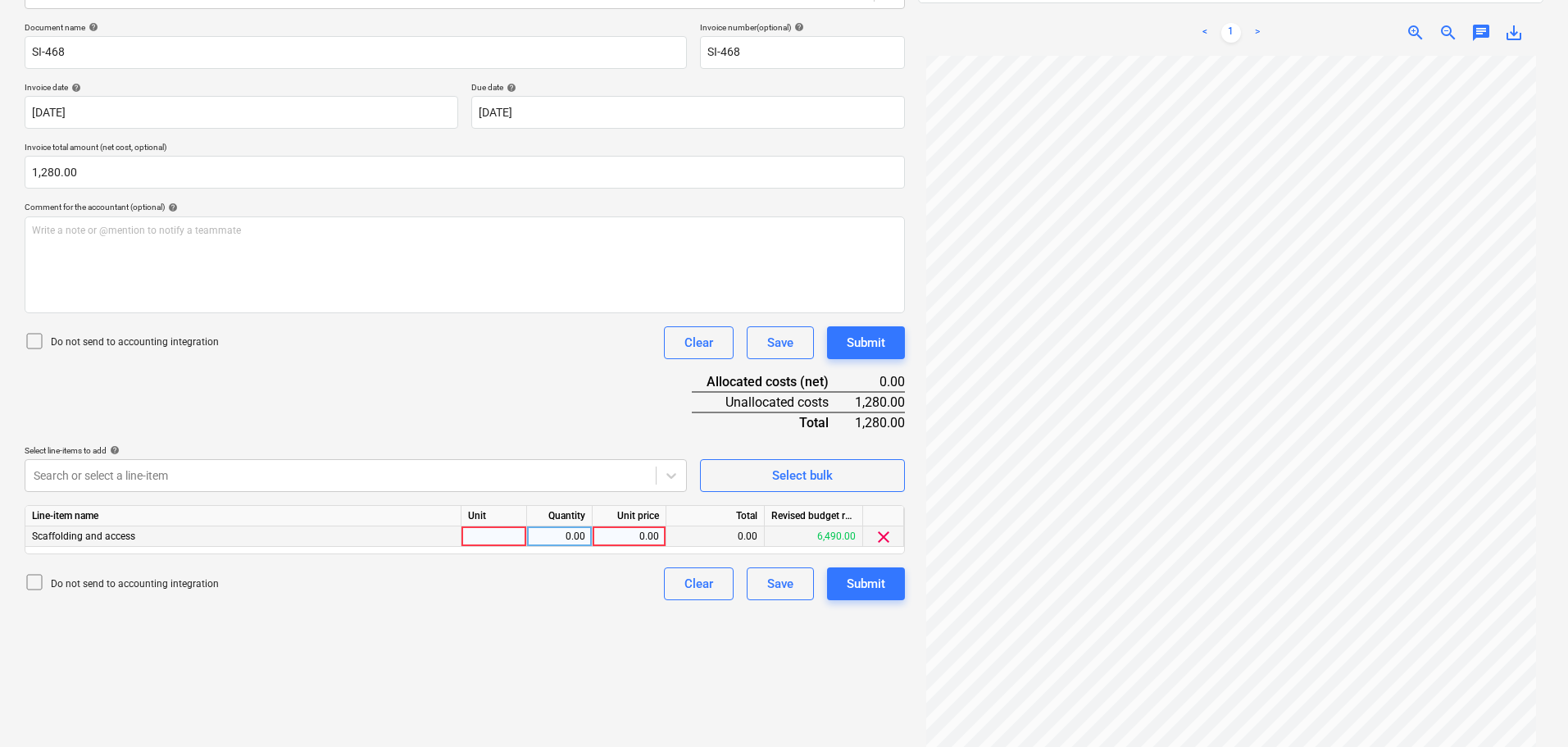
click at [643, 535] on div "0.00" at bounding box center [629, 536] width 60 height 20
type input "1280"
click at [556, 422] on div "Document name help SI-468 Invoice number (optional) help SI-468 Invoice date he…" at bounding box center [464, 311] width 881 height 579
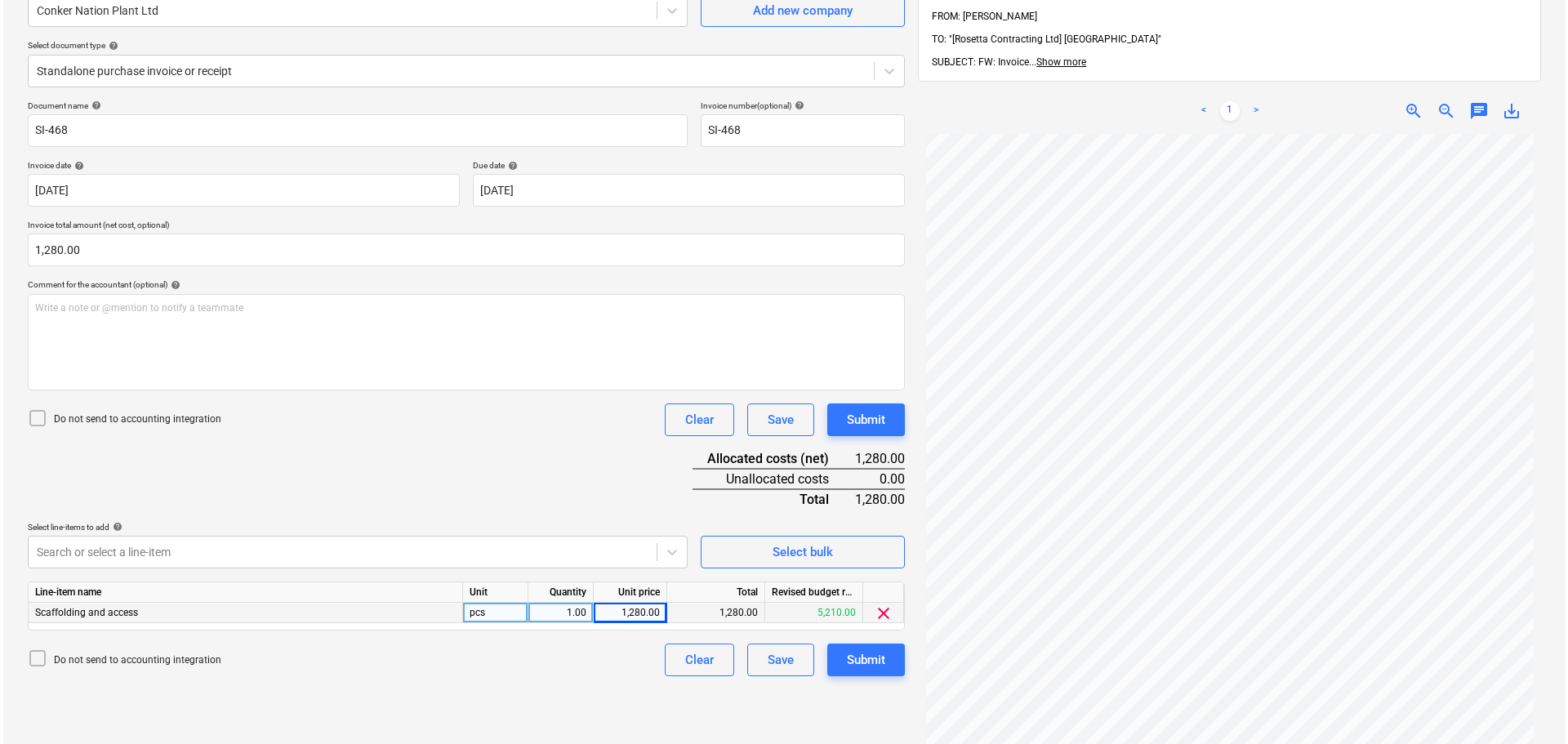
scroll to position [163, 0]
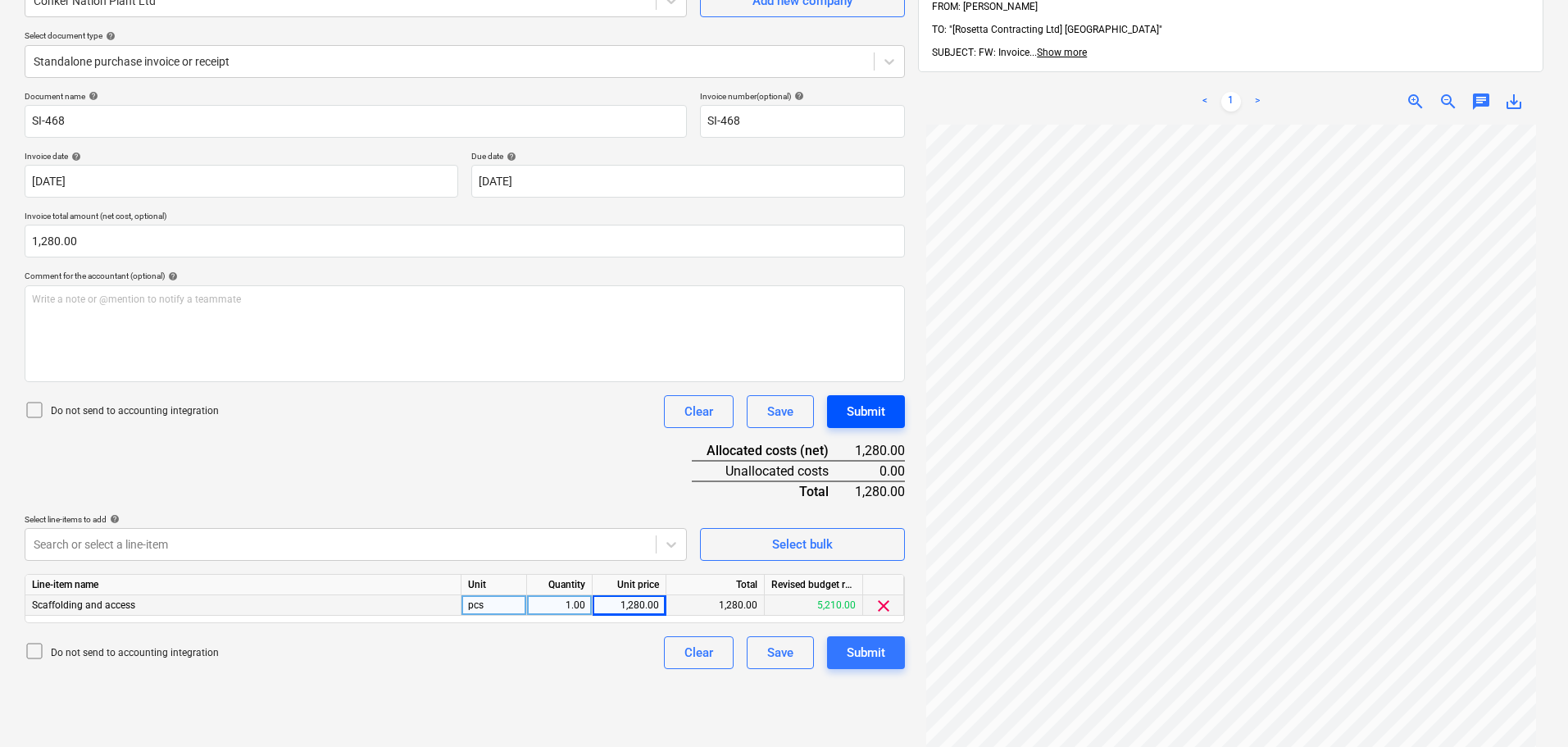
click at [866, 415] on div "Submit" at bounding box center [866, 412] width 39 height 21
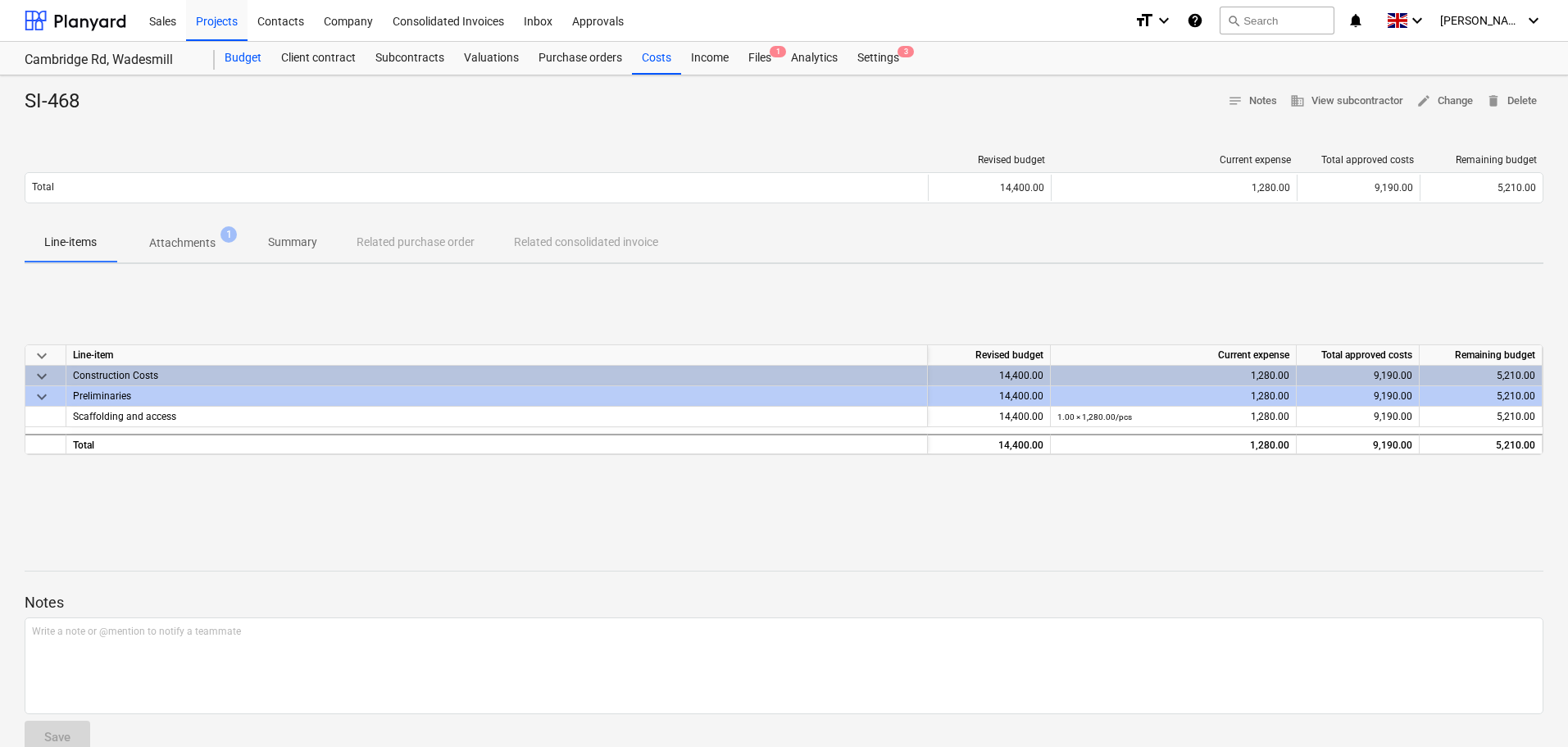
click at [251, 50] on div "Budget" at bounding box center [243, 57] width 56 height 33
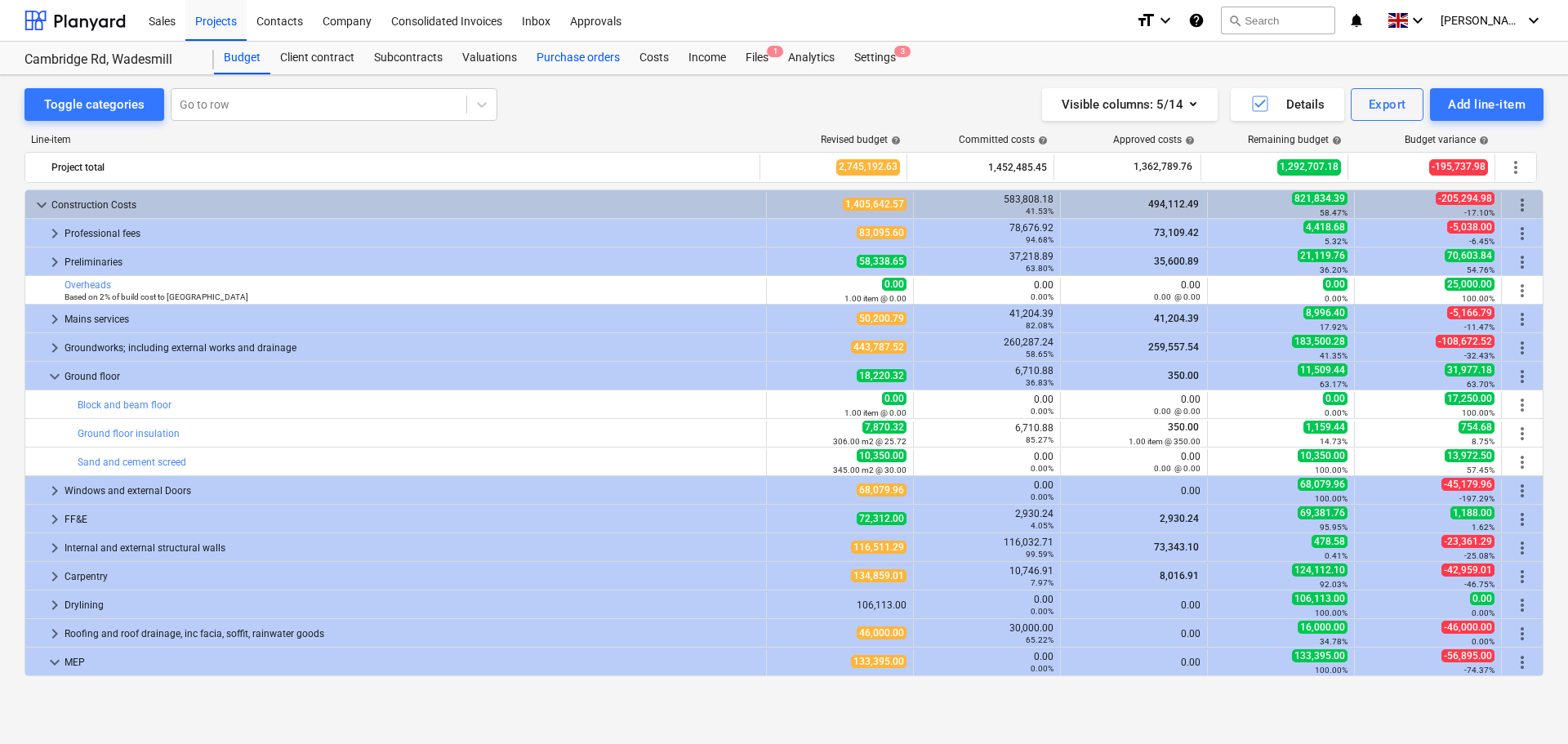
click at [588, 57] on div "Purchase orders" at bounding box center [578, 57] width 103 height 33
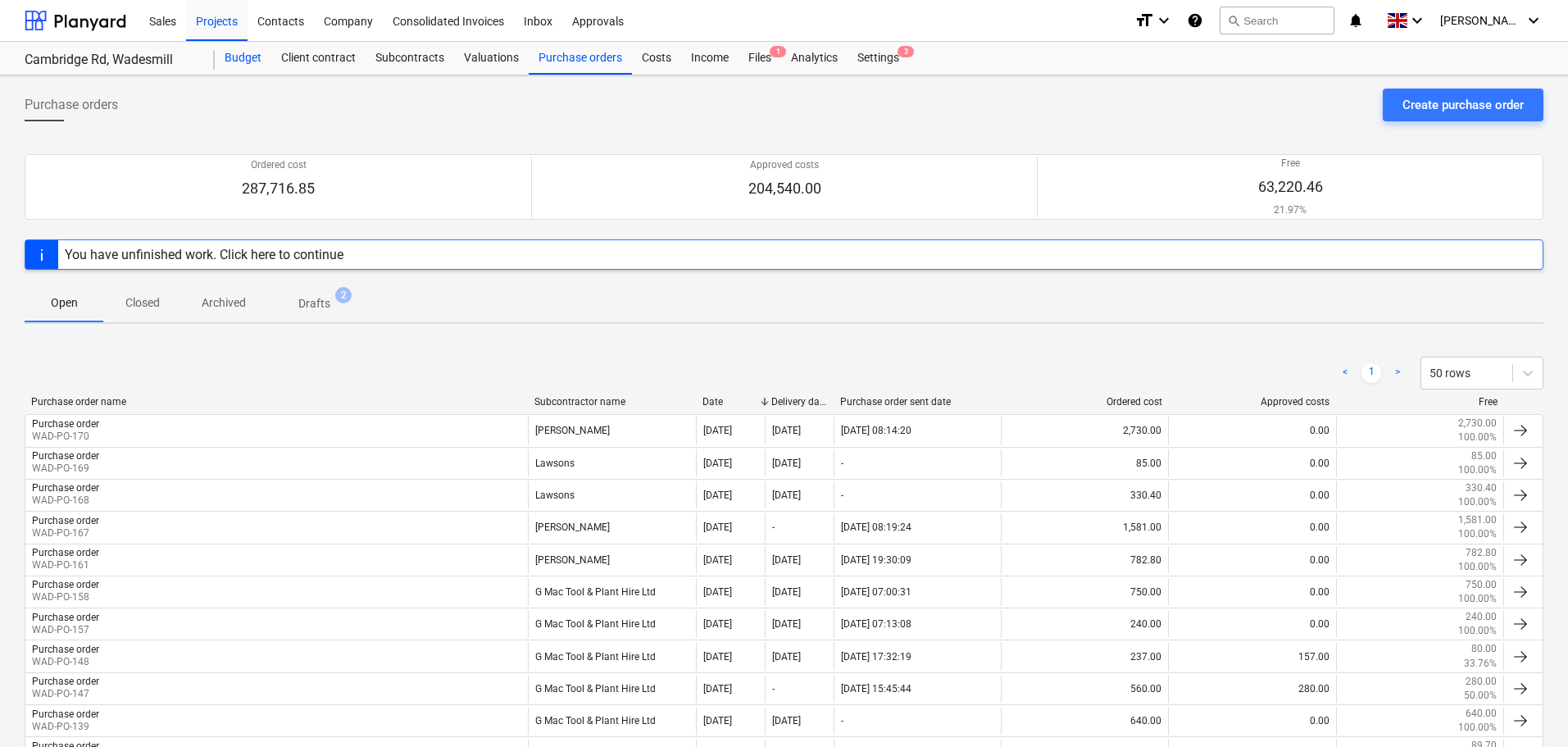
click at [247, 61] on div "Budget" at bounding box center [243, 57] width 56 height 33
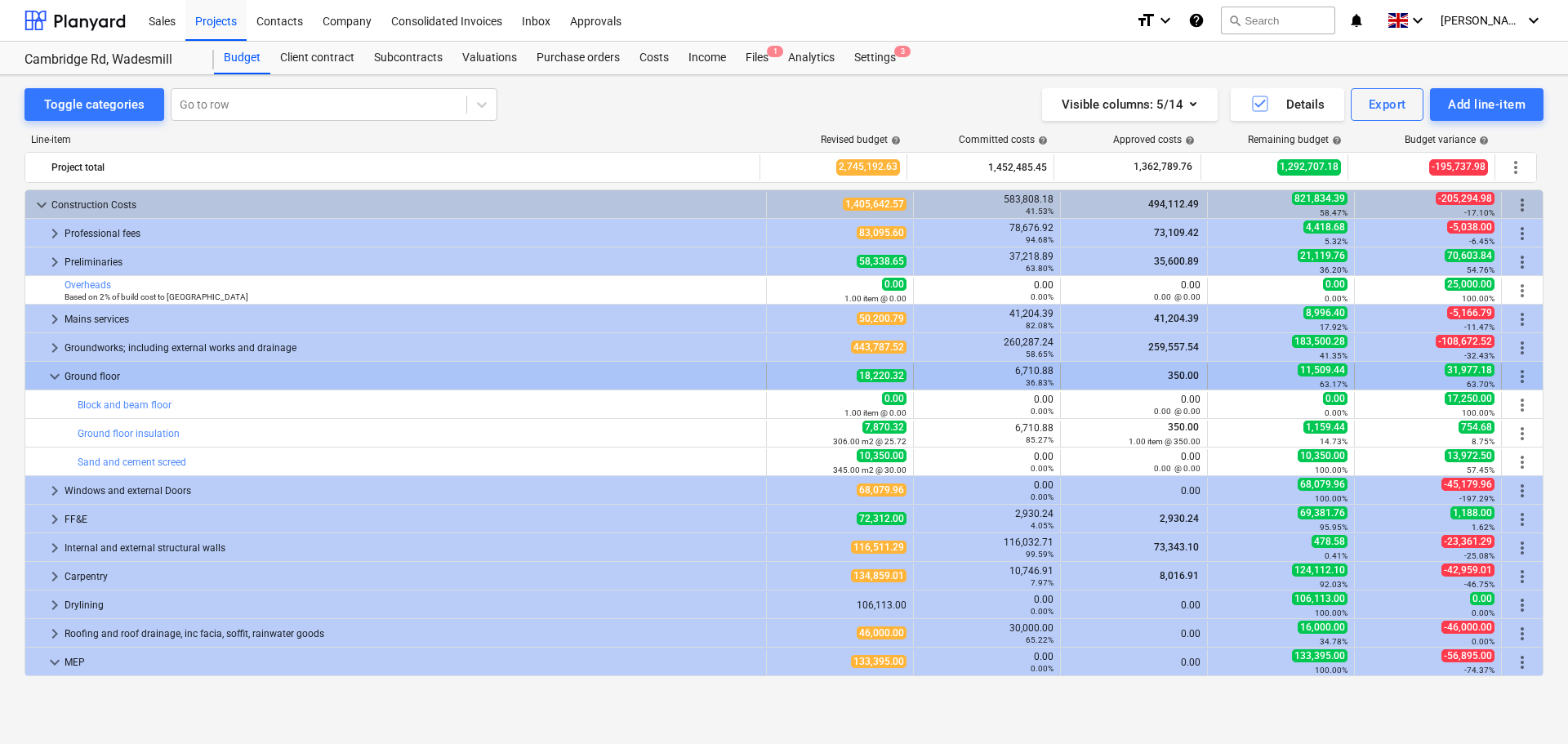
click at [103, 376] on div "Ground floor" at bounding box center [411, 377] width 694 height 26
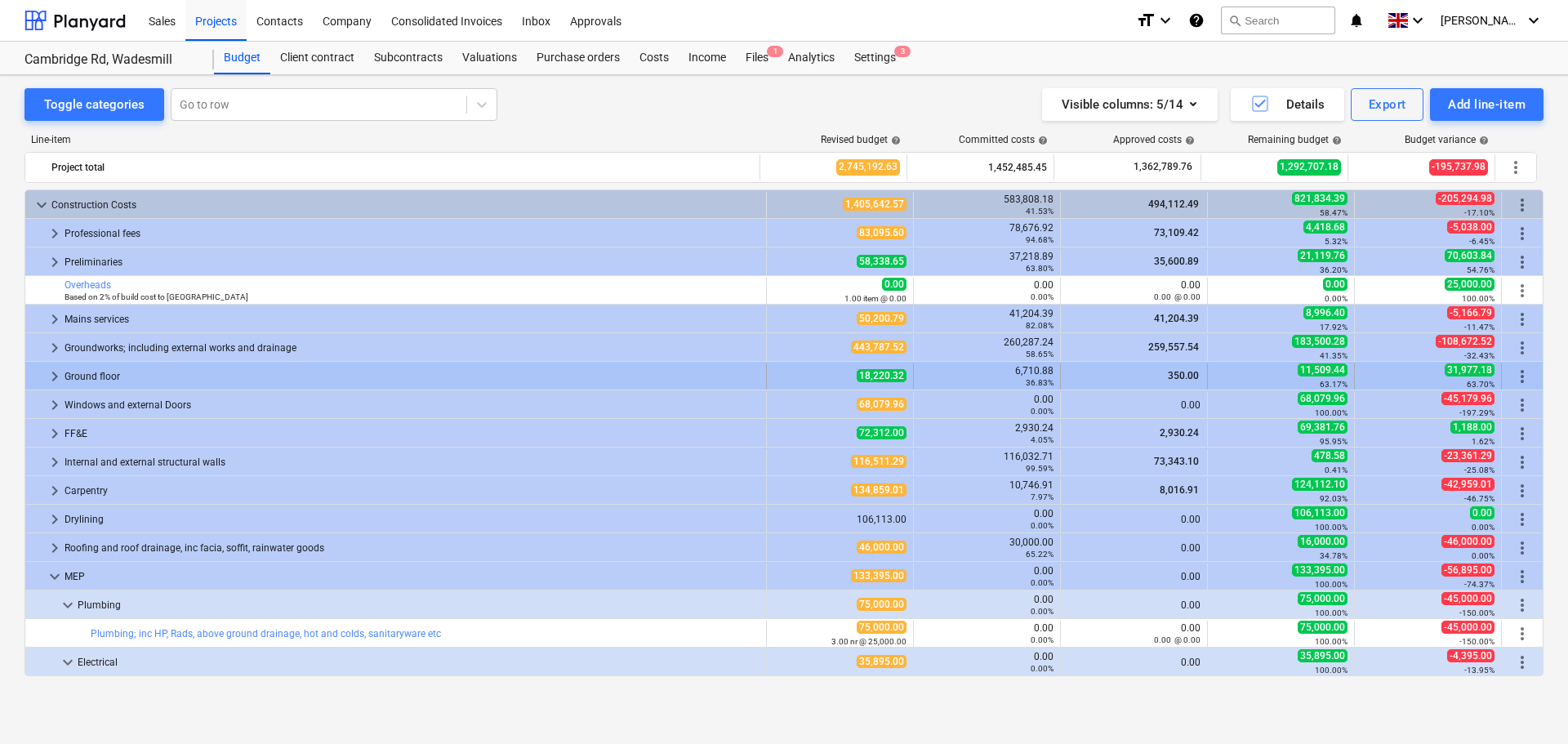
click at [98, 379] on div "Ground floor" at bounding box center [411, 377] width 694 height 26
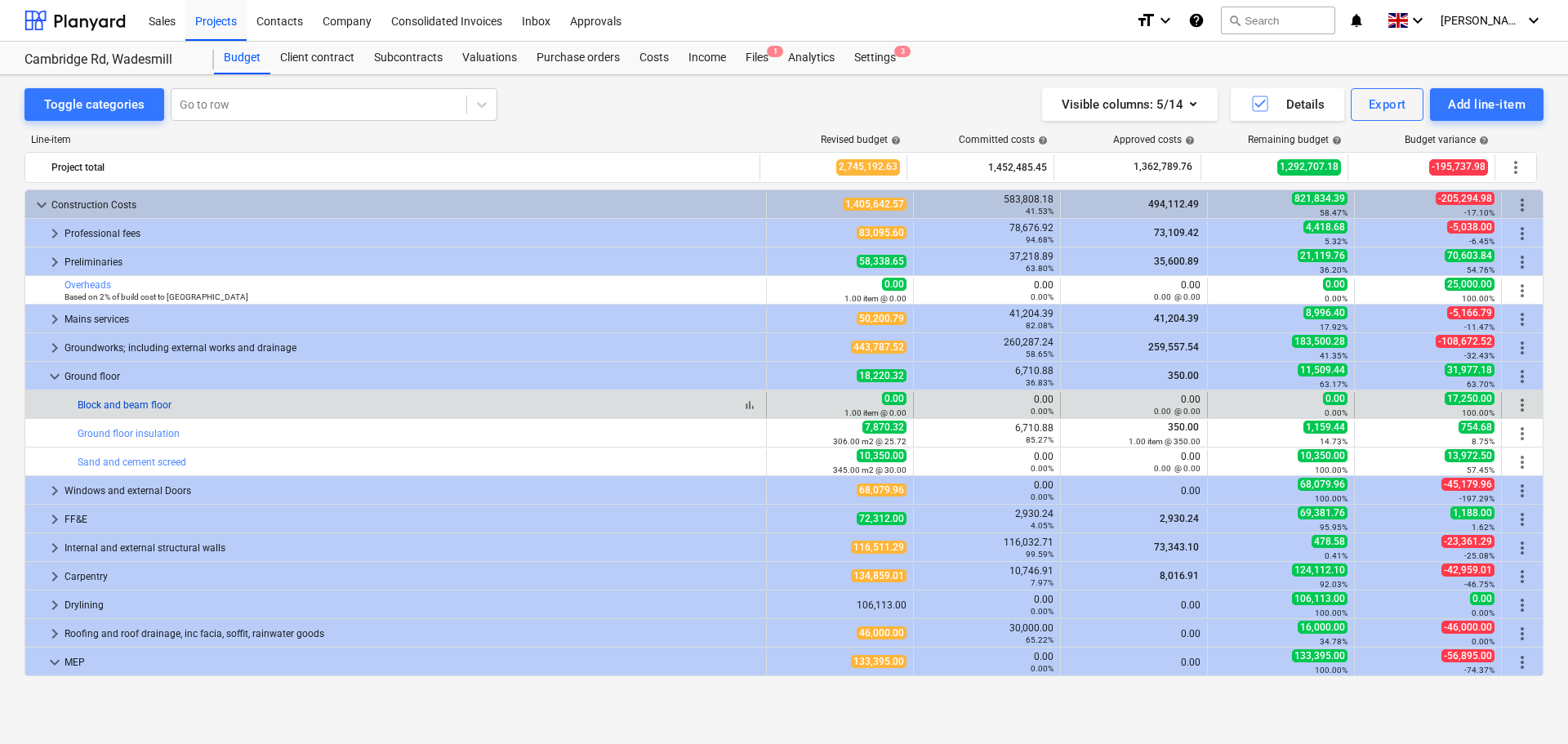
click at [132, 402] on link "Block and beam floor" at bounding box center [124, 405] width 94 height 11
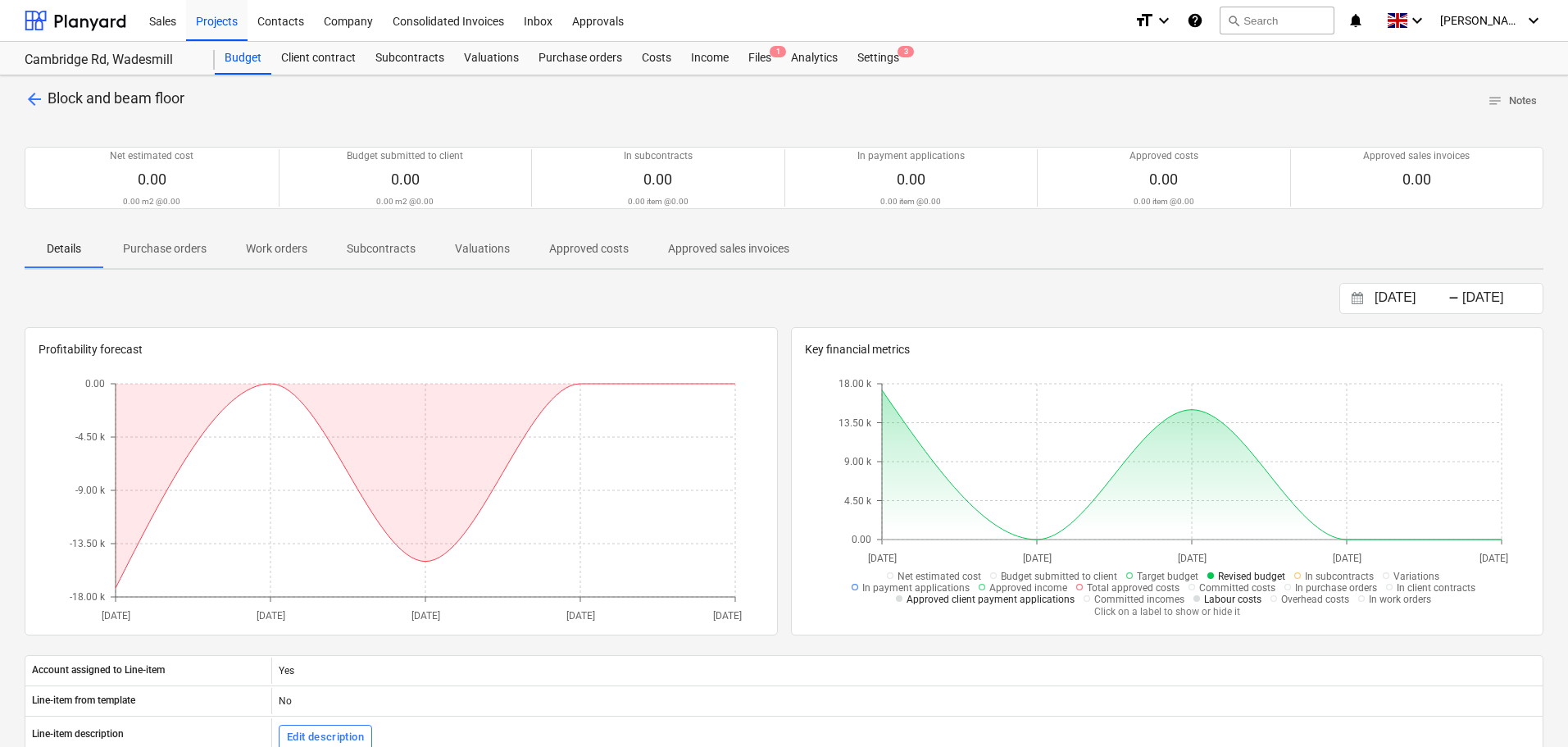
click at [177, 256] on p "Purchase orders" at bounding box center [164, 249] width 84 height 18
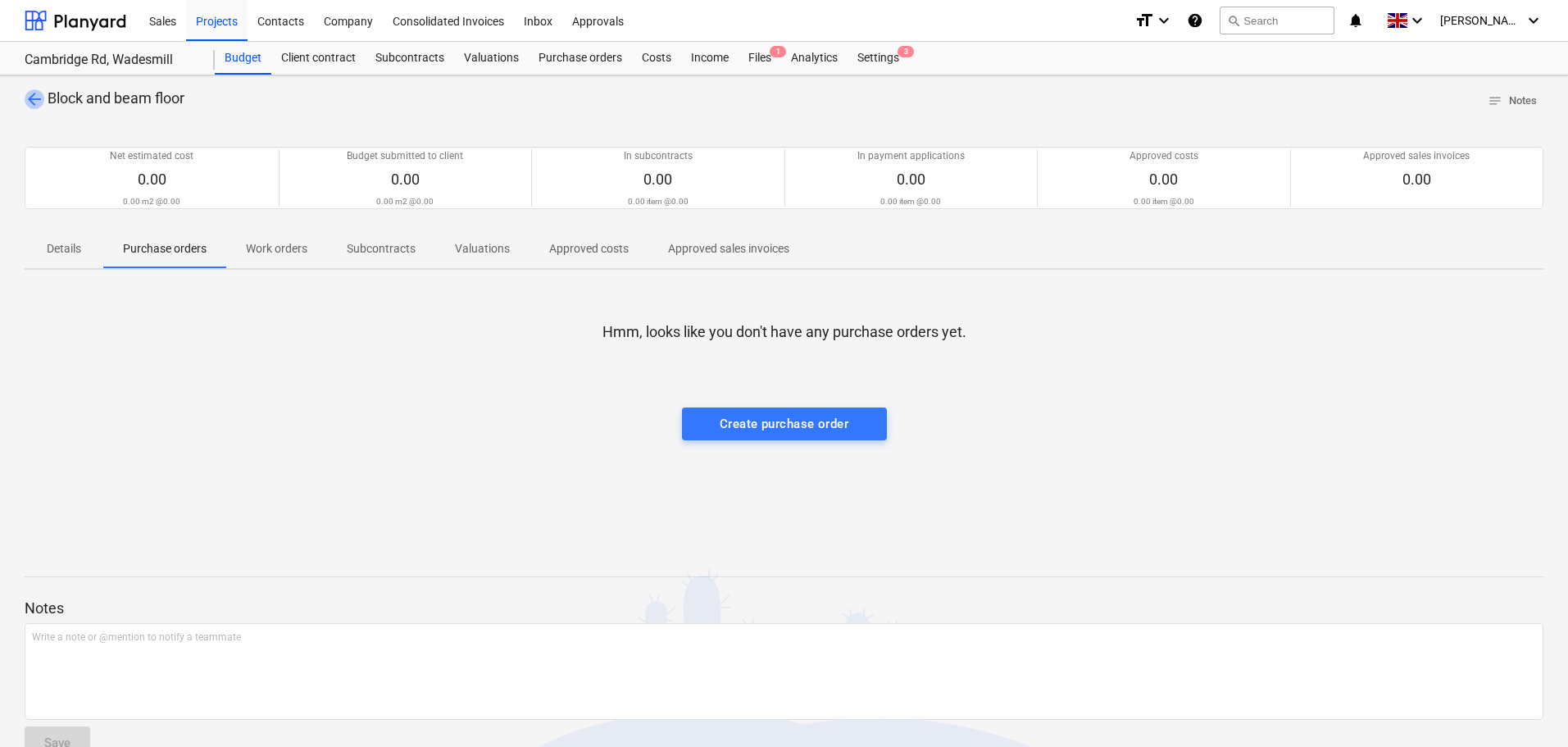
click at [32, 100] on span "arrow_back" at bounding box center [34, 99] width 19 height 19
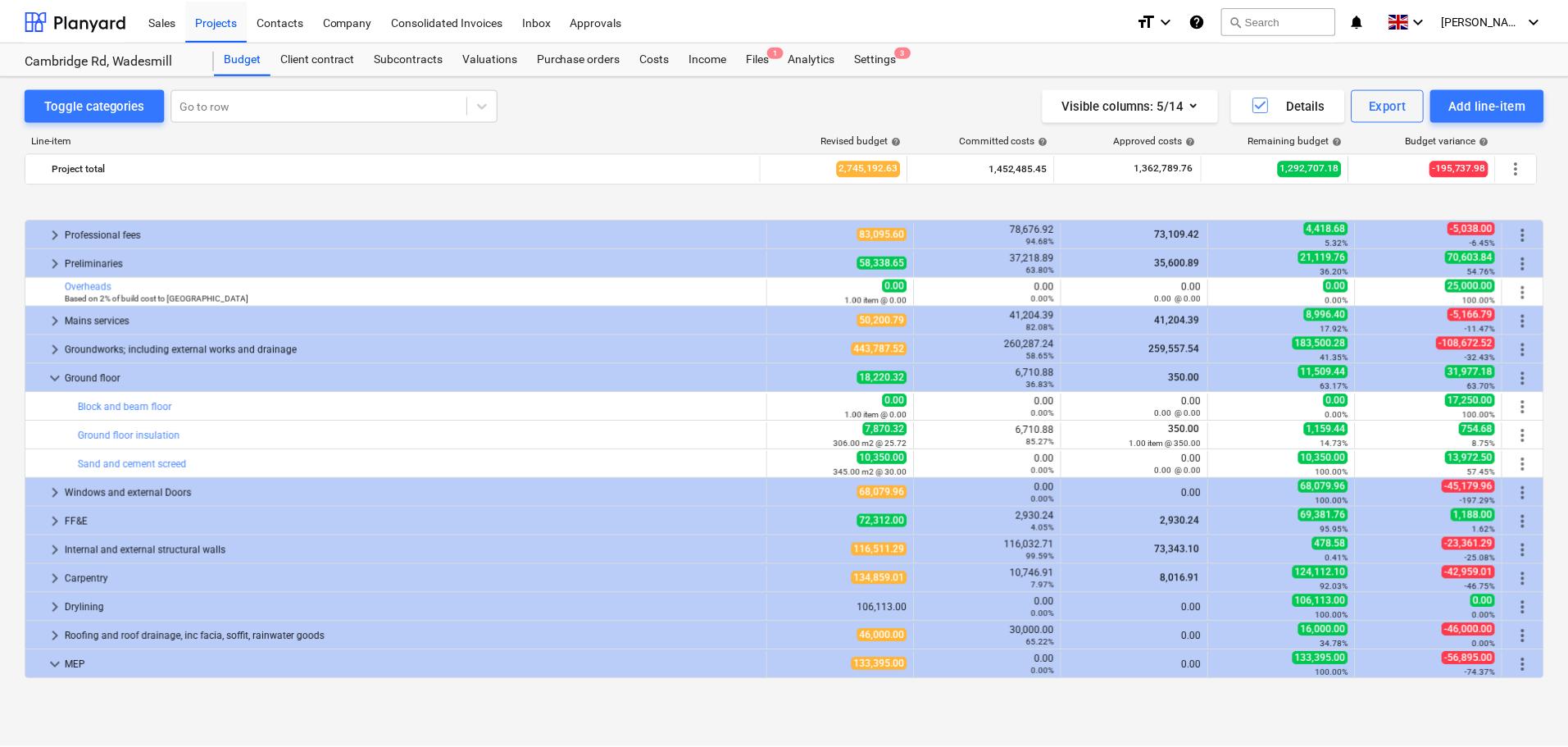
scroll to position [82, 0]
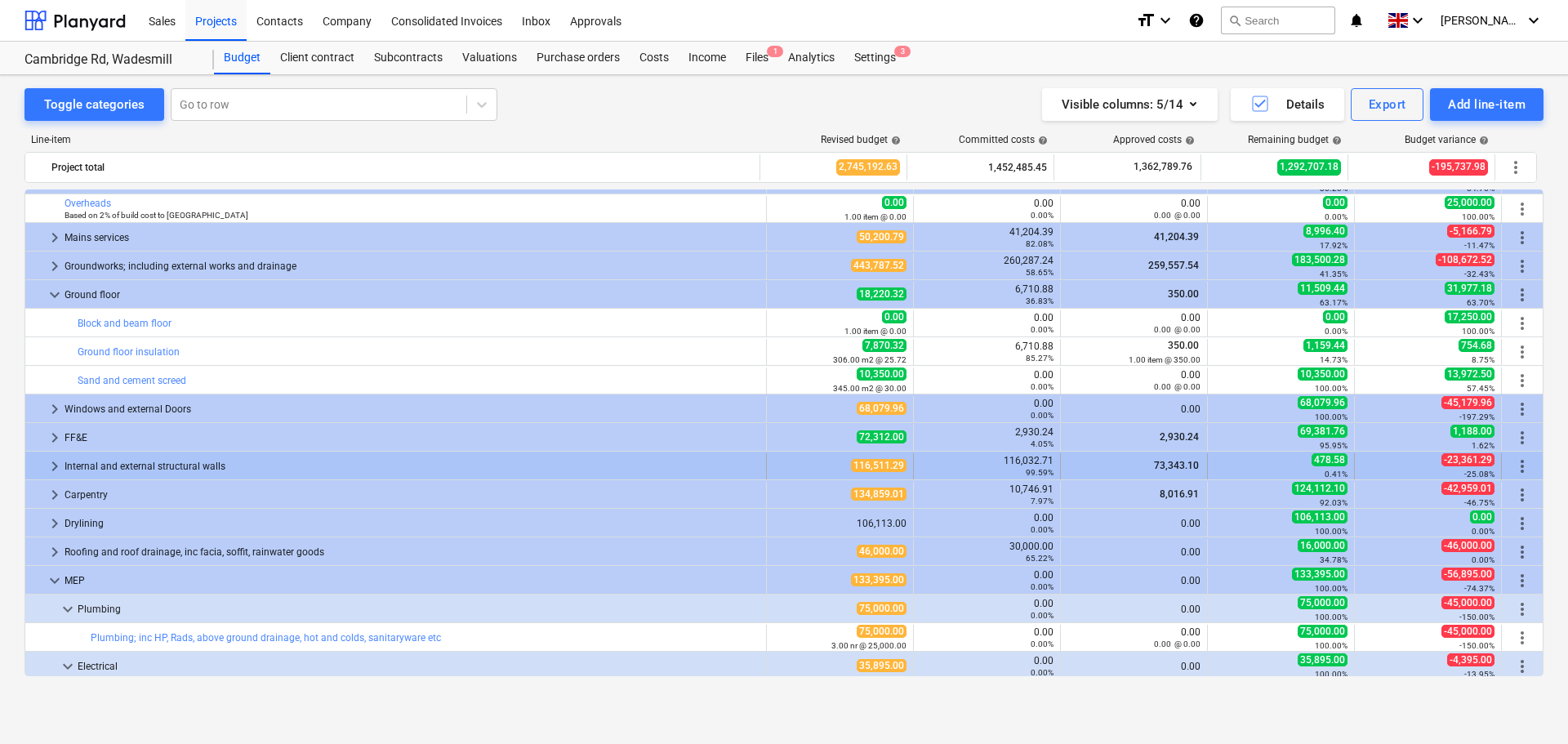
click at [50, 467] on span "keyboard_arrow_right" at bounding box center [54, 466] width 19 height 19
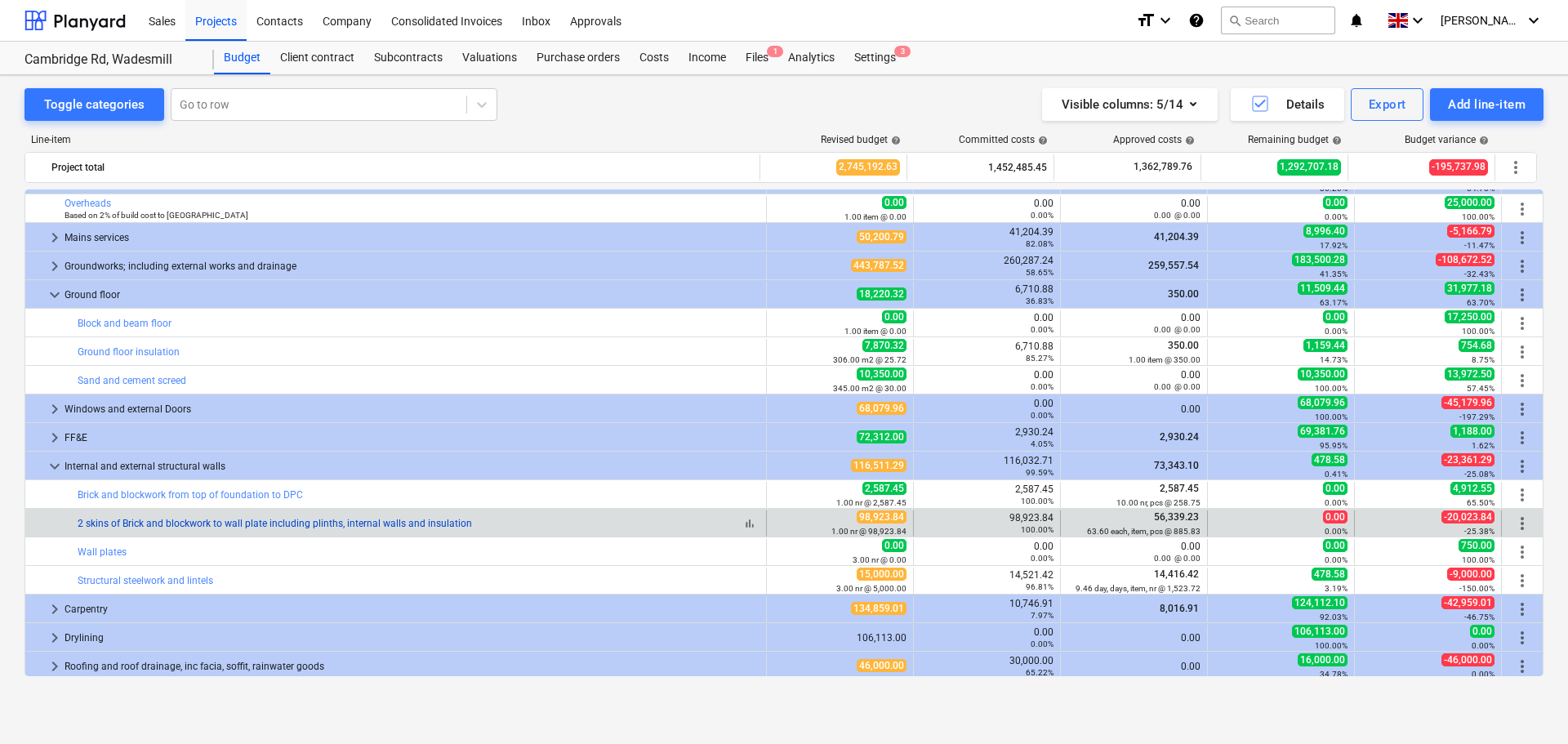
click at [162, 520] on link "2 skins of Brick and blockwork to wall plate including plinths, internal walls …" at bounding box center [274, 524] width 394 height 11
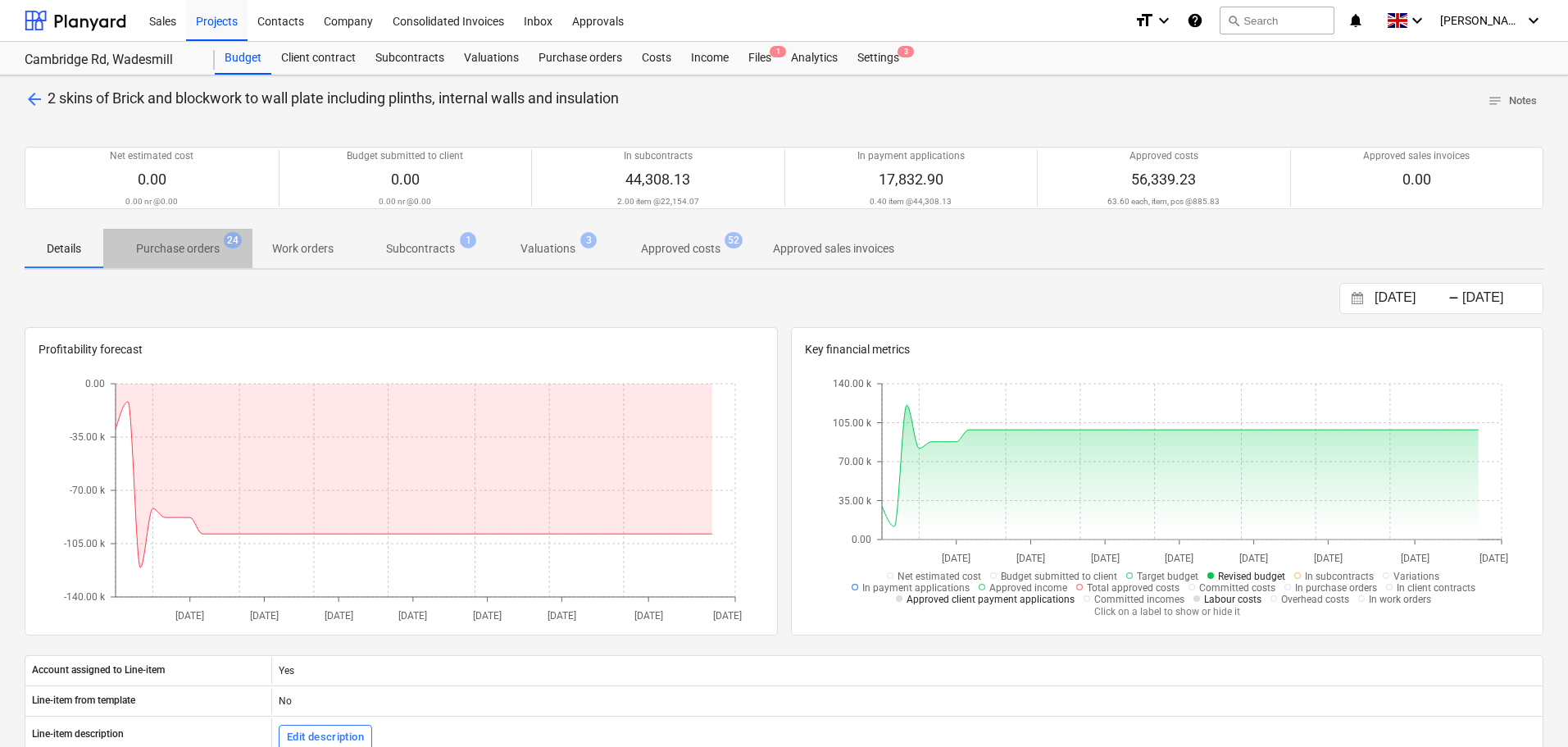
drag, startPoint x: 185, startPoint y: 245, endPoint x: 225, endPoint y: 247, distance: 40.0
click at [185, 244] on p "Purchase orders" at bounding box center [177, 249] width 84 height 18
